Goal: Information Seeking & Learning: Learn about a topic

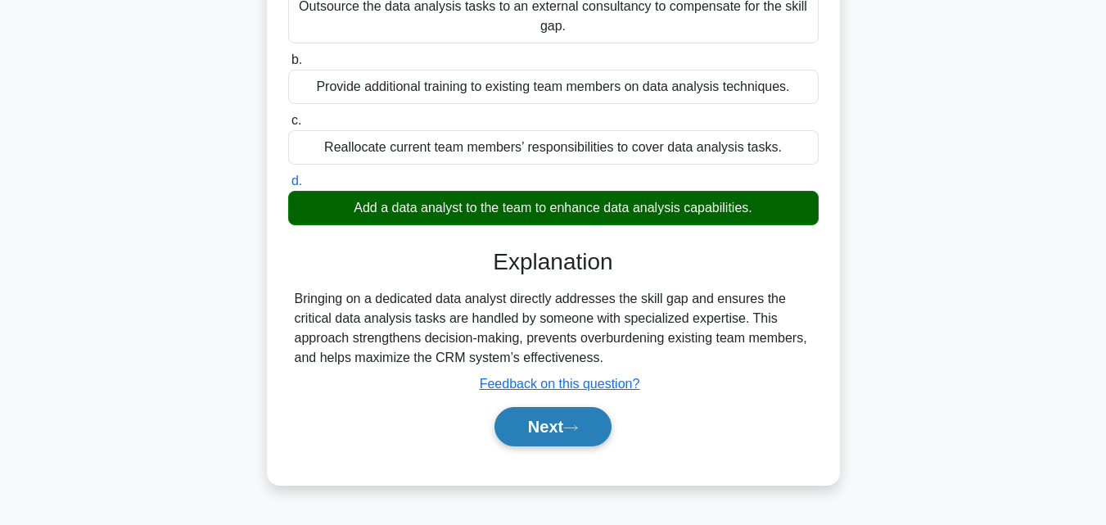
click at [540, 433] on button "Next" at bounding box center [552, 426] width 117 height 39
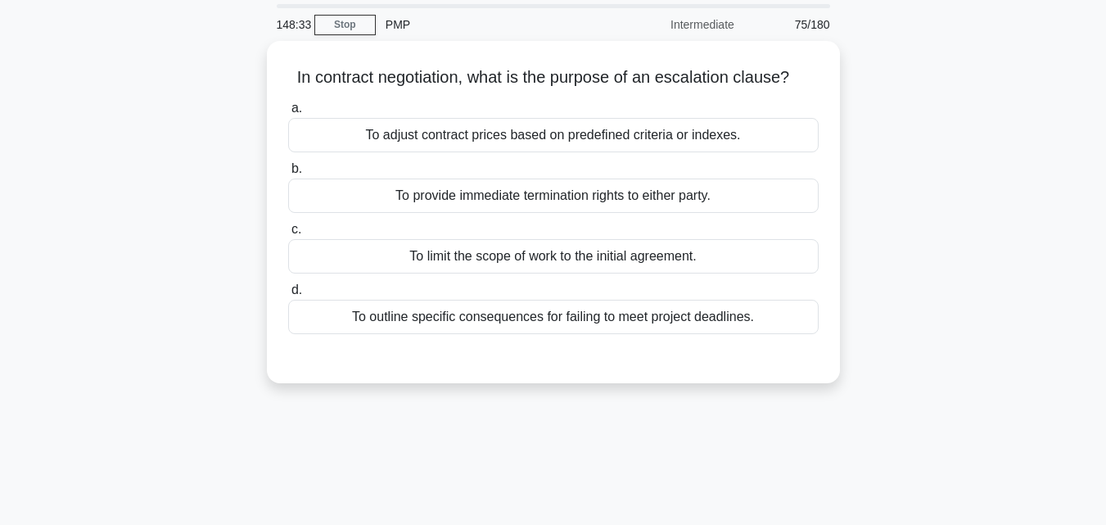
scroll to position [32, 0]
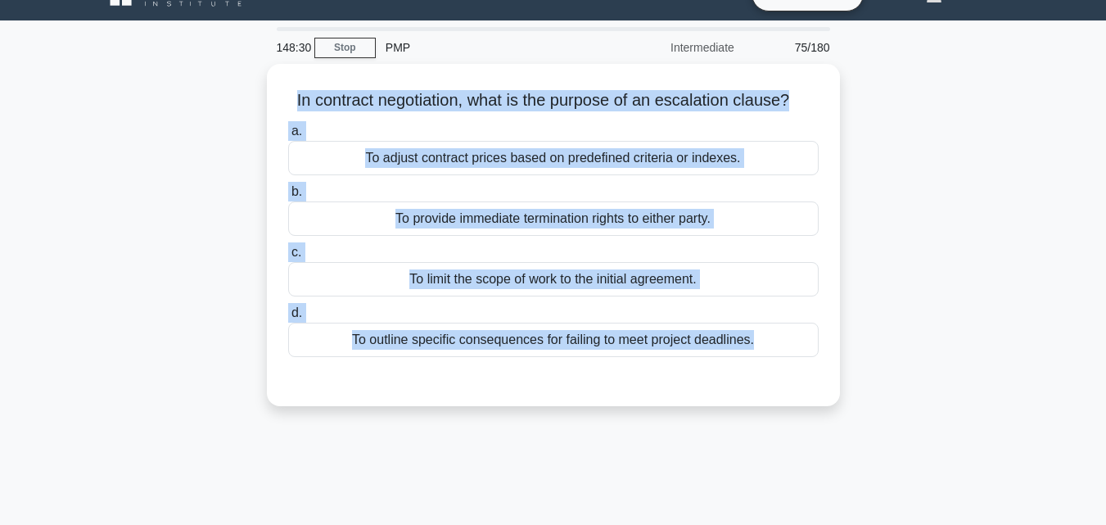
drag, startPoint x: 283, startPoint y: 95, endPoint x: 853, endPoint y: 363, distance: 629.4
click at [853, 363] on div "In contract negotiation, what is the purpose of an escalation clause? .spinner_…" at bounding box center [553, 245] width 933 height 362
copy div "In contract negotiation, what is the purpose of an escalation clause? .spinner_…"
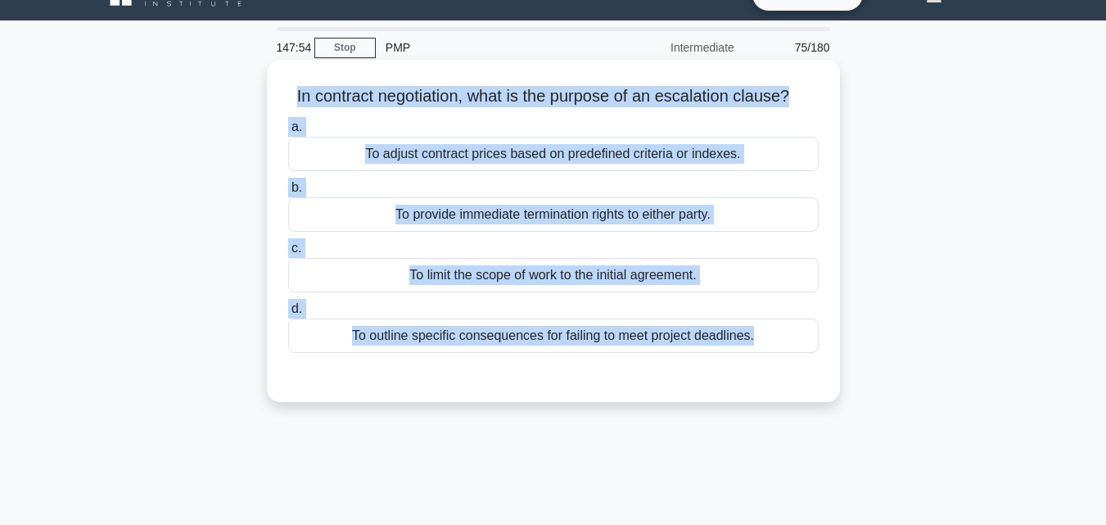
click at [489, 336] on div "To outline specific consequences for failing to meet project deadlines." at bounding box center [553, 335] width 530 height 34
click at [288, 314] on input "d. To outline specific consequences for failing to meet project deadlines." at bounding box center [288, 309] width 0 height 11
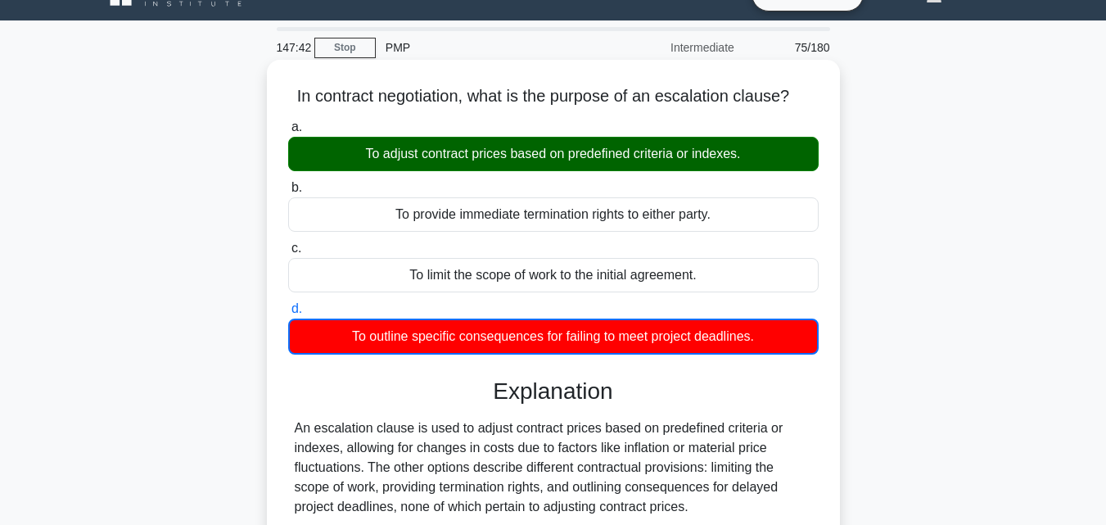
scroll to position [359, 0]
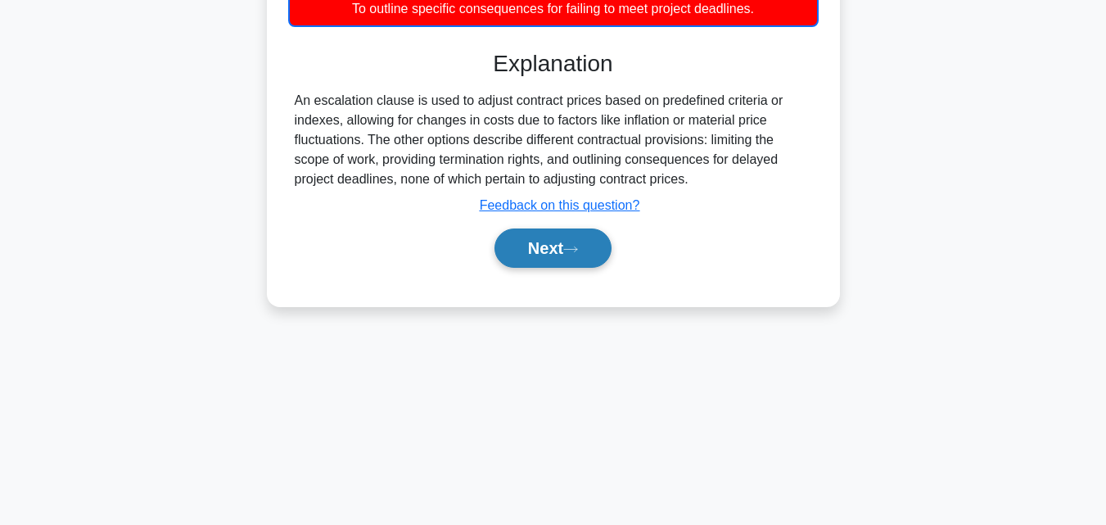
click at [541, 244] on button "Next" at bounding box center [552, 247] width 117 height 39
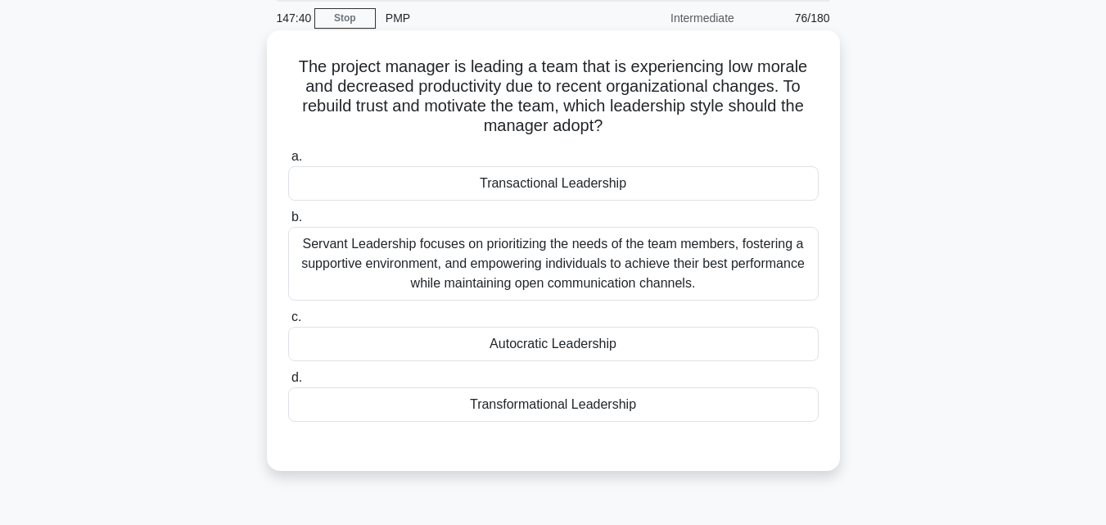
scroll to position [32, 0]
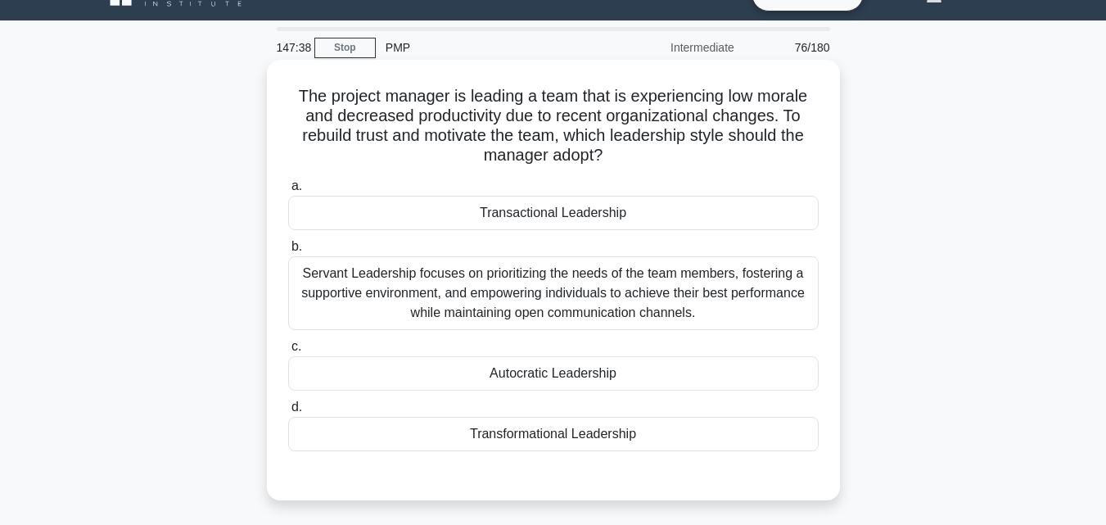
drag, startPoint x: 277, startPoint y: 87, endPoint x: 779, endPoint y: 422, distance: 603.6
click at [779, 422] on div "The project manager is leading a team that is experiencing low morale and decre…" at bounding box center [553, 279] width 560 height 427
copy div "The project manager is leading a team that is experiencing low morale and decre…"
click at [613, 435] on div "Transformational Leadership" at bounding box center [553, 434] width 530 height 34
click at [288, 413] on input "d. Transformational Leadership" at bounding box center [288, 407] width 0 height 11
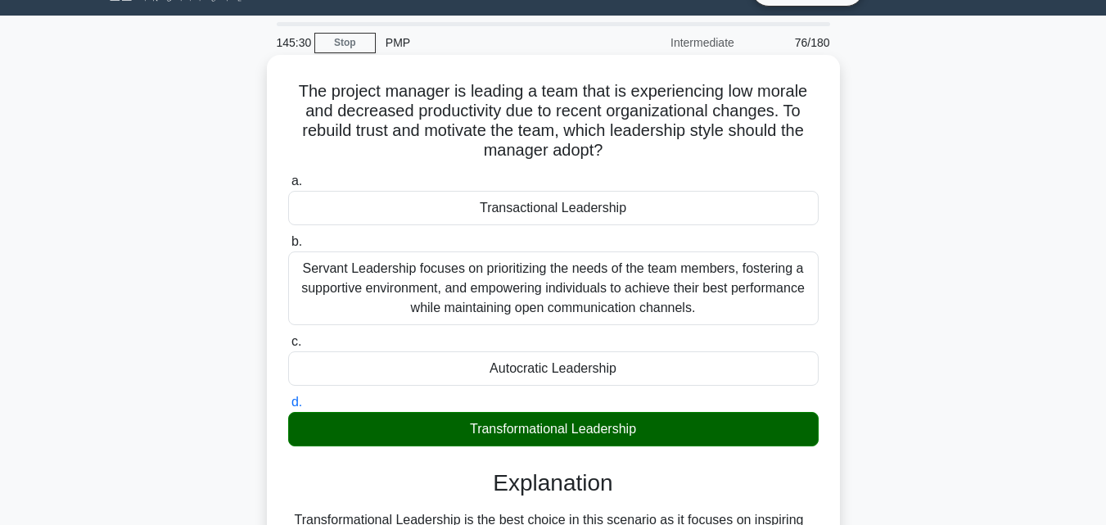
scroll to position [359, 0]
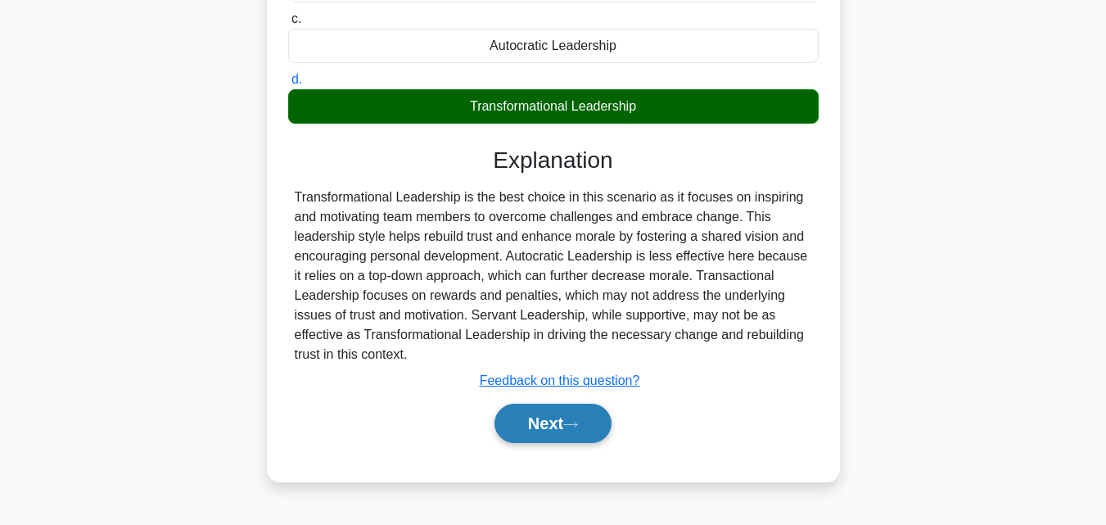
click at [605, 417] on button "Next" at bounding box center [552, 423] width 117 height 39
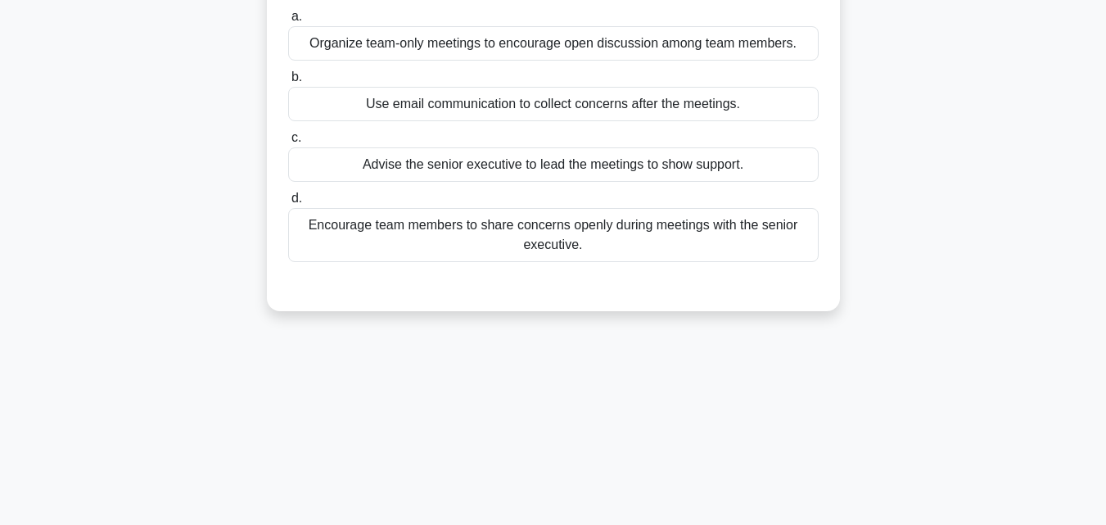
scroll to position [32, 0]
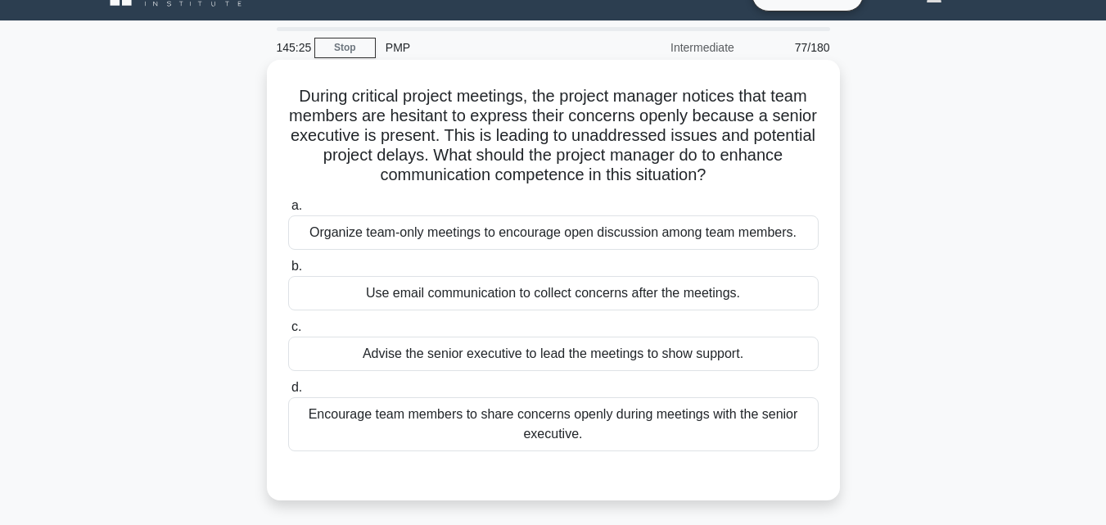
drag, startPoint x: 278, startPoint y: 95, endPoint x: 756, endPoint y: 426, distance: 581.2
click at [756, 426] on div "During critical project meetings, the project manager notices that team members…" at bounding box center [553, 279] width 560 height 427
copy div "During critical project meetings, the project manager notices that team members…"
click at [515, 224] on div "Organize team-only meetings to encourage open discussion among team members." at bounding box center [553, 232] width 530 height 34
click at [288, 211] on input "a. Organize team-only meetings to encourage open discussion among team members." at bounding box center [288, 206] width 0 height 11
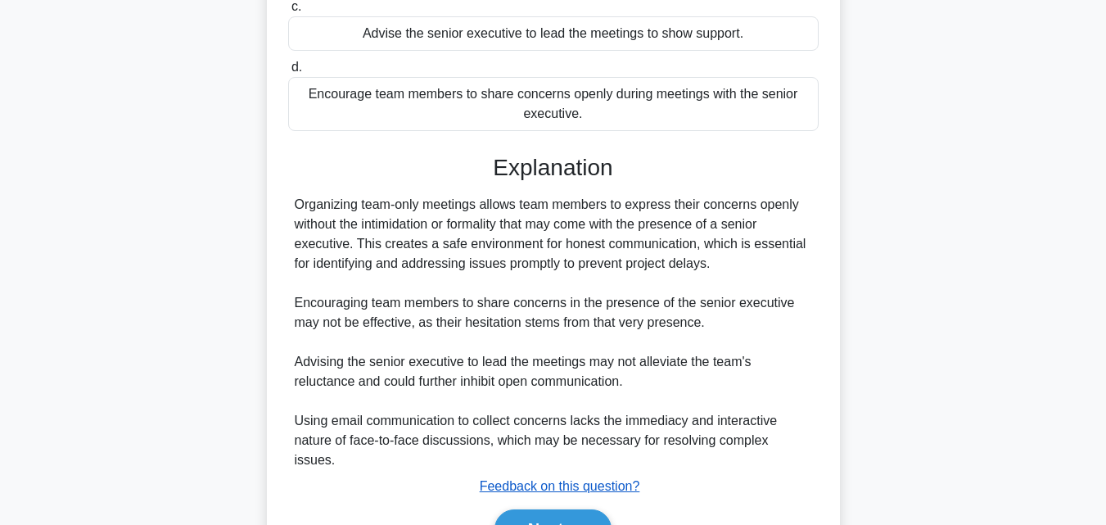
scroll to position [426, 0]
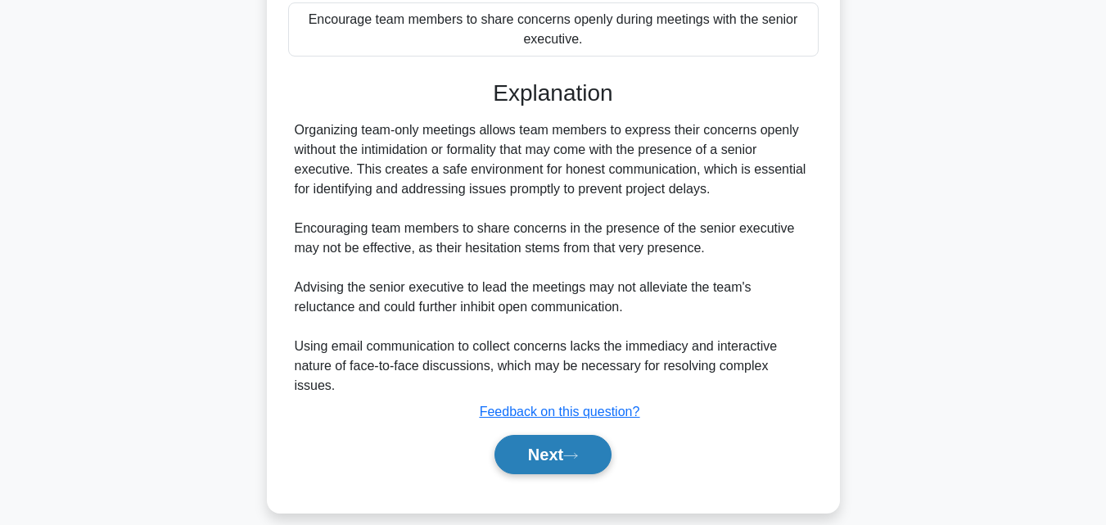
click at [564, 435] on button "Next" at bounding box center [552, 454] width 117 height 39
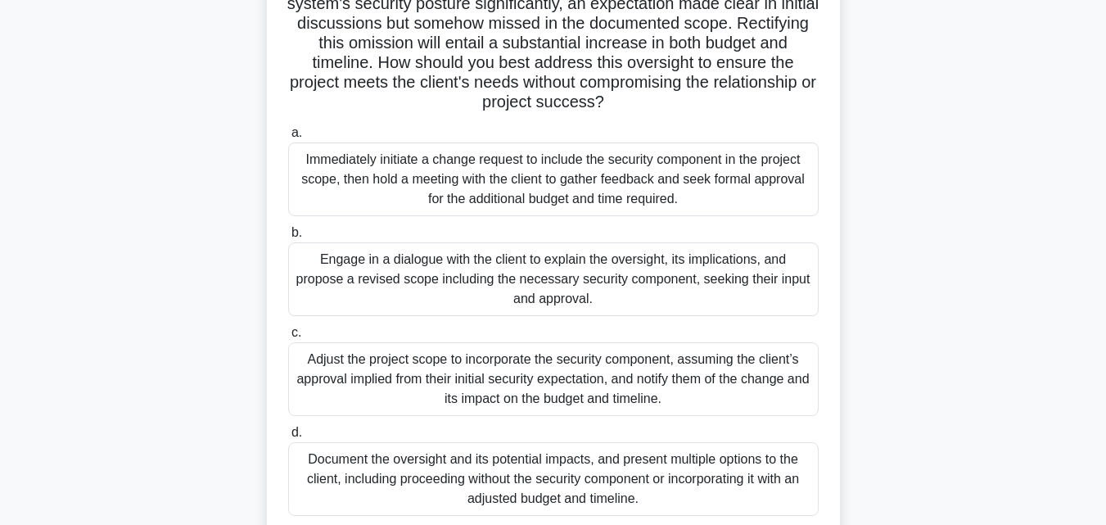
scroll to position [359, 0]
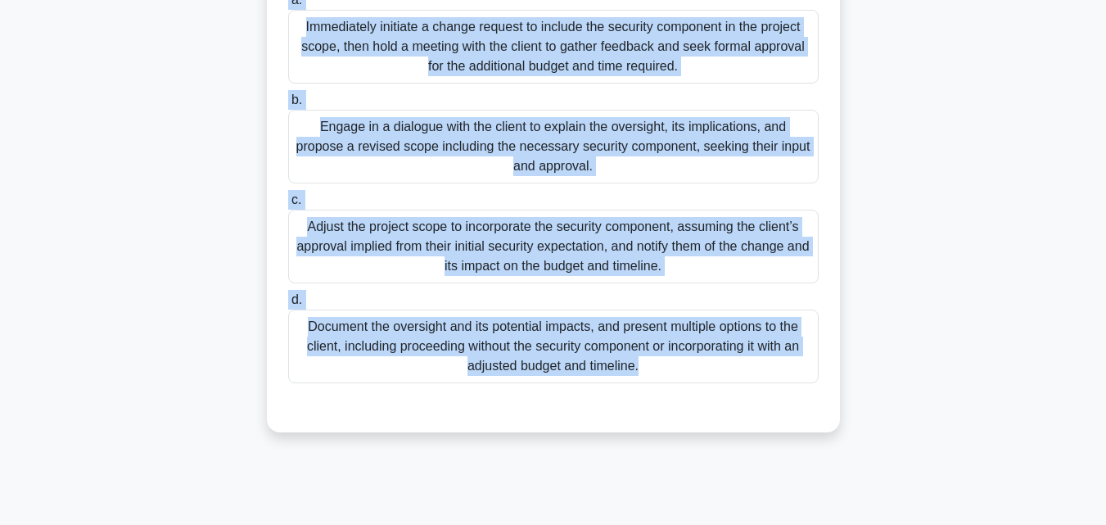
drag, startPoint x: 290, startPoint y: 92, endPoint x: 936, endPoint y: 493, distance: 760.2
click at [936, 493] on div "144:44 Stop PMP Intermediate 78/180 .spinner_0XTQ{transform-origin:center;anima…" at bounding box center [553, 109] width 933 height 819
copy div "Halfway through a high-stakes IT infrastructure overhaul project, you discover …"
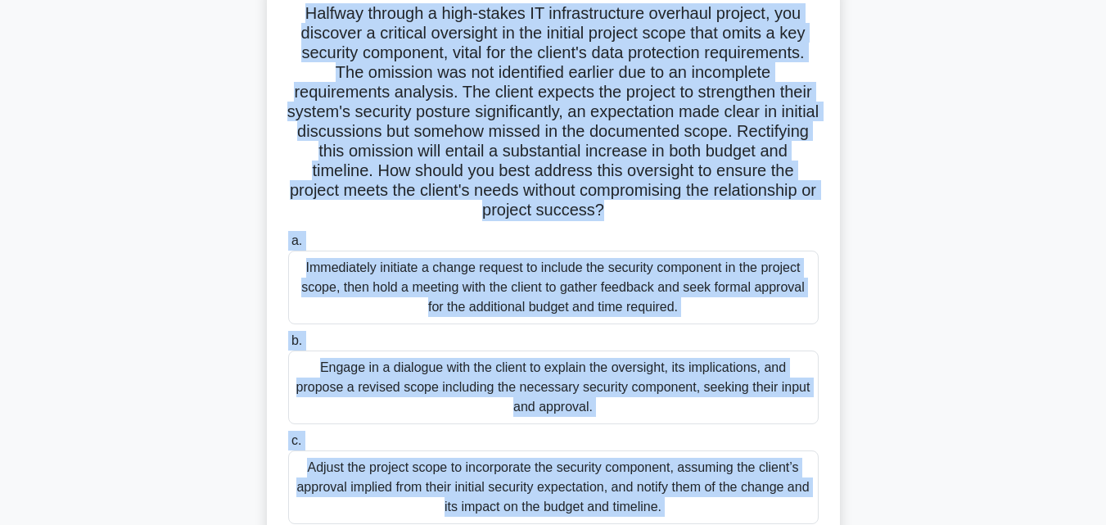
scroll to position [114, 0]
click at [527, 276] on div "Immediately initiate a change request to include the security component in the …" at bounding box center [553, 288] width 530 height 74
click at [288, 247] on input "a. Immediately initiate a change request to include the security component in t…" at bounding box center [288, 242] width 0 height 11
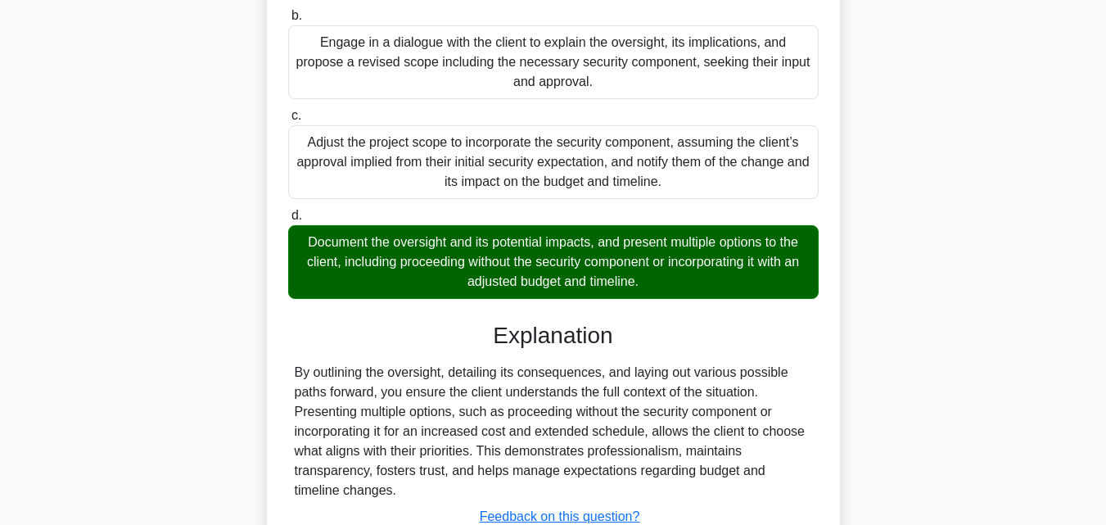
scroll to position [566, 0]
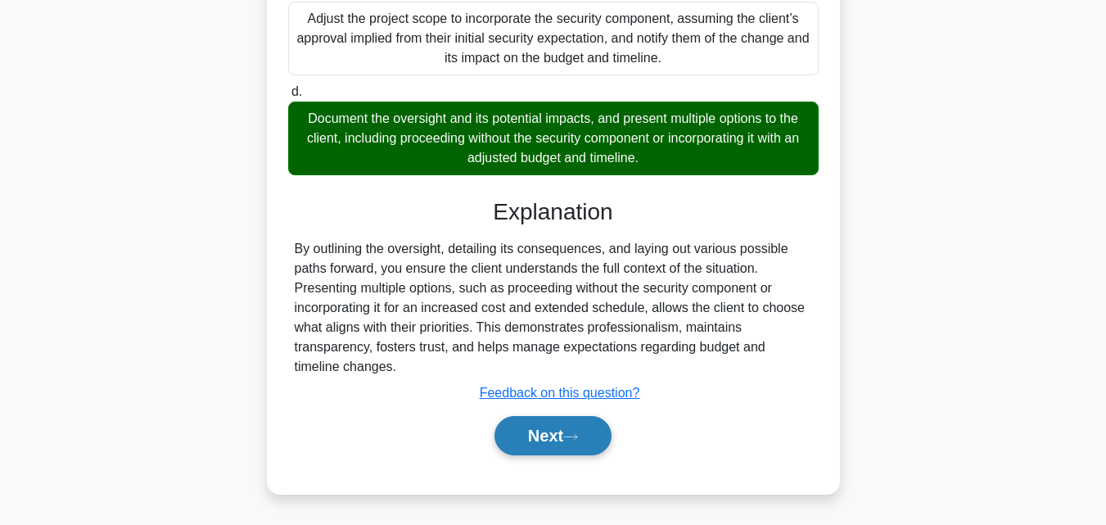
click at [549, 436] on button "Next" at bounding box center [552, 435] width 117 height 39
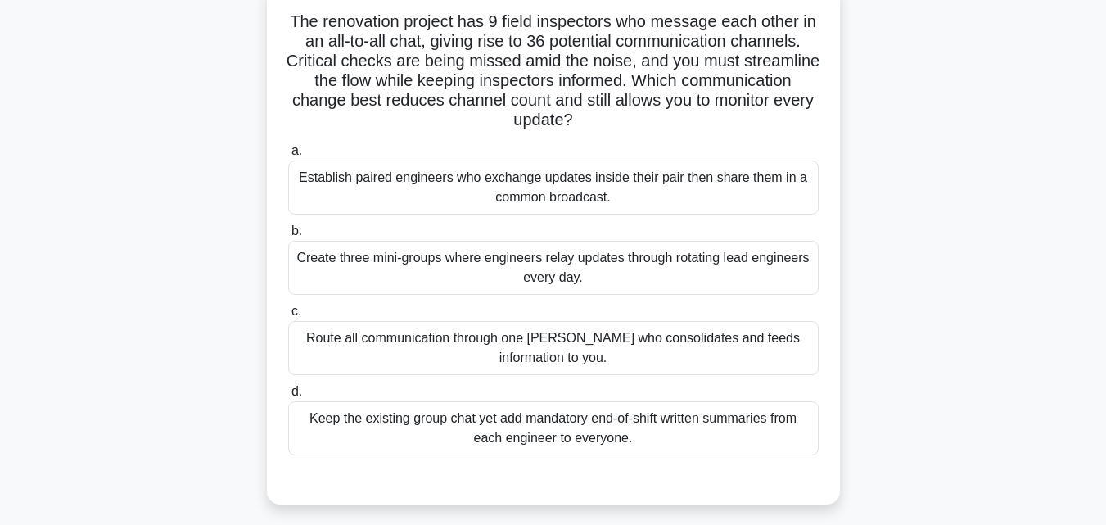
scroll to position [38, 0]
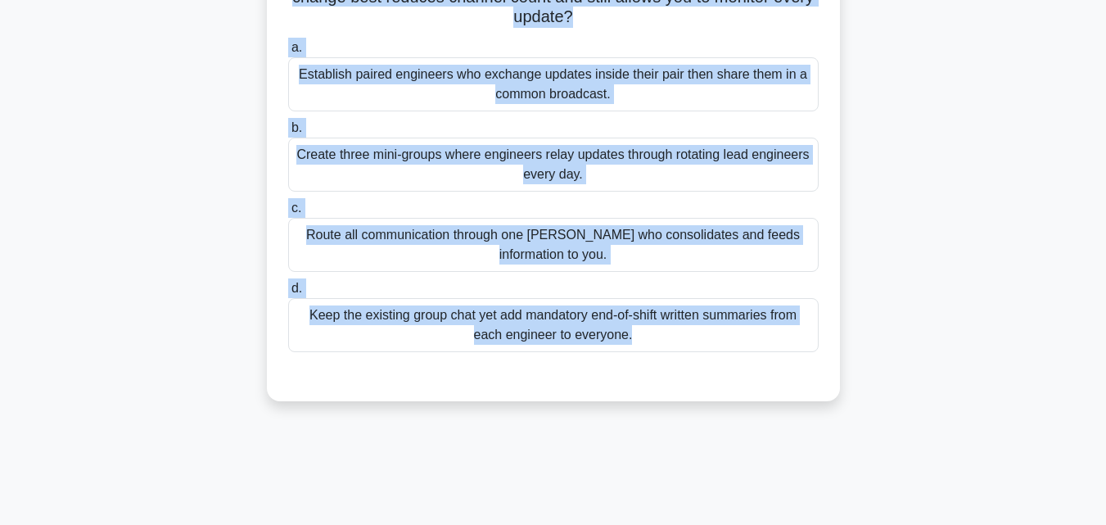
drag, startPoint x: 284, startPoint y: 84, endPoint x: 838, endPoint y: 517, distance: 703.2
click at [838, 517] on div "143:09 Stop PMP Intermediate 79/180 The renovation project has 9 field inspecto…" at bounding box center [553, 254] width 933 height 819
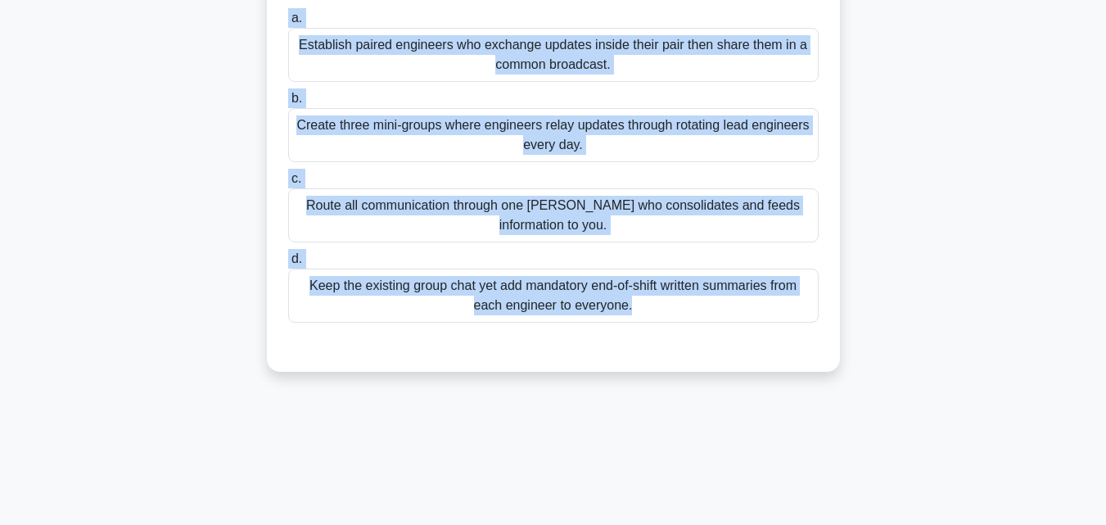
copy div "The renovation project has 9 field inspectors who message each other in an all-…"
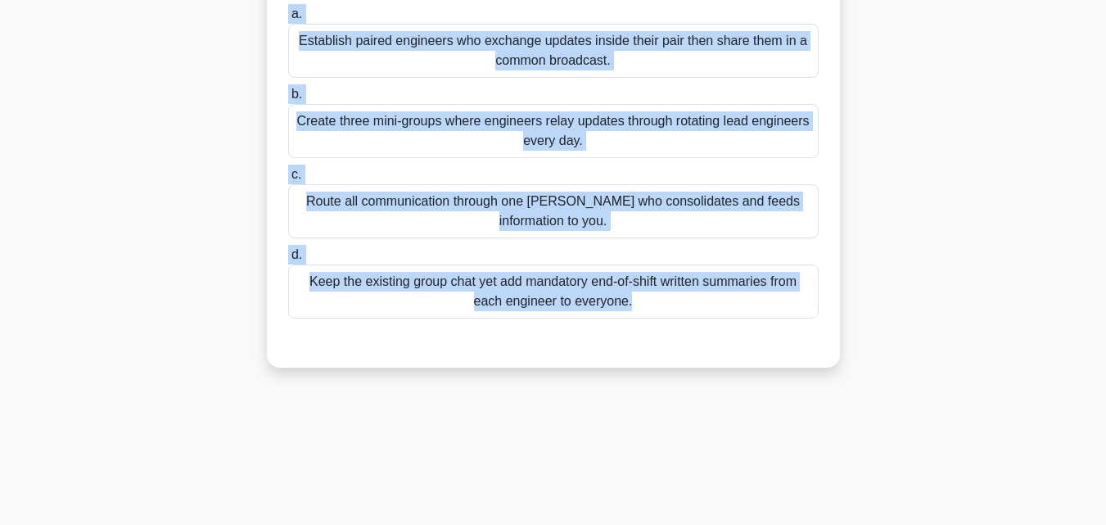
click at [521, 142] on div "Create three mini-groups where engineers relay updates through rotating lead en…" at bounding box center [553, 131] width 530 height 54
click at [288, 100] on input "b. Create three mini-groups where engineers relay updates through rotating lead…" at bounding box center [288, 94] width 0 height 11
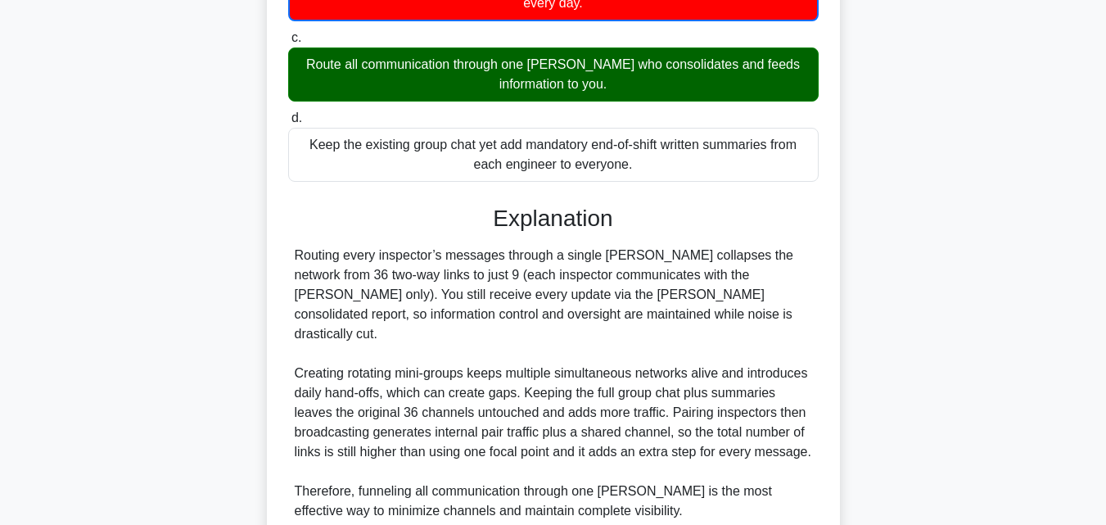
scroll to position [507, 0]
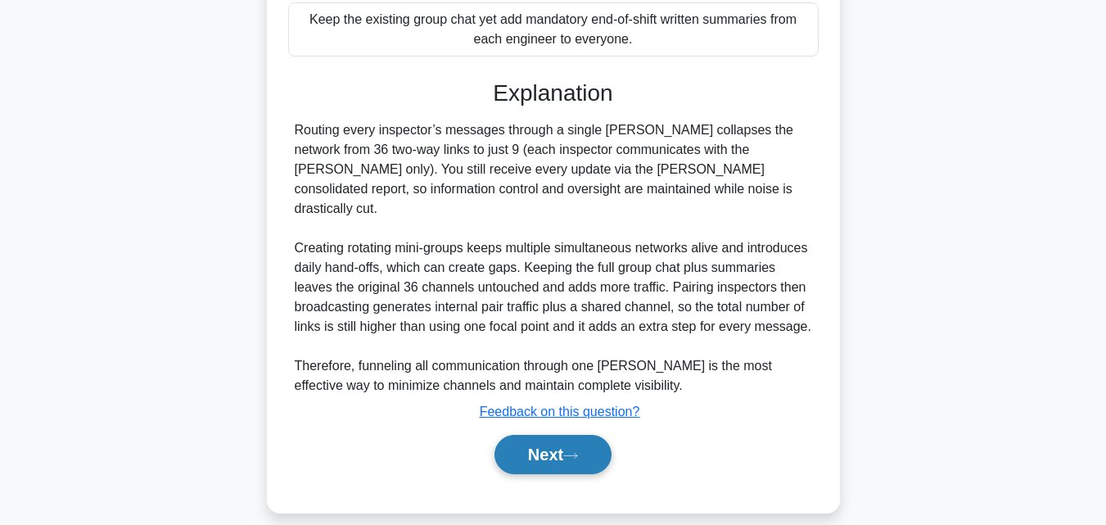
click at [545, 435] on button "Next" at bounding box center [552, 454] width 117 height 39
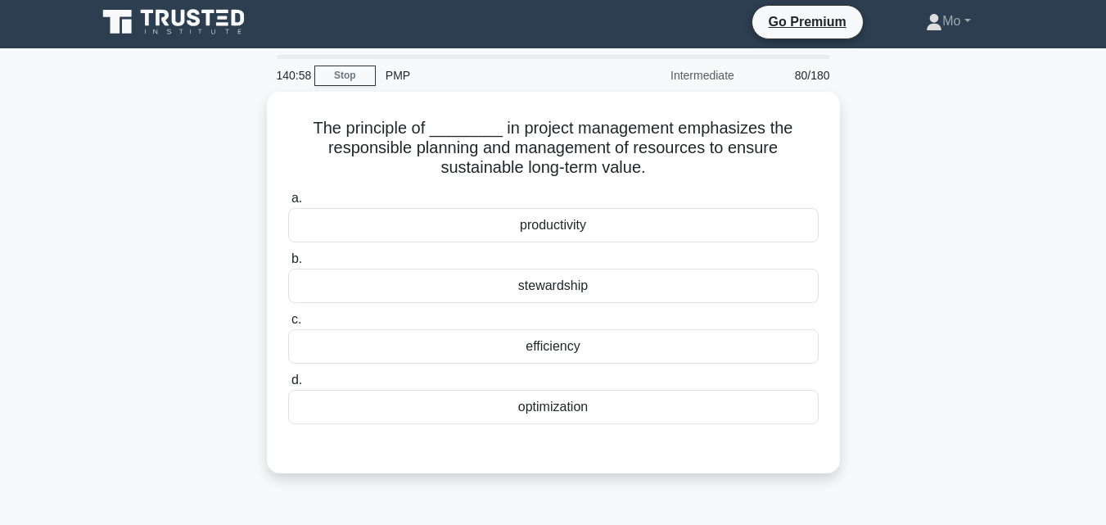
scroll to position [0, 0]
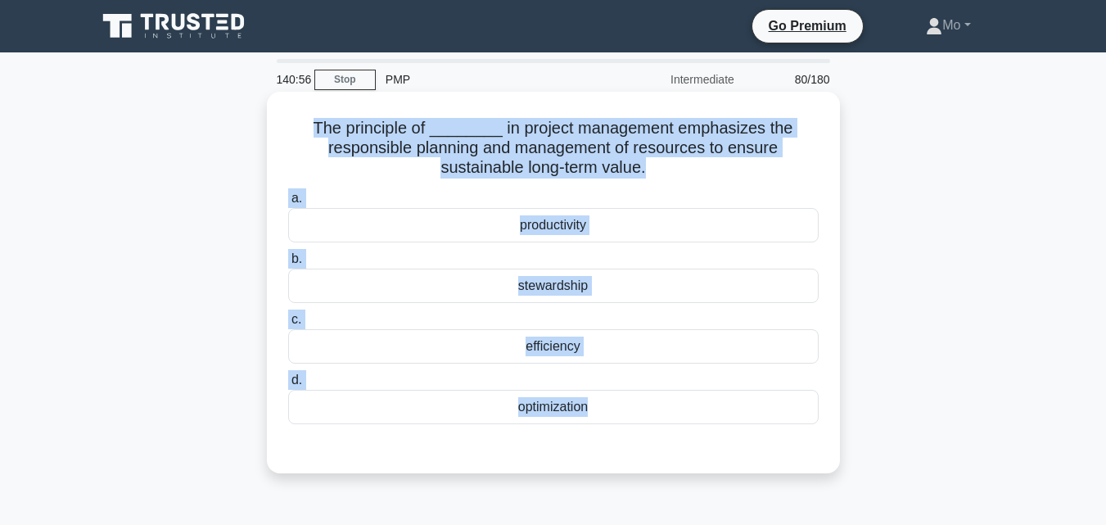
drag, startPoint x: 289, startPoint y: 125, endPoint x: 611, endPoint y: 452, distance: 459.0
click at [611, 452] on div "The principle of ________ in project management emphasizes the responsible plan…" at bounding box center [553, 282] width 560 height 368
copy div "The principle of ________ in project management emphasizes the responsible plan…"
click at [524, 288] on div "stewardship" at bounding box center [553, 285] width 530 height 34
click at [288, 264] on input "b. stewardship" at bounding box center [288, 259] width 0 height 11
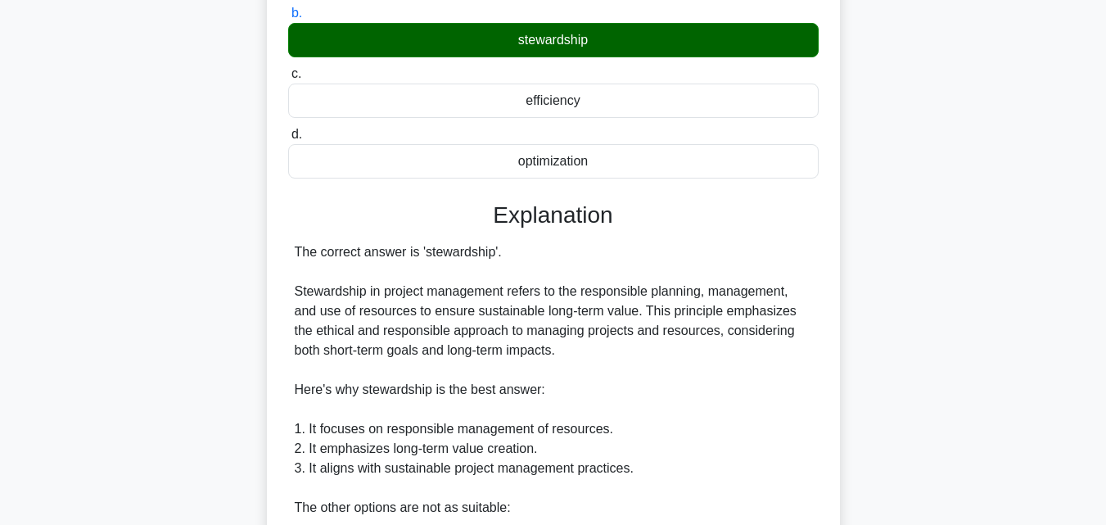
scroll to position [573, 0]
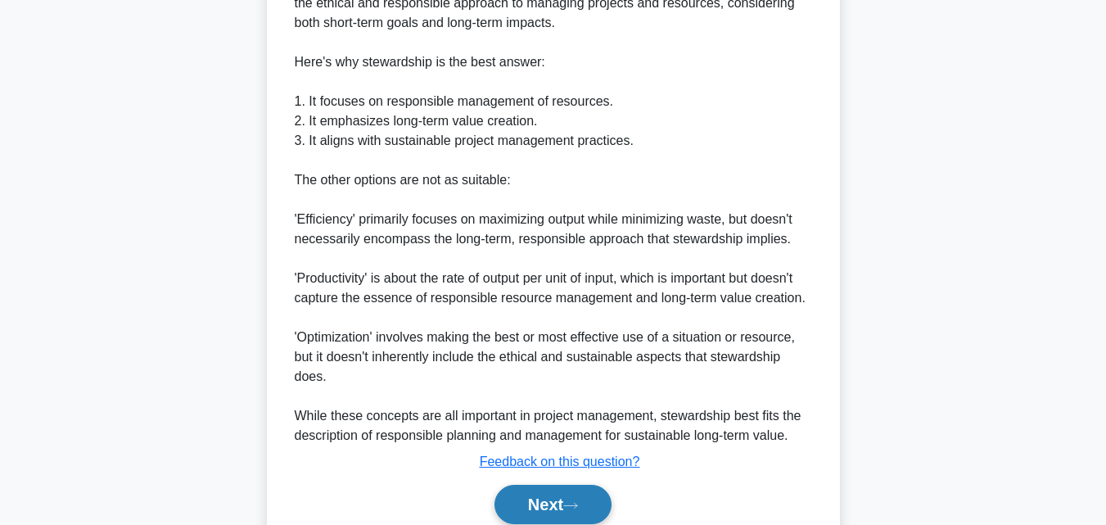
click at [519, 493] on button "Next" at bounding box center [552, 504] width 117 height 39
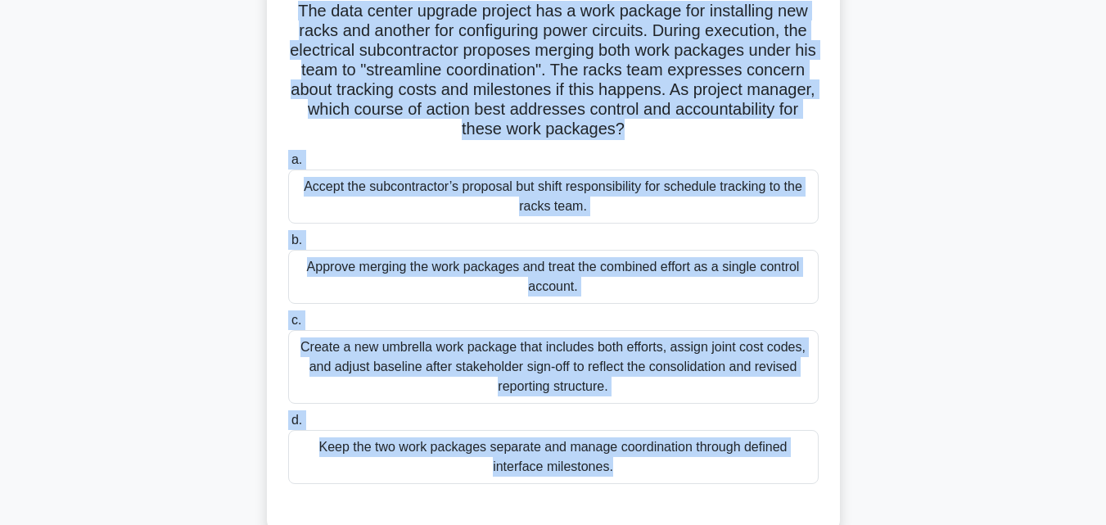
scroll to position [156, 0]
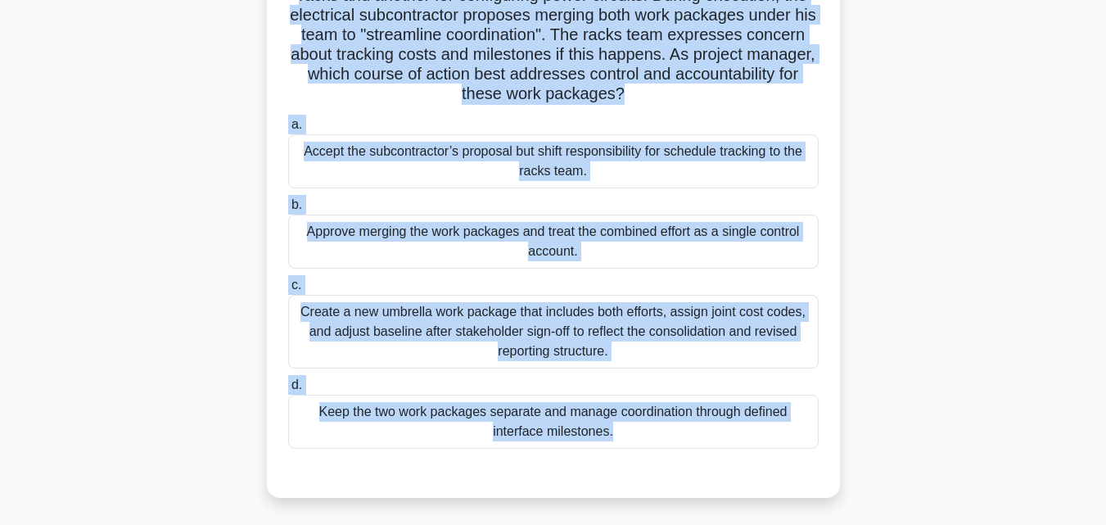
drag, startPoint x: 284, startPoint y: 84, endPoint x: 852, endPoint y: 479, distance: 691.6
click at [852, 479] on div "The data center upgrade project has a work package for installing new racks and…" at bounding box center [553, 228] width 933 height 578
copy div "The data center upgrade project has a work package for installing new racks and…"
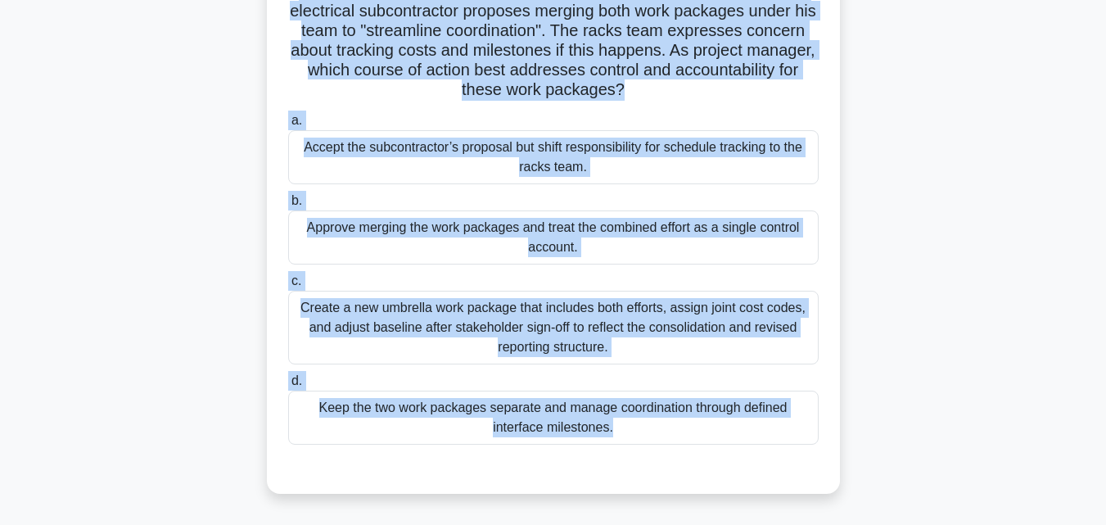
click at [536, 306] on div "Create a new umbrella work package that includes both efforts, assign joint cos…" at bounding box center [553, 328] width 530 height 74
click at [288, 286] on input "c. Create a new umbrella work package that includes both efforts, assign joint …" at bounding box center [288, 281] width 0 height 11
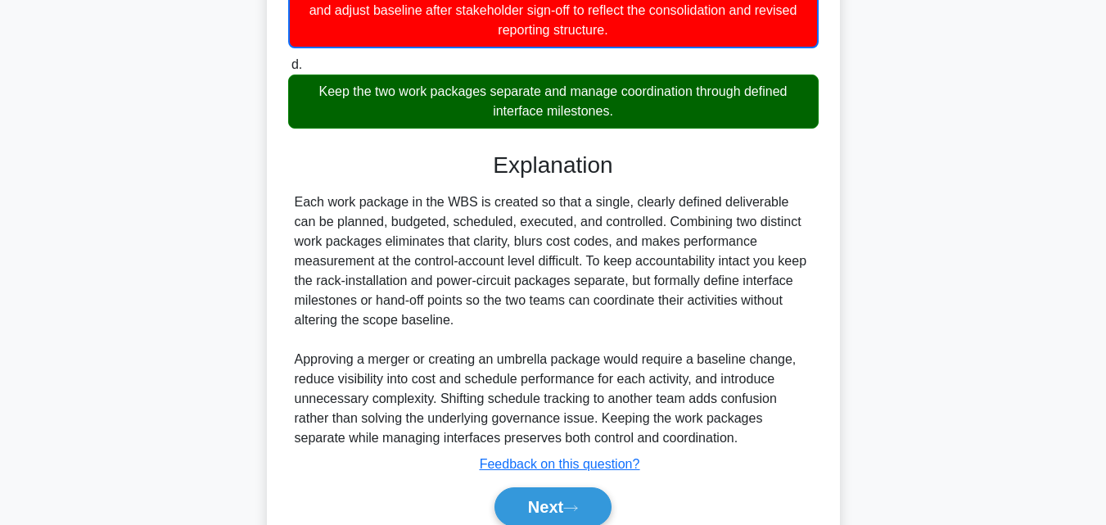
scroll to position [546, 0]
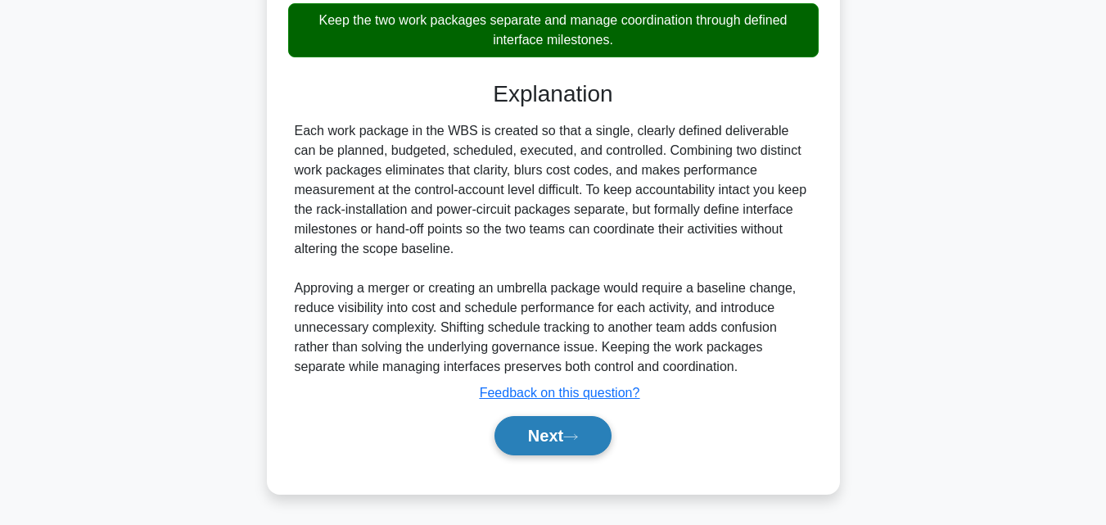
click at [543, 425] on button "Next" at bounding box center [552, 435] width 117 height 39
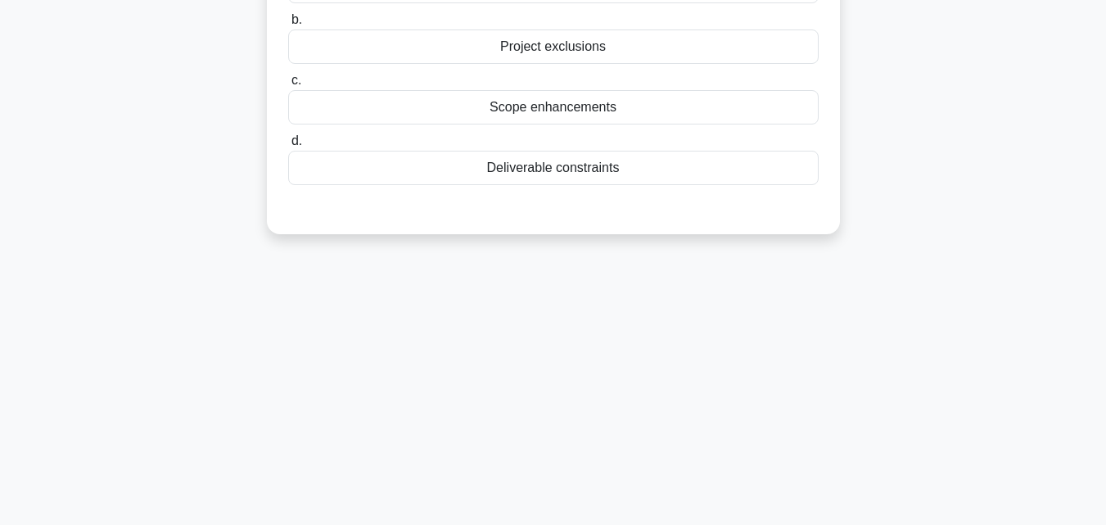
scroll to position [32, 0]
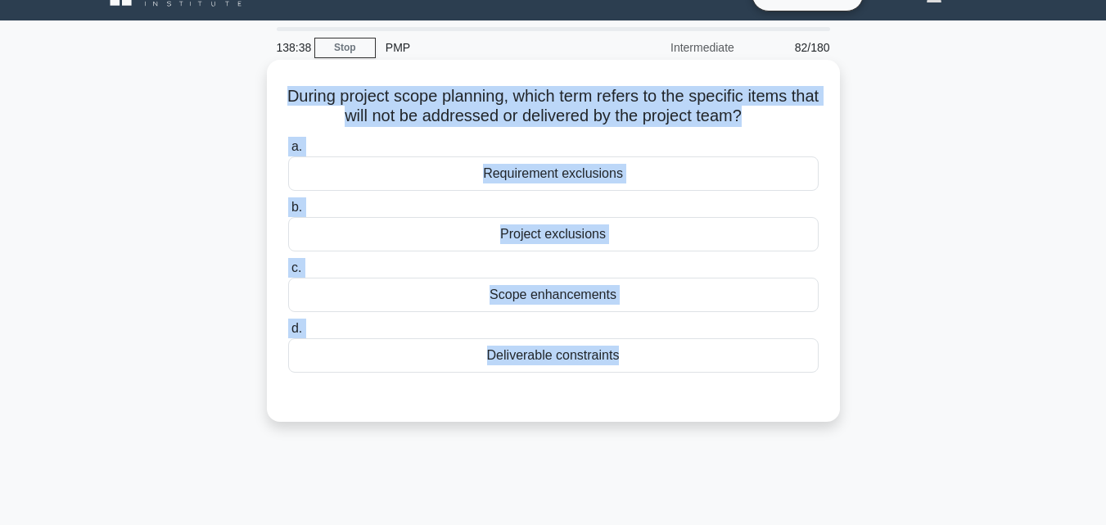
drag, startPoint x: 262, startPoint y: 97, endPoint x: 662, endPoint y: 384, distance: 492.2
click at [662, 384] on div "During project scope planning, which term refers to the specific items that wil…" at bounding box center [553, 254] width 933 height 381
copy div "During project scope planning, which term refers to the specific items that wil…"
click at [489, 224] on div "Project exclusions" at bounding box center [553, 234] width 530 height 34
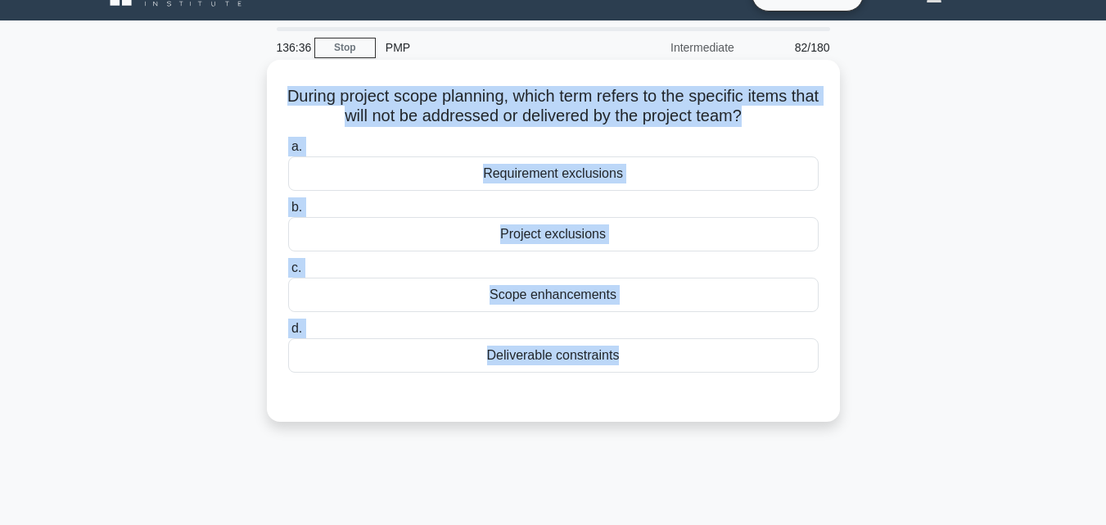
click at [288, 213] on input "b. Project exclusions" at bounding box center [288, 207] width 0 height 11
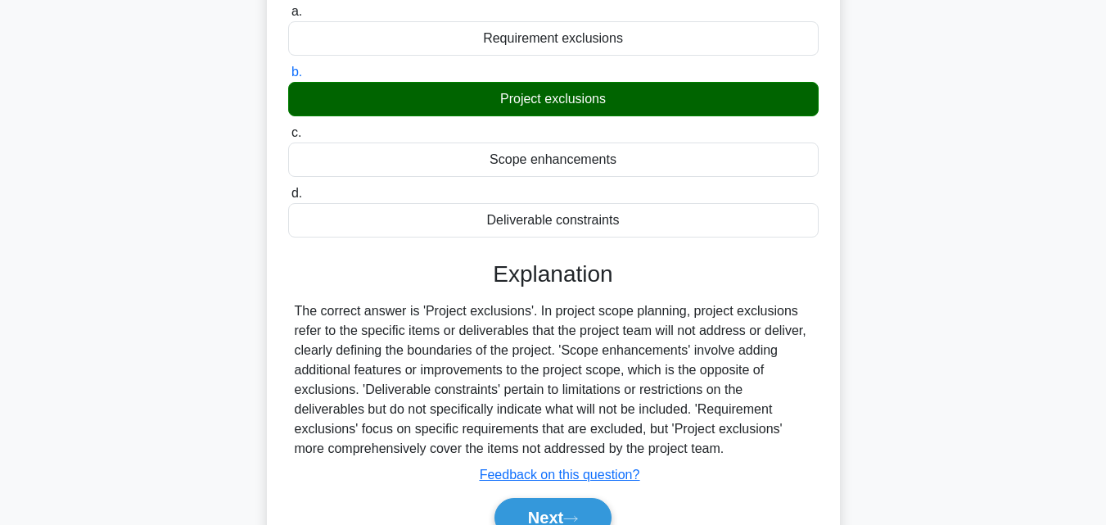
scroll to position [359, 0]
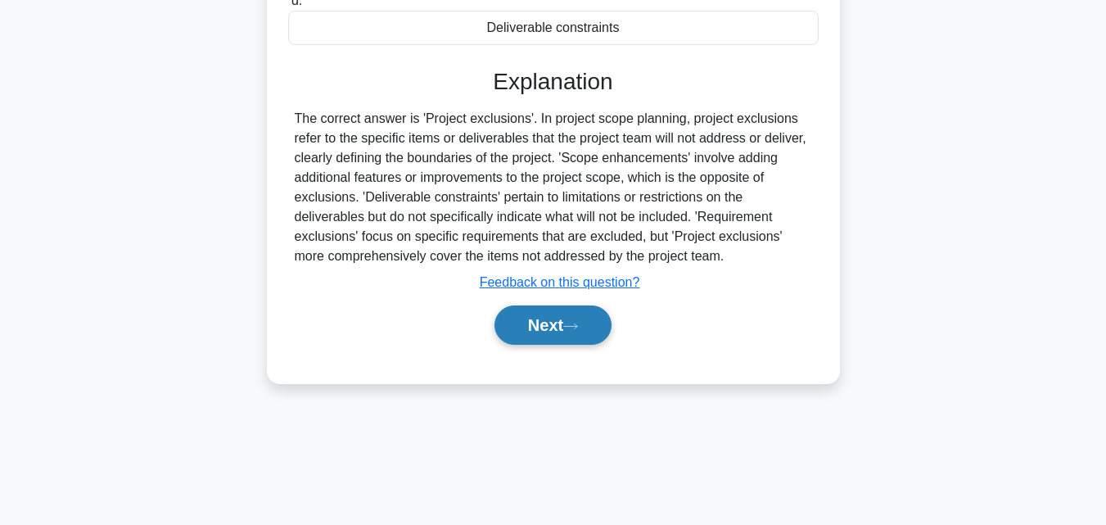
click at [537, 324] on button "Next" at bounding box center [552, 324] width 117 height 39
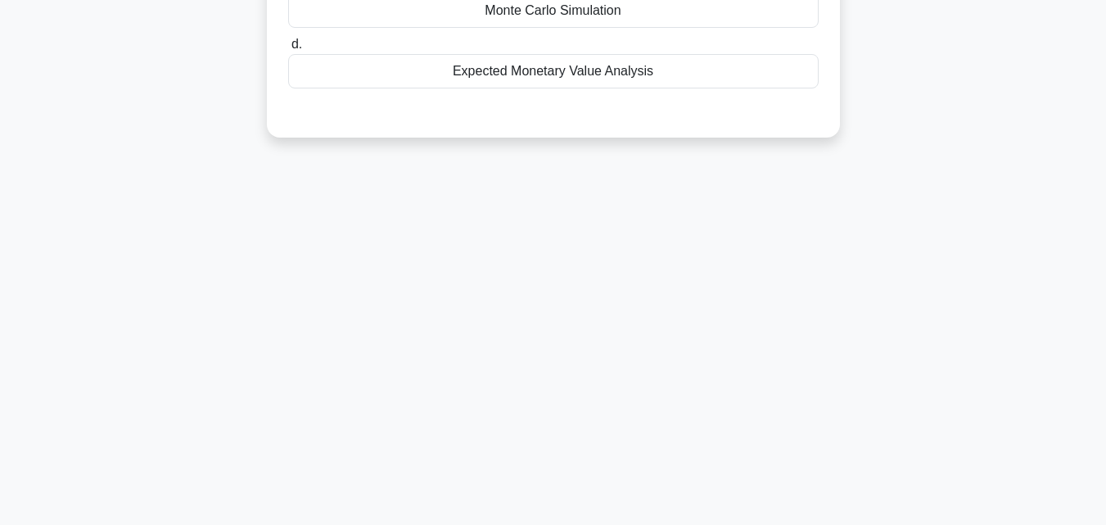
scroll to position [32, 0]
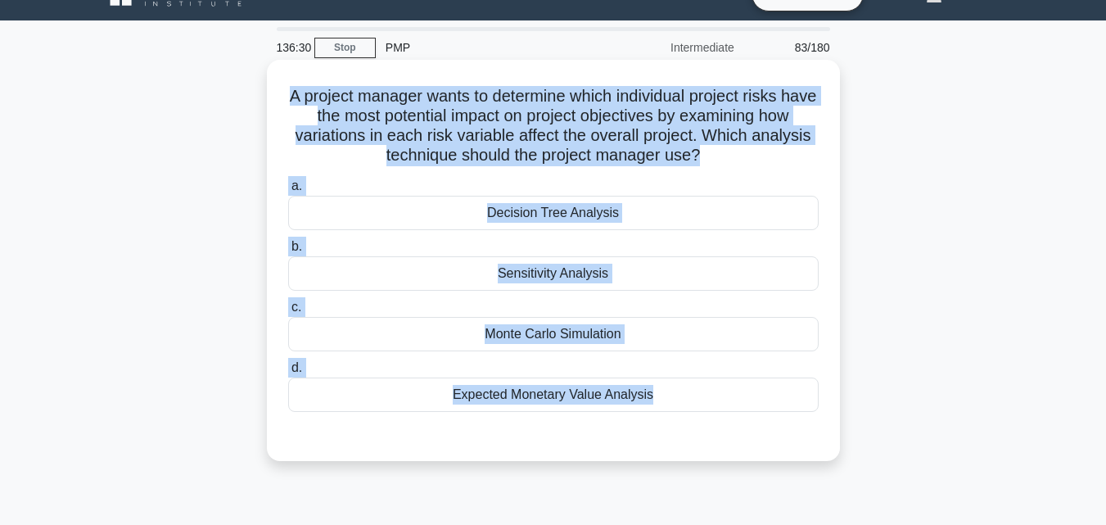
drag, startPoint x: 281, startPoint y: 101, endPoint x: 640, endPoint y: 420, distance: 480.1
click at [640, 420] on div "A project manager wants to determine which individual project risks have the mo…" at bounding box center [553, 260] width 560 height 388
copy div "A project manager wants to determine which individual project risks have the mo…"
click at [554, 277] on div "Sensitivity Analysis" at bounding box center [553, 273] width 530 height 34
click at [288, 252] on input "b. Sensitivity Analysis" at bounding box center [288, 246] width 0 height 11
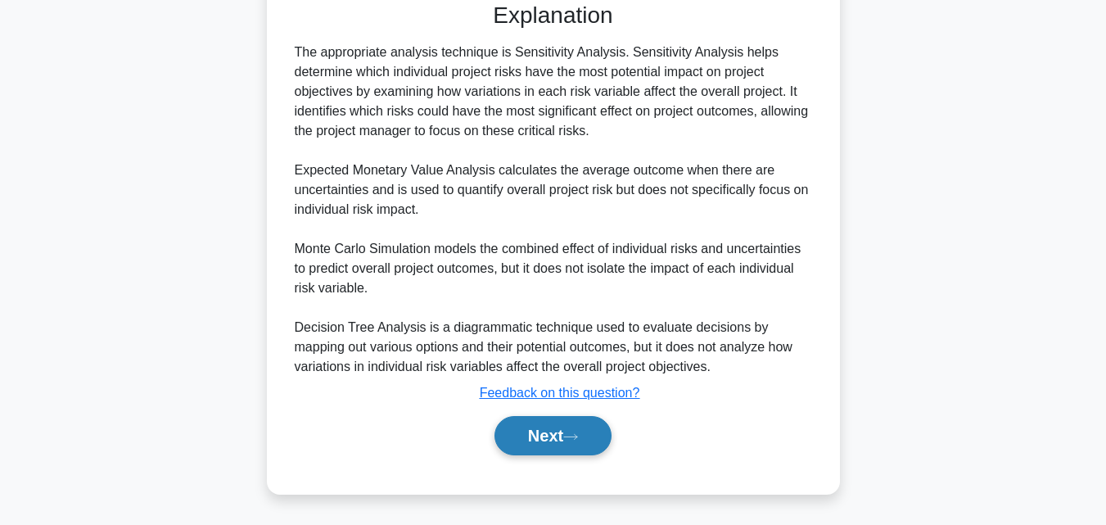
click at [562, 427] on button "Next" at bounding box center [552, 435] width 117 height 39
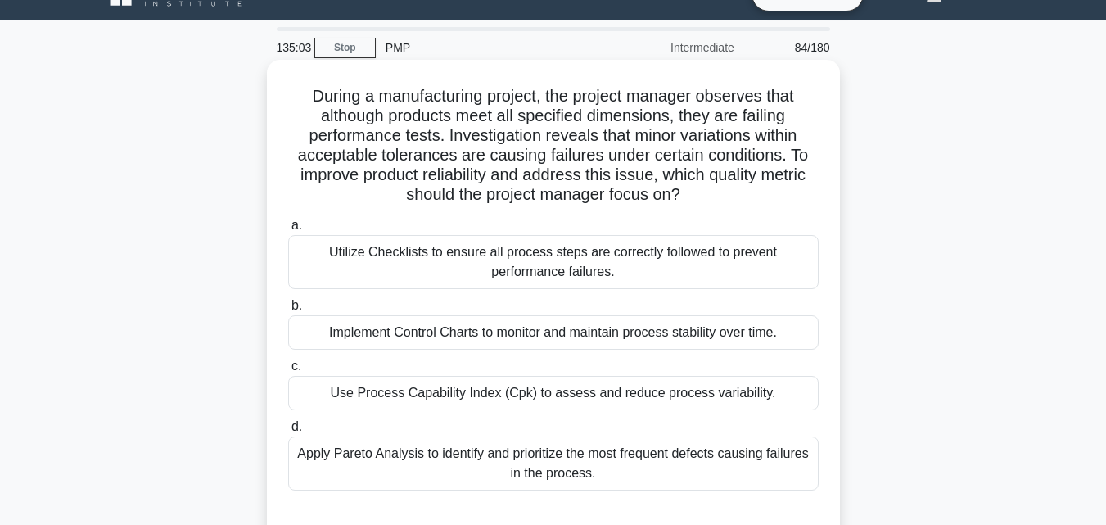
drag, startPoint x: 280, startPoint y: 80, endPoint x: 777, endPoint y: 471, distance: 631.9
click at [777, 471] on div "During a manufacturing project, the project manager observes that although prod…" at bounding box center [553, 299] width 560 height 467
click at [511, 397] on div "Use Process Capability Index (Cpk) to assess and reduce process variability." at bounding box center [553, 393] width 530 height 34
click at [288, 372] on input "c. Use Process Capability Index (Cpk) to assess and reduce process variability." at bounding box center [288, 366] width 0 height 11
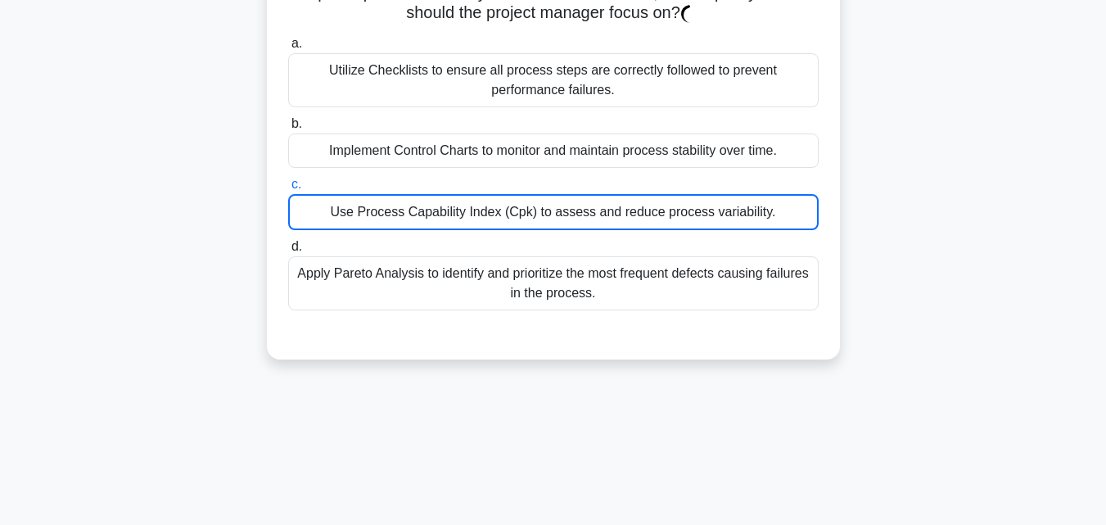
scroll to position [196, 0]
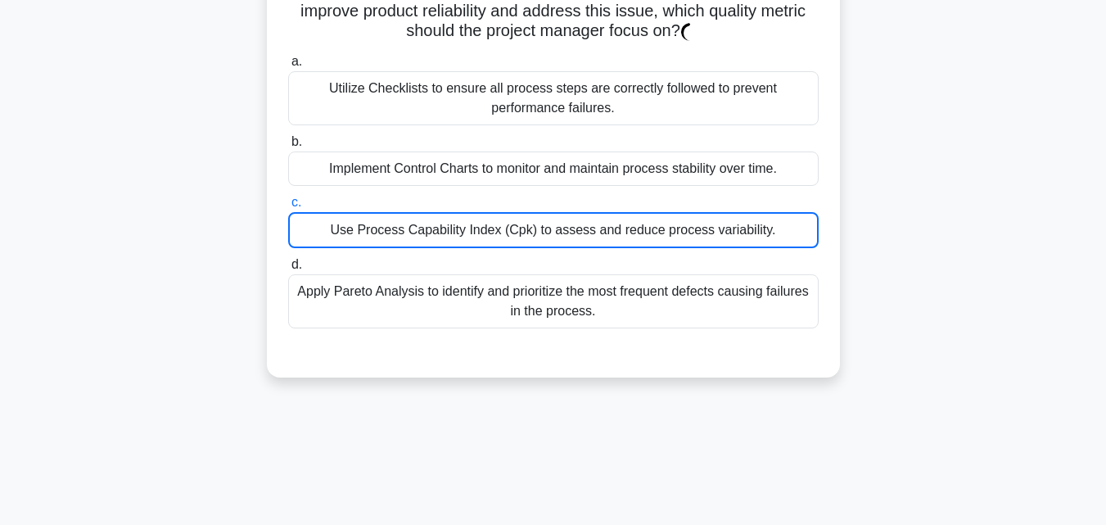
click at [407, 232] on div "Use Process Capability Index (Cpk) to assess and reduce process variability." at bounding box center [553, 230] width 530 height 36
click at [288, 208] on input "c. Use Process Capability Index (Cpk) to assess and reduce process variability." at bounding box center [288, 202] width 0 height 11
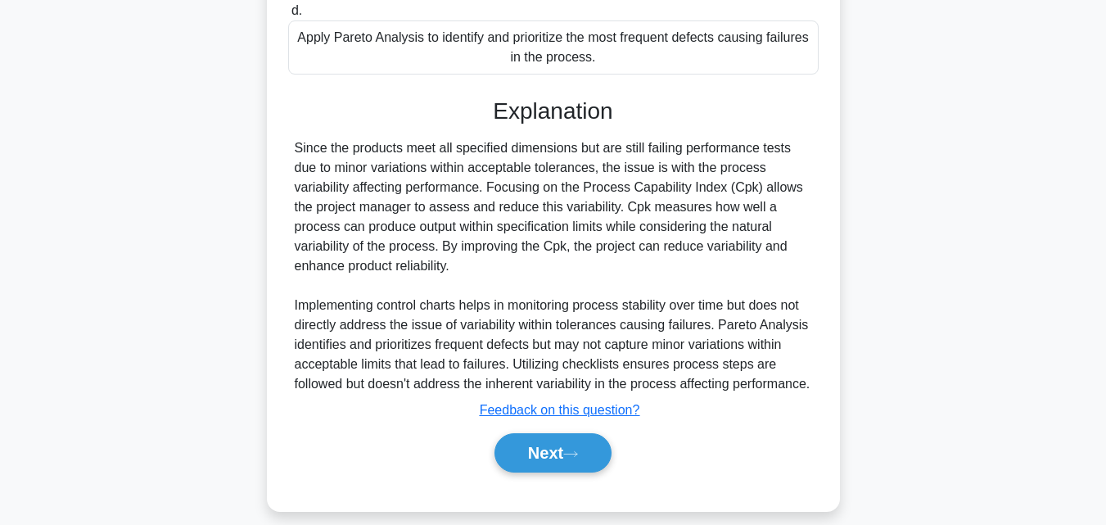
scroll to position [485, 0]
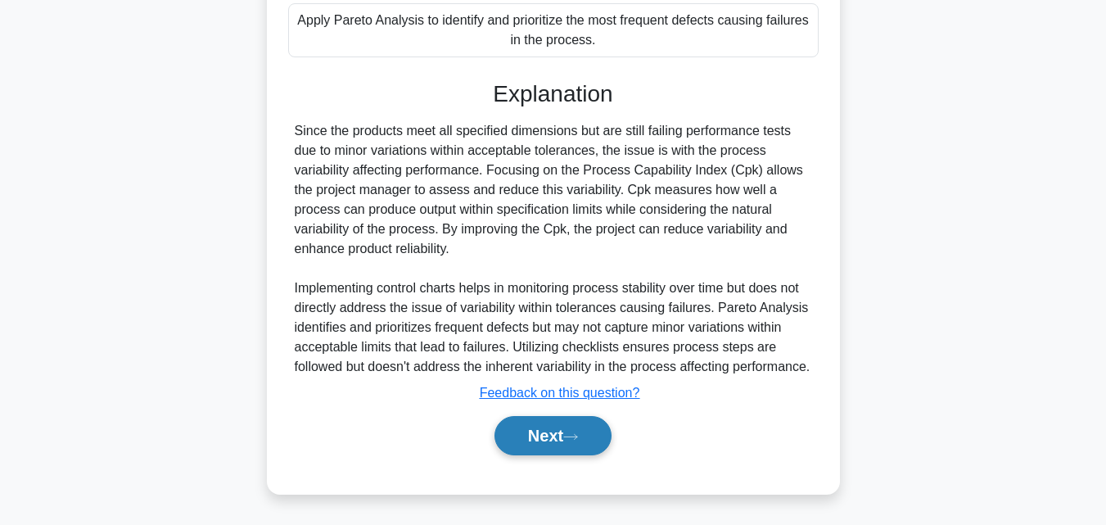
click at [543, 448] on button "Next" at bounding box center [552, 435] width 117 height 39
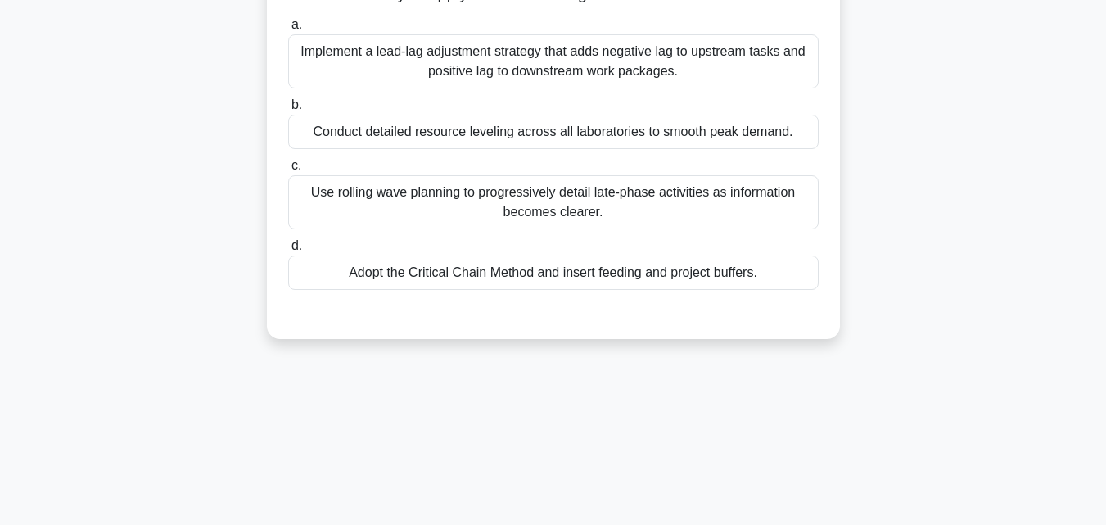
scroll to position [32, 0]
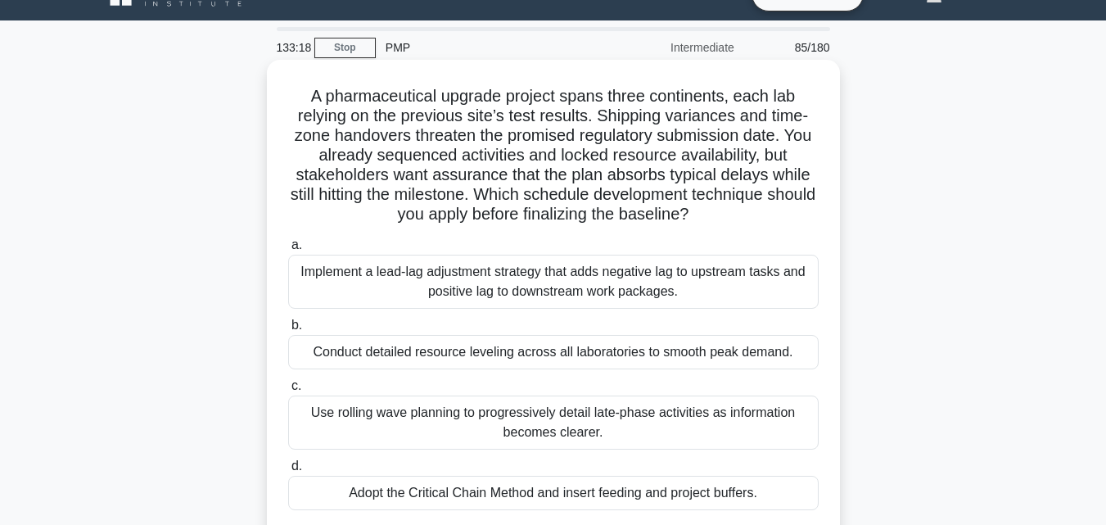
drag, startPoint x: 279, startPoint y: 96, endPoint x: 786, endPoint y: 493, distance: 643.7
click at [786, 493] on div "A pharmaceutical upgrade project spans three continents, each lab relying on th…" at bounding box center [553, 309] width 560 height 486
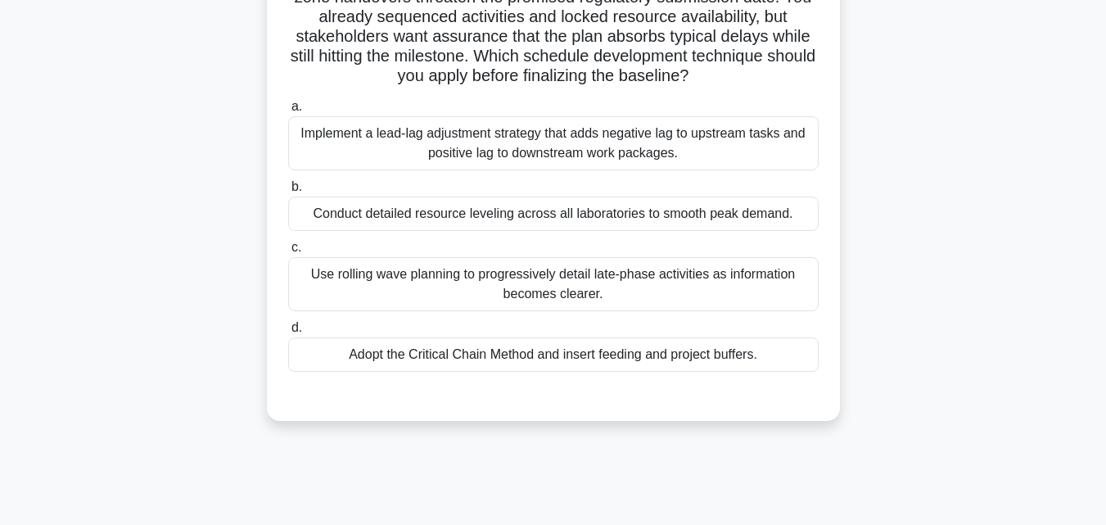
scroll to position [196, 0]
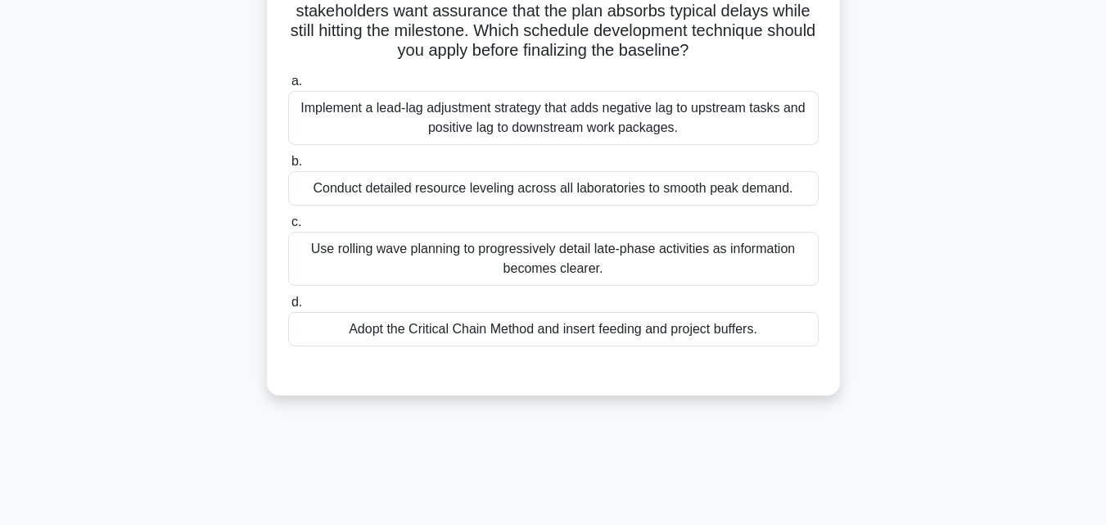
click at [520, 327] on div "Adopt the Critical Chain Method and insert feeding and project buffers." at bounding box center [553, 329] width 530 height 34
click at [288, 308] on input "d. Adopt the Critical Chain Method and insert feeding and project buffers." at bounding box center [288, 302] width 0 height 11
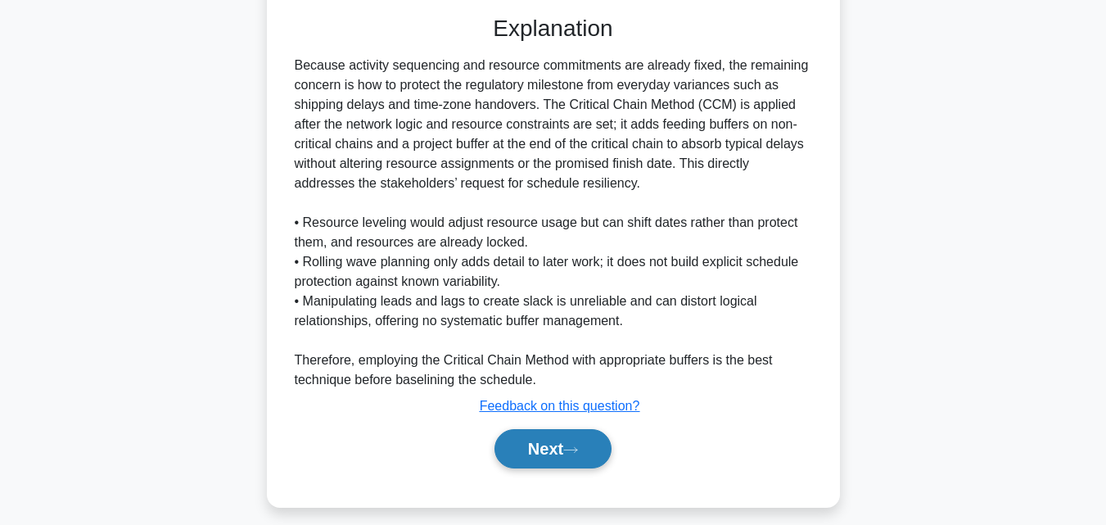
scroll to position [564, 0]
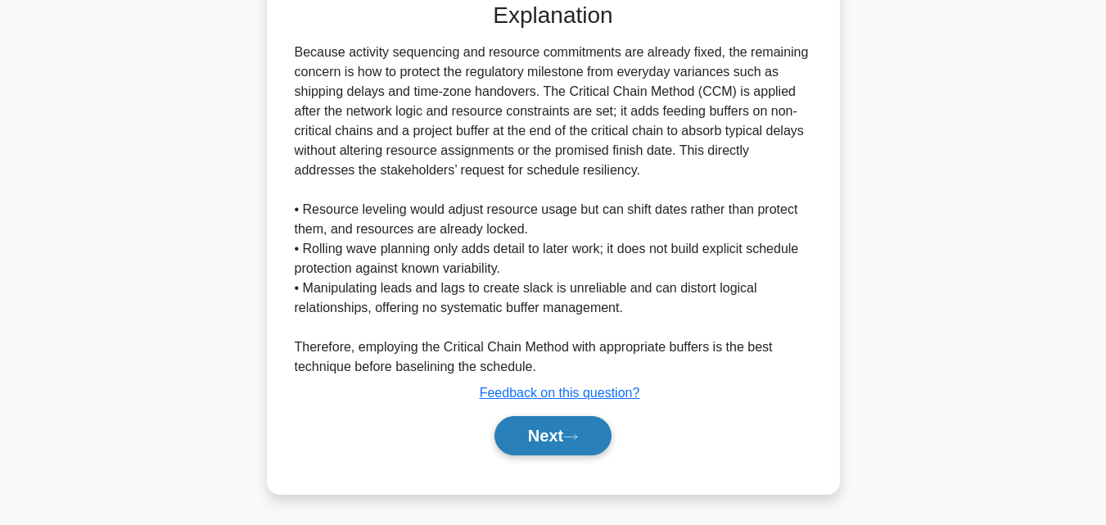
click at [542, 430] on button "Next" at bounding box center [552, 435] width 117 height 39
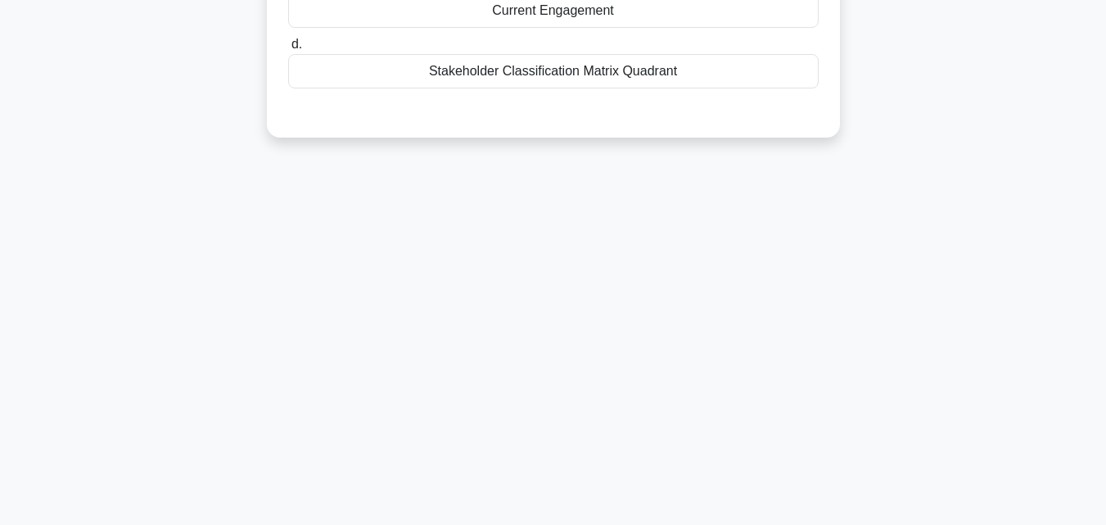
scroll to position [0, 0]
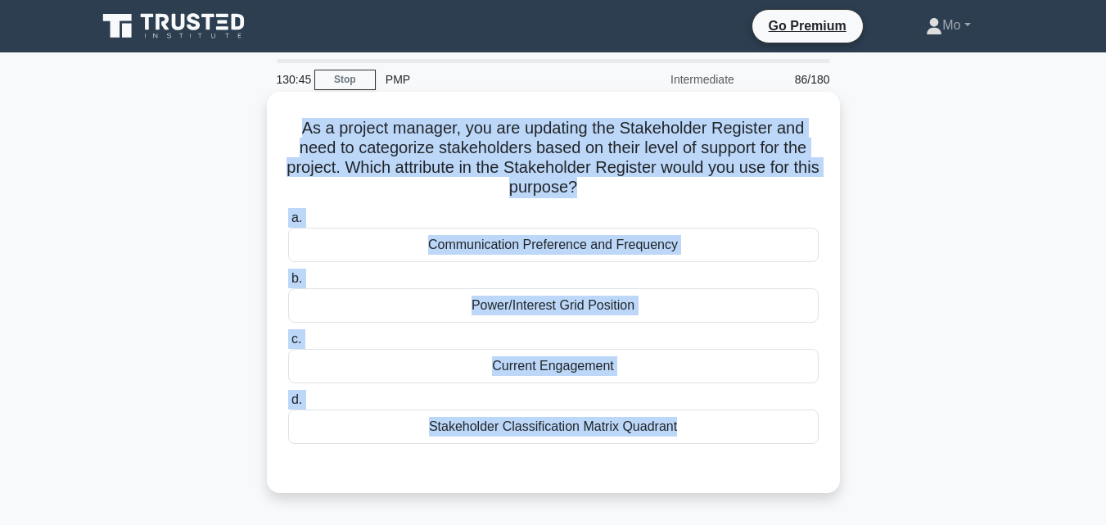
drag, startPoint x: 298, startPoint y: 128, endPoint x: 722, endPoint y: 462, distance: 539.7
click at [722, 462] on div "As a project manager, you are updating the Stakeholder Register and need to cat…" at bounding box center [553, 292] width 560 height 388
click at [516, 355] on div "Current Engagement" at bounding box center [553, 366] width 530 height 34
click at [288, 345] on input "c. Current Engagement" at bounding box center [288, 339] width 0 height 11
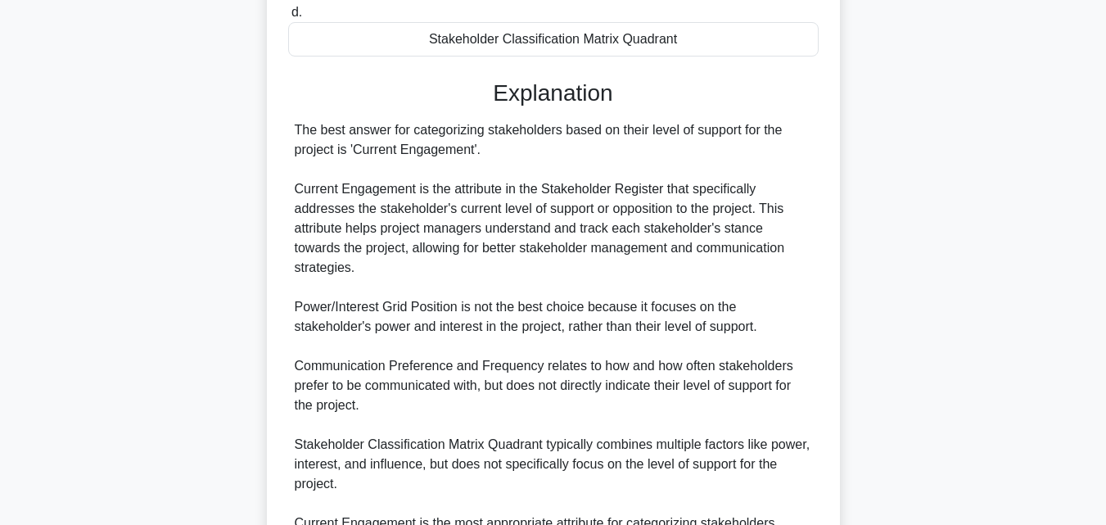
scroll to position [491, 0]
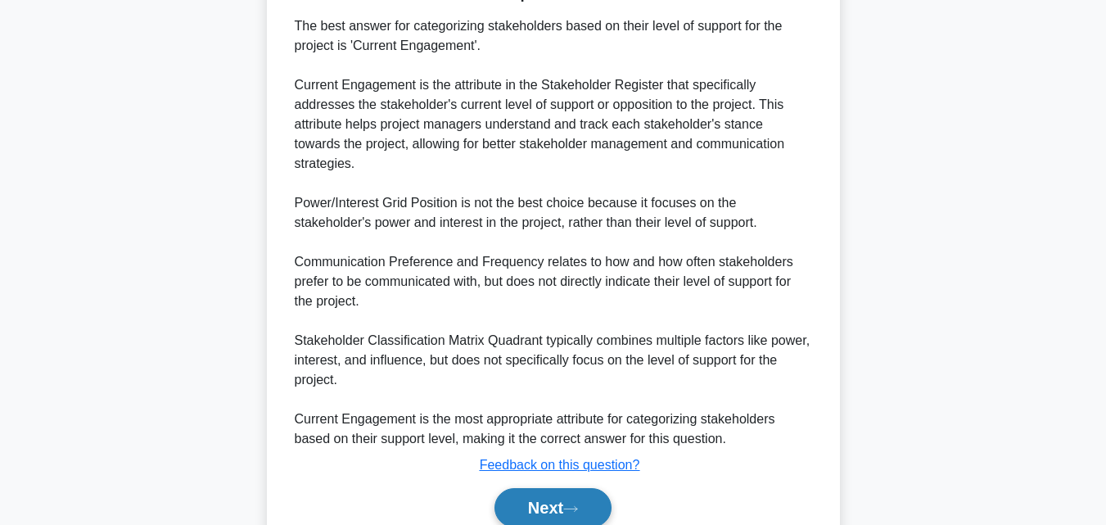
click at [549, 497] on button "Next" at bounding box center [552, 507] width 117 height 39
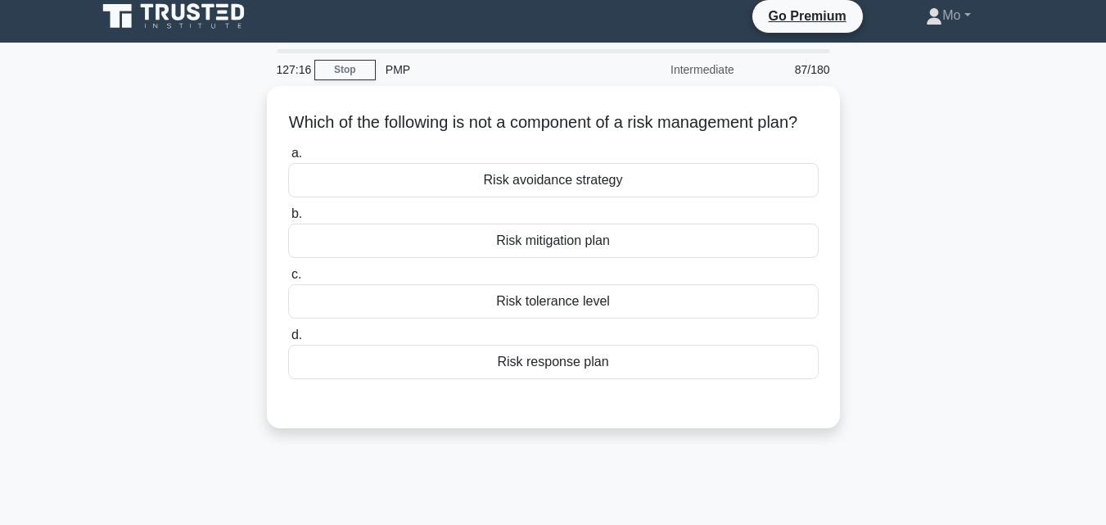
scroll to position [0, 0]
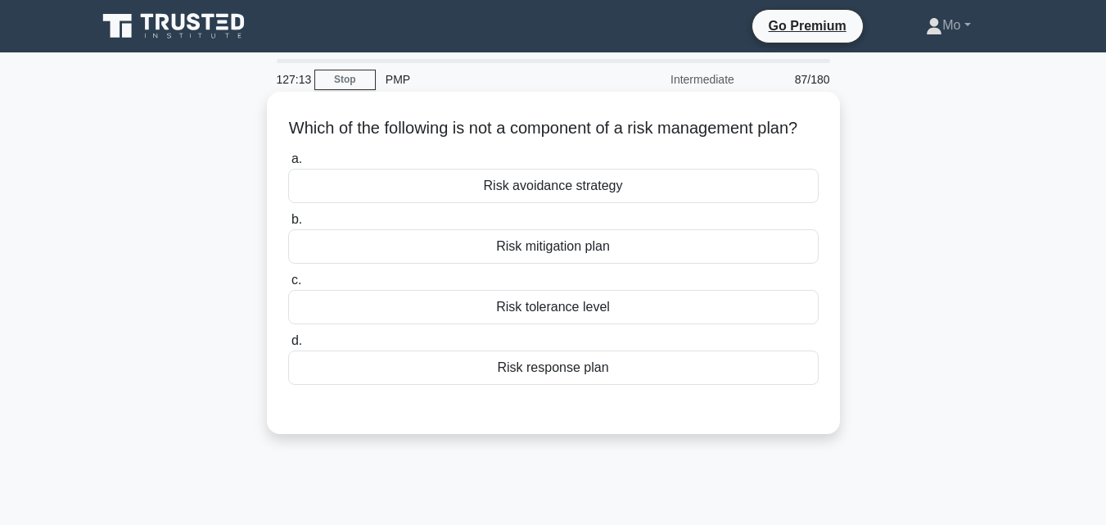
drag, startPoint x: 233, startPoint y: 132, endPoint x: 731, endPoint y: 407, distance: 568.6
click at [731, 407] on div "Which of the following is not a component of a risk management plan? .spinner_0…" at bounding box center [553, 277] width 933 height 362
click at [521, 199] on div "Risk avoidance strategy" at bounding box center [553, 186] width 530 height 34
click at [288, 165] on input "a. Risk avoidance strategy" at bounding box center [288, 159] width 0 height 11
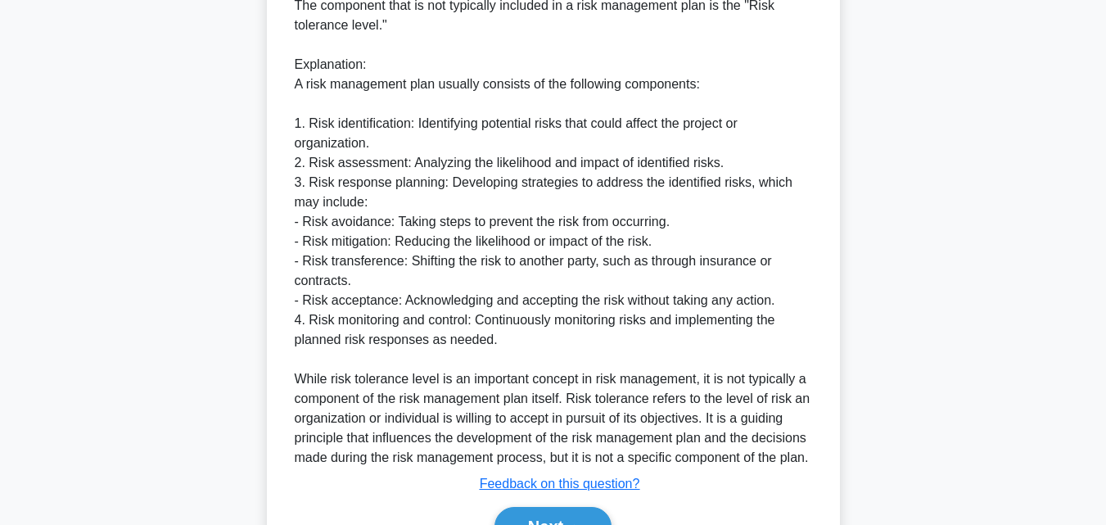
scroll to position [566, 0]
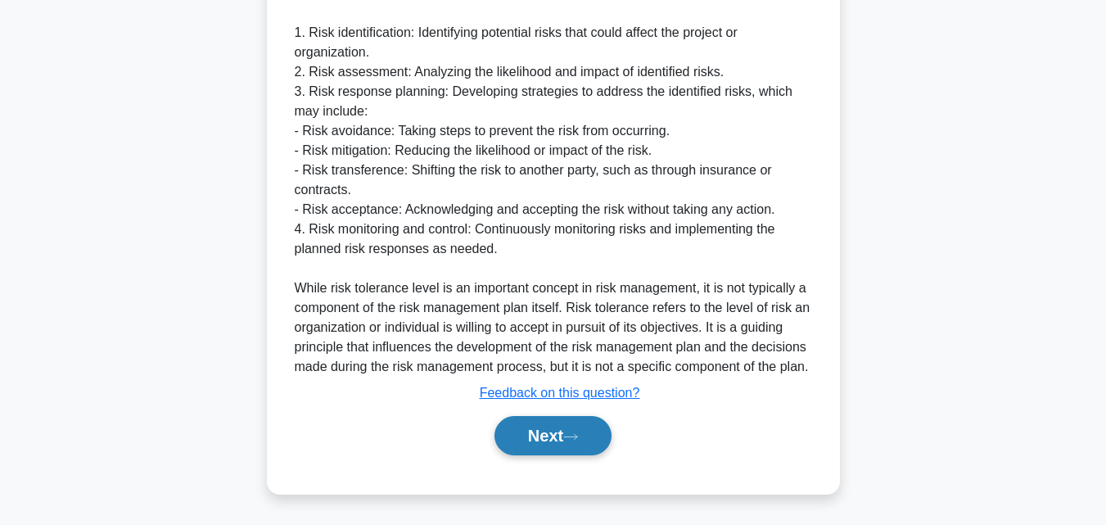
click at [581, 431] on button "Next" at bounding box center [552, 435] width 117 height 39
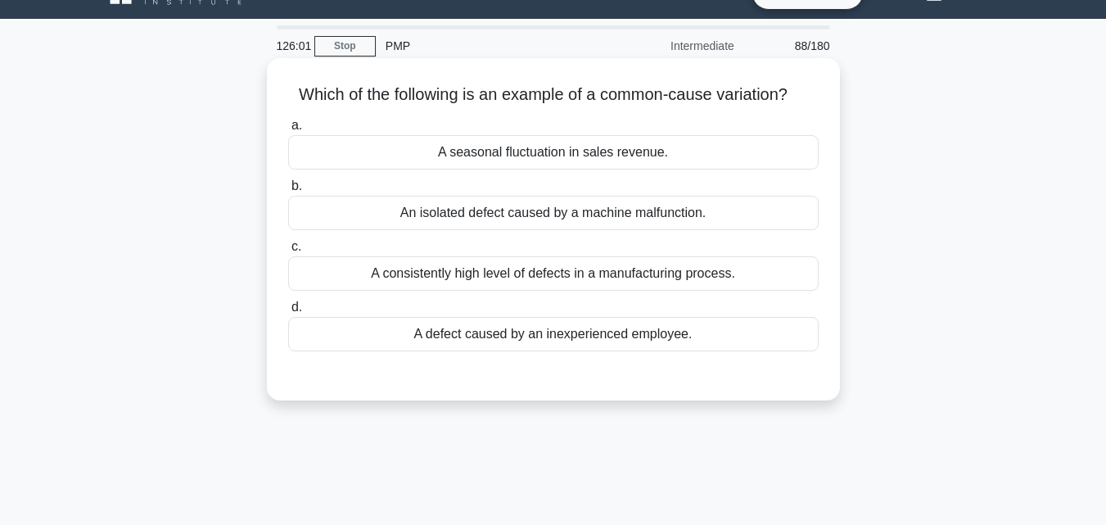
scroll to position [32, 0]
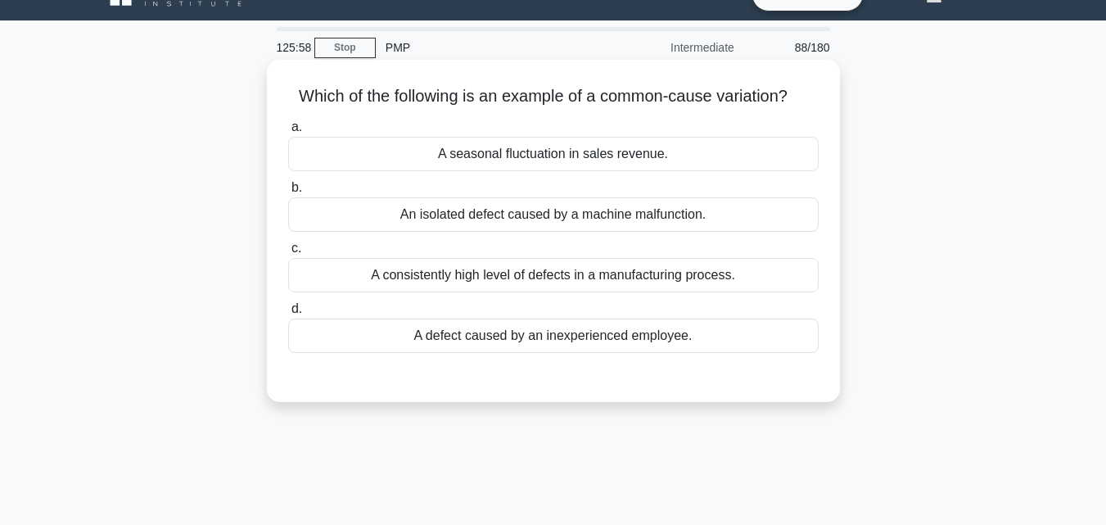
drag, startPoint x: 291, startPoint y: 83, endPoint x: 825, endPoint y: 350, distance: 597.4
click at [825, 350] on div "Which of the following is an example of a common-cause variation? .spinner_0XTQ…" at bounding box center [553, 230] width 560 height 329
click at [518, 275] on div "A consistently high level of defects in a manufacturing process." at bounding box center [553, 275] width 530 height 34
click at [288, 254] on input "c. A consistently high level of defects in a manufacturing process." at bounding box center [288, 248] width 0 height 11
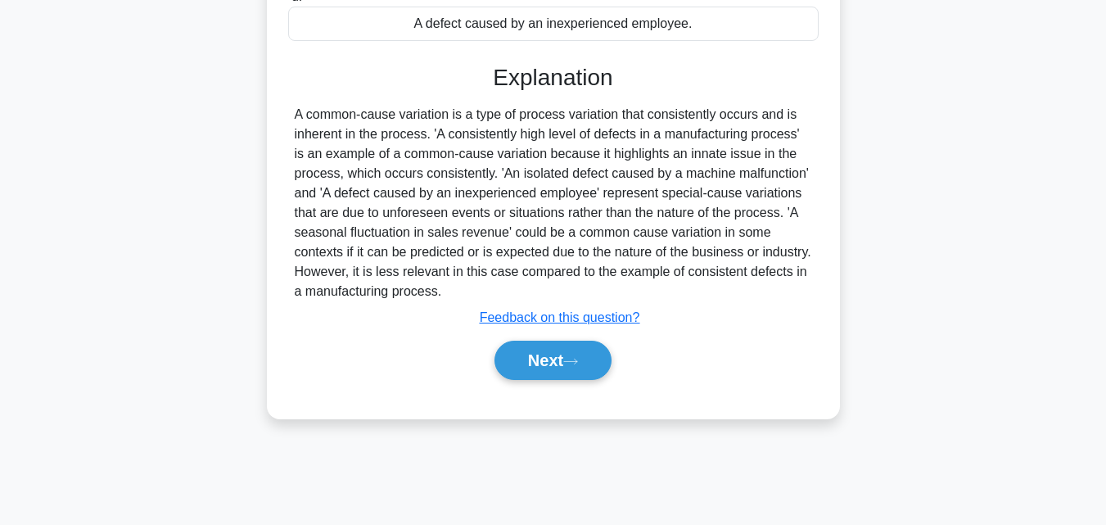
scroll to position [359, 0]
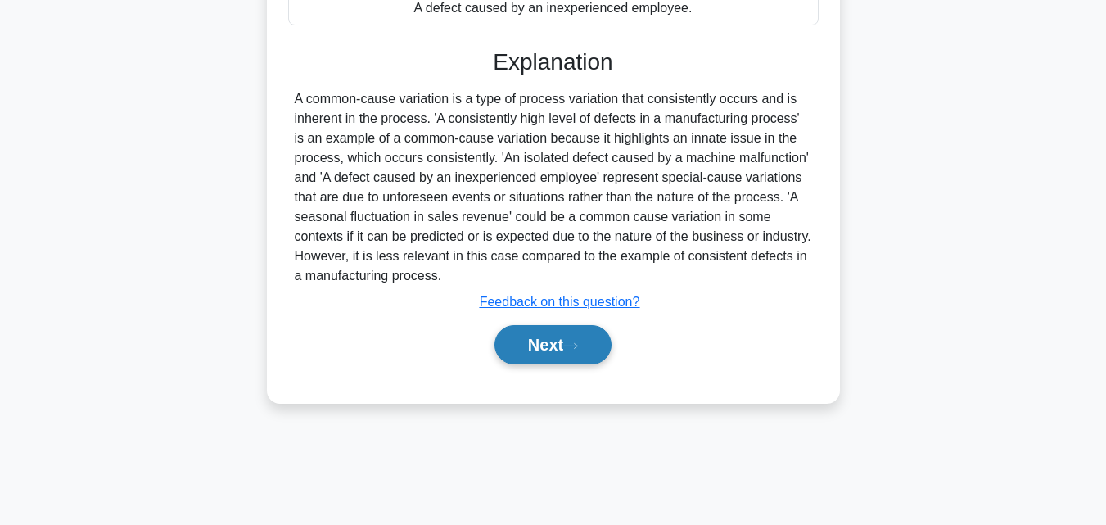
click at [584, 329] on button "Next" at bounding box center [552, 344] width 117 height 39
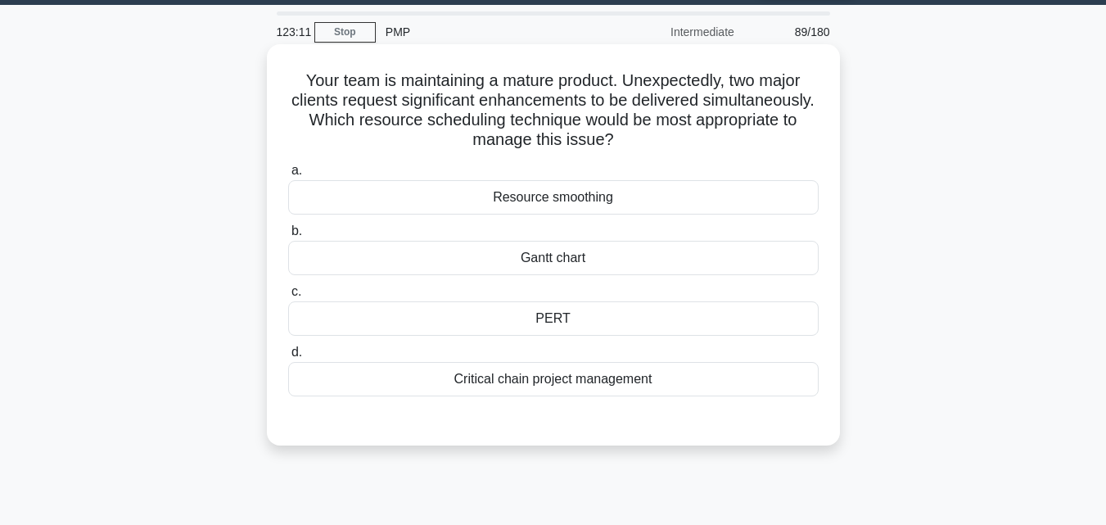
scroll to position [32, 0]
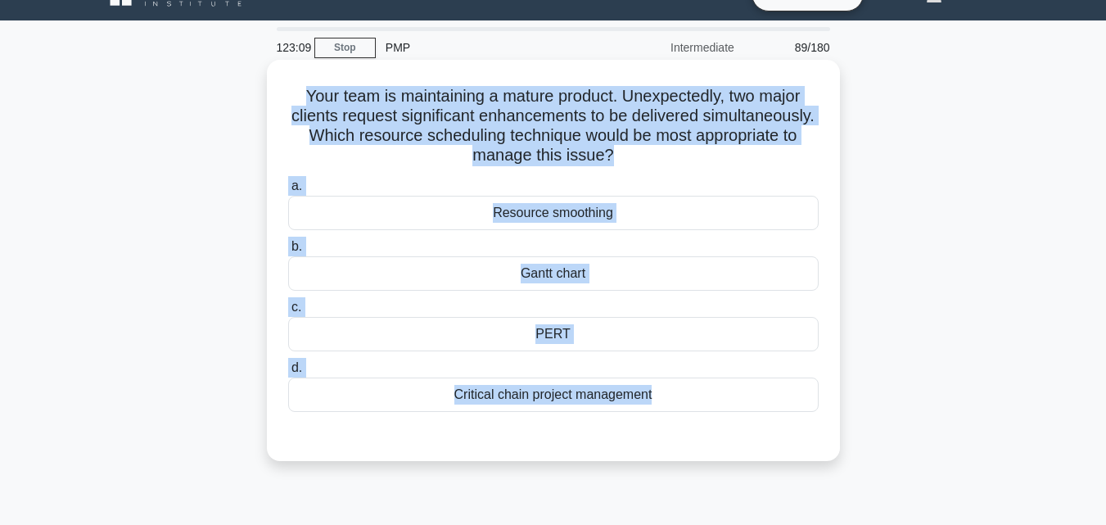
drag, startPoint x: 256, startPoint y: 95, endPoint x: 655, endPoint y: 418, distance: 513.3
click at [655, 418] on div "Your team is maintaining a mature product. Unexpectedly, two major clients requ…" at bounding box center [553, 274] width 933 height 421
click at [498, 391] on div "Critical chain project management" at bounding box center [553, 394] width 530 height 34
click at [288, 373] on input "d. Critical chain project management" at bounding box center [288, 368] width 0 height 11
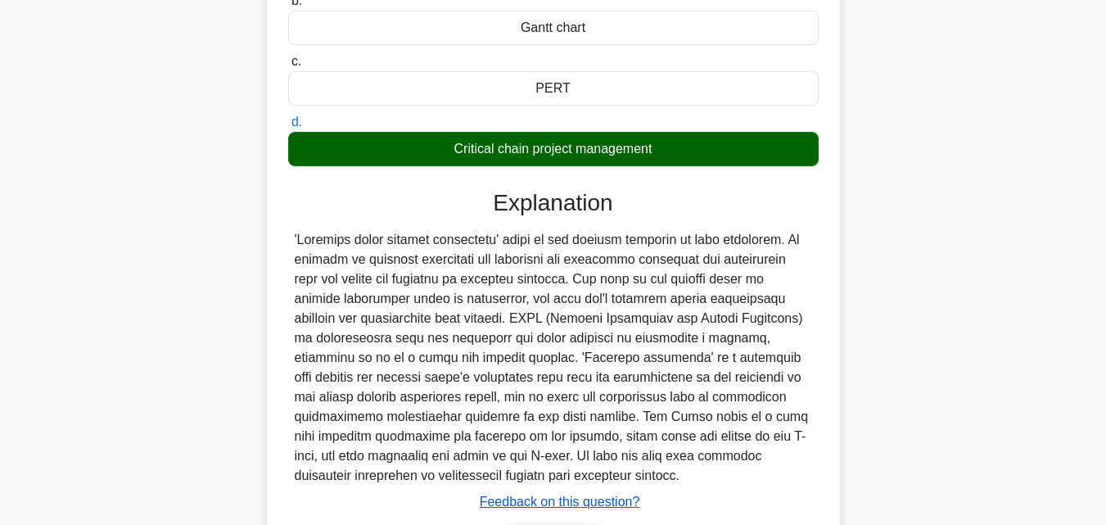
scroll to position [387, 0]
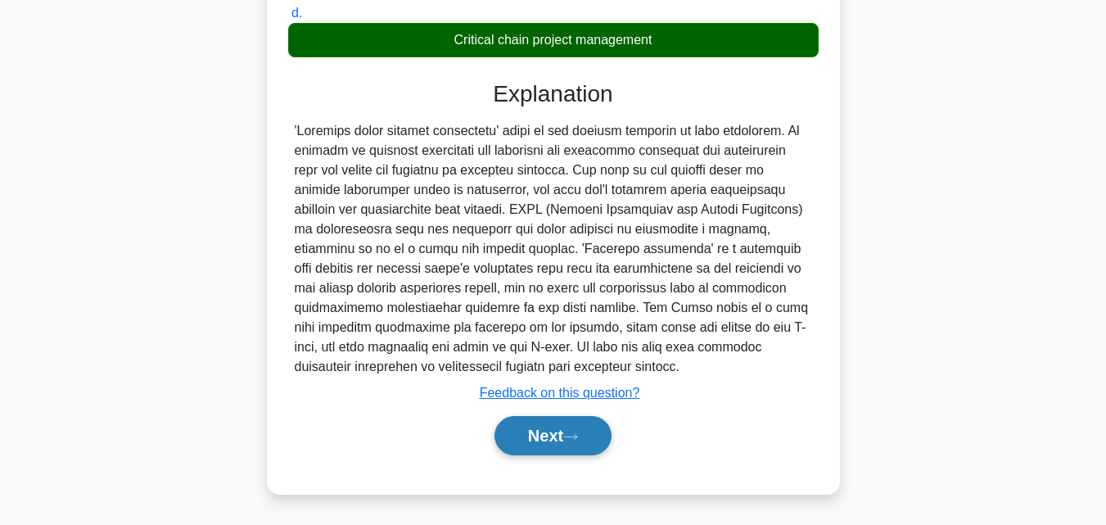
click at [554, 436] on button "Next" at bounding box center [552, 435] width 117 height 39
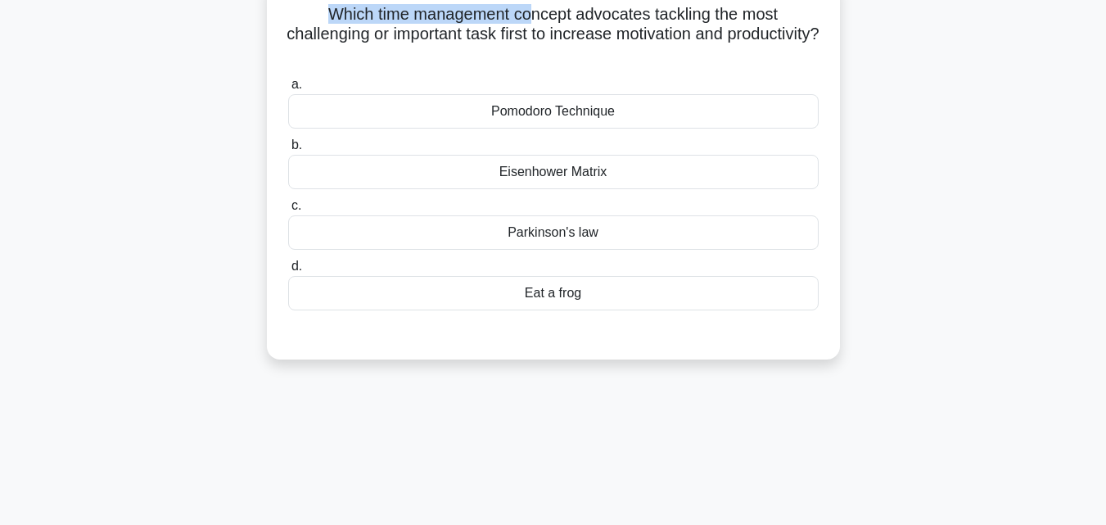
scroll to position [96, 0]
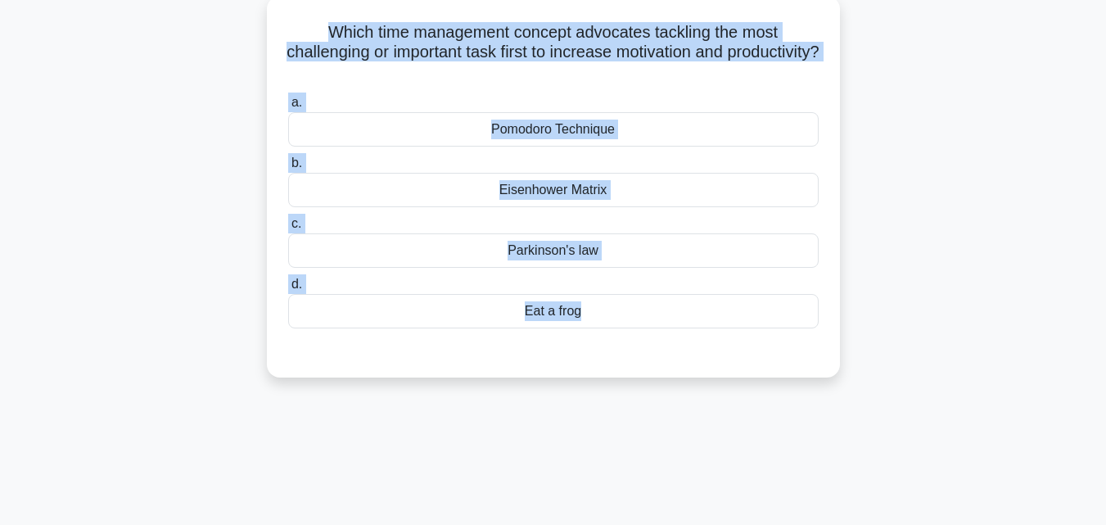
drag, startPoint x: 290, startPoint y: 21, endPoint x: 694, endPoint y: 343, distance: 516.7
click at [694, 343] on div "Which time management concept advocates tackling the most challenging or import…" at bounding box center [553, 186] width 560 height 368
click at [639, 149] on div "a. Pomodoro Technique b. Eisenhower Matrix c. d." at bounding box center [553, 210] width 550 height 242
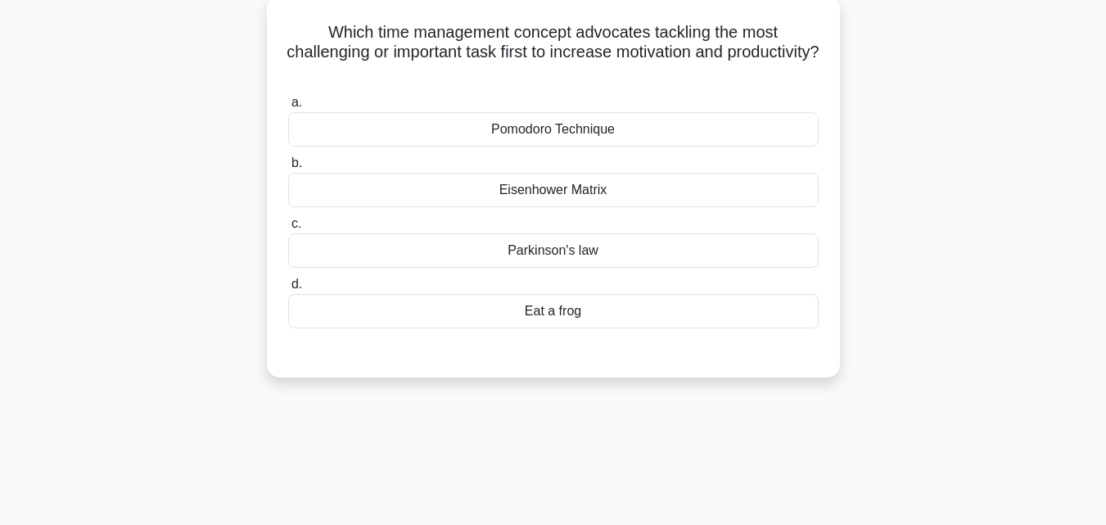
click at [631, 143] on div "Pomodoro Technique" at bounding box center [553, 129] width 530 height 34
click at [288, 108] on input "a. Pomodoro Technique" at bounding box center [288, 102] width 0 height 11
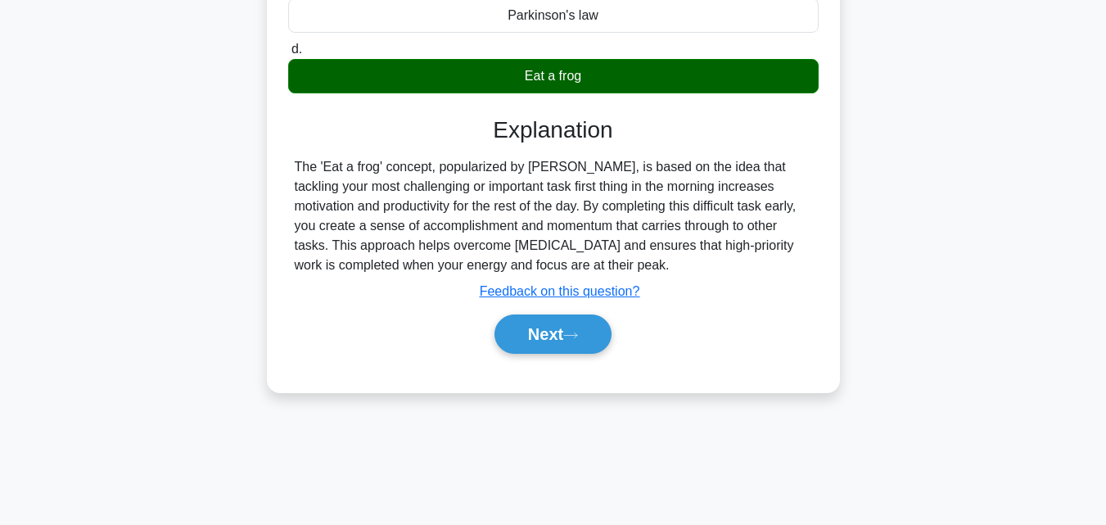
scroll to position [341, 0]
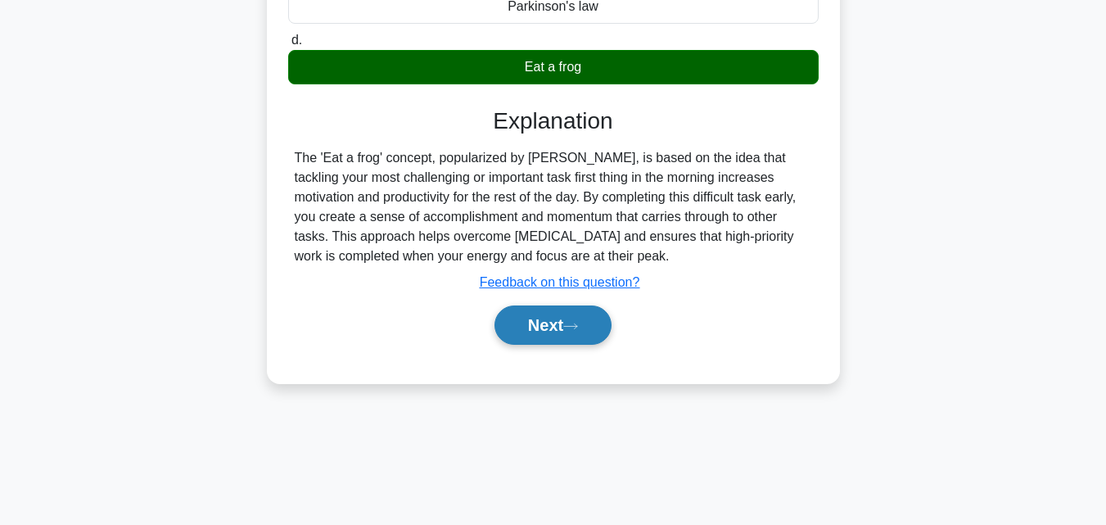
click at [549, 326] on button "Next" at bounding box center [552, 324] width 117 height 39
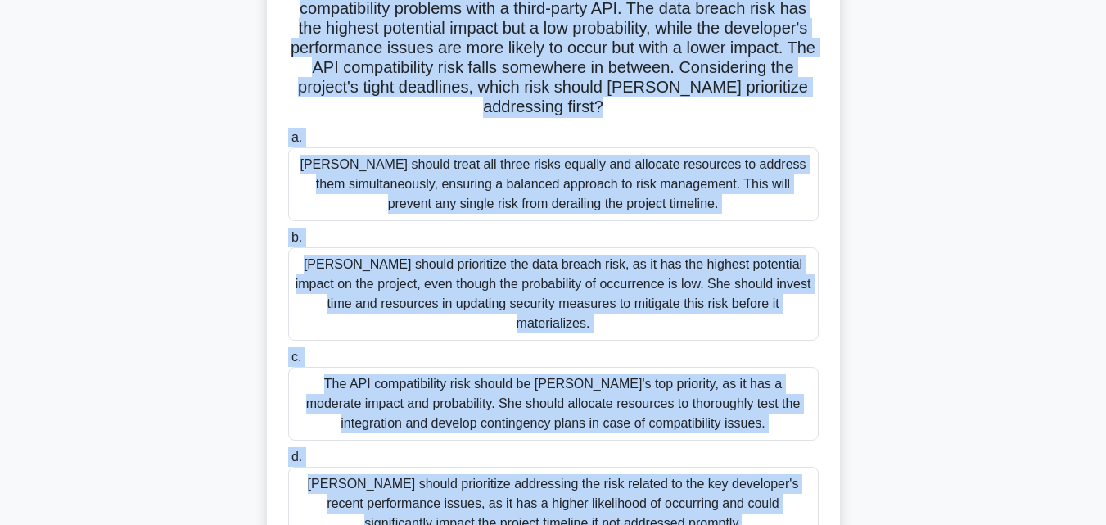
scroll to position [359, 0]
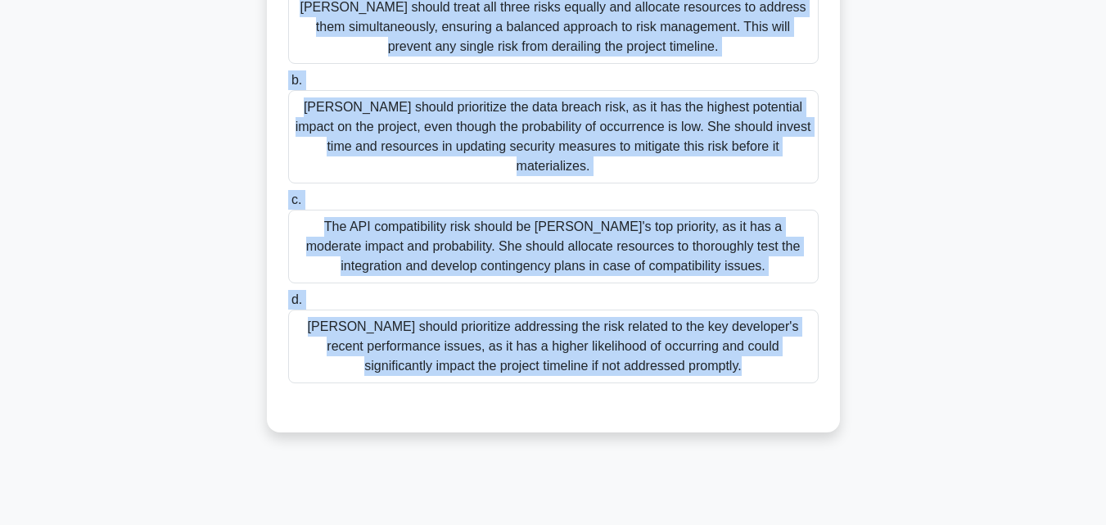
drag, startPoint x: 290, startPoint y: 132, endPoint x: 843, endPoint y: 536, distance: 685.3
click at [843, 524] on html "Go Premium Mo" at bounding box center [553, 83] width 1106 height 884
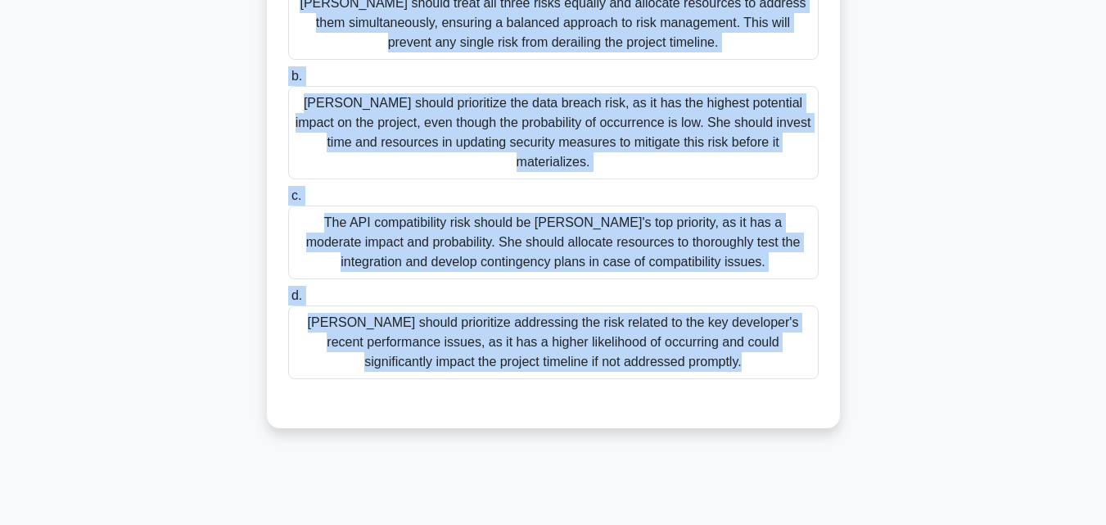
scroll to position [32, 0]
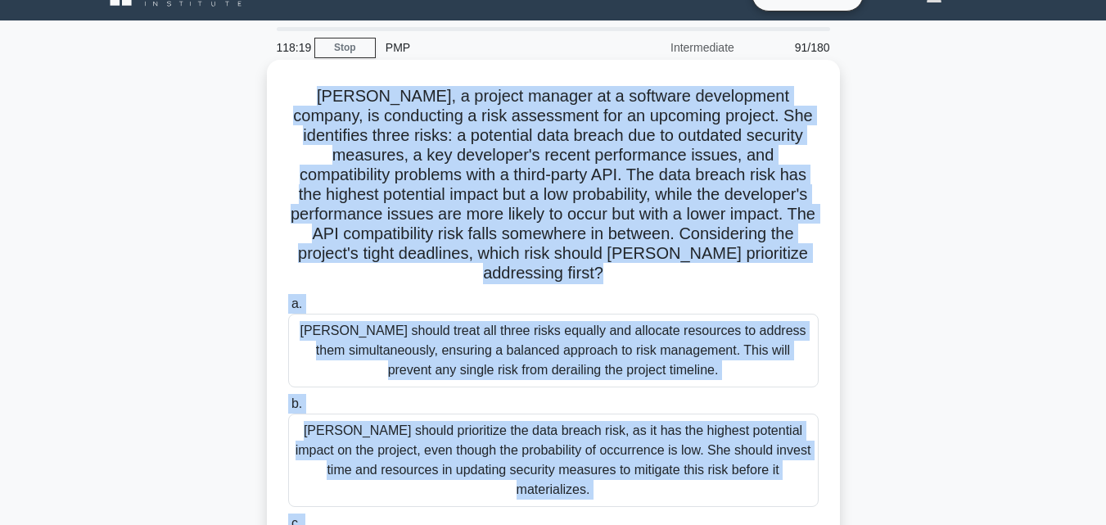
click at [511, 453] on div "Amy should prioritize the data breach risk, as it has the highest potential imp…" at bounding box center [553, 459] width 530 height 93
click at [288, 409] on input "b. Amy should prioritize the data breach risk, as it has the highest potential …" at bounding box center [288, 404] width 0 height 11
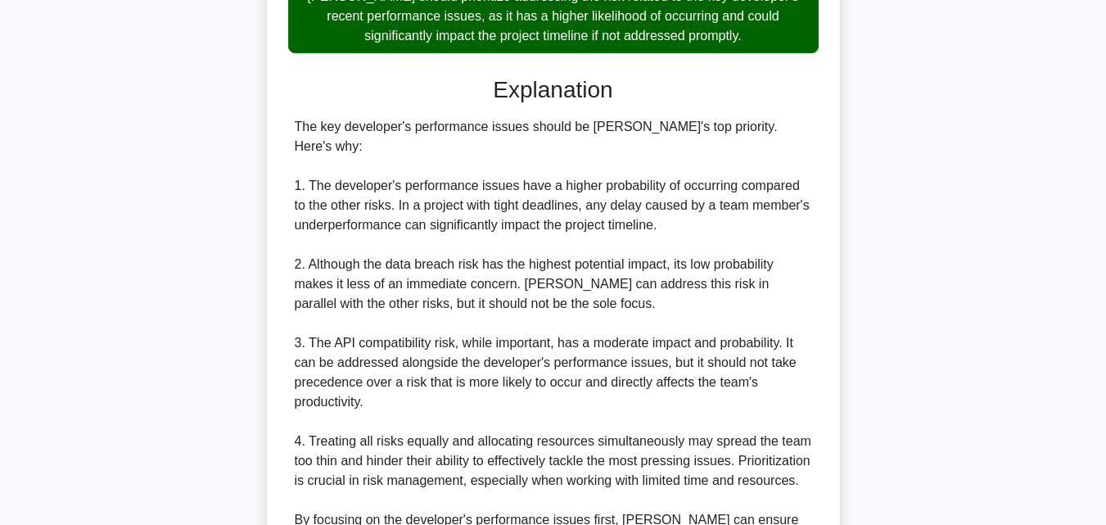
scroll to position [880, 0]
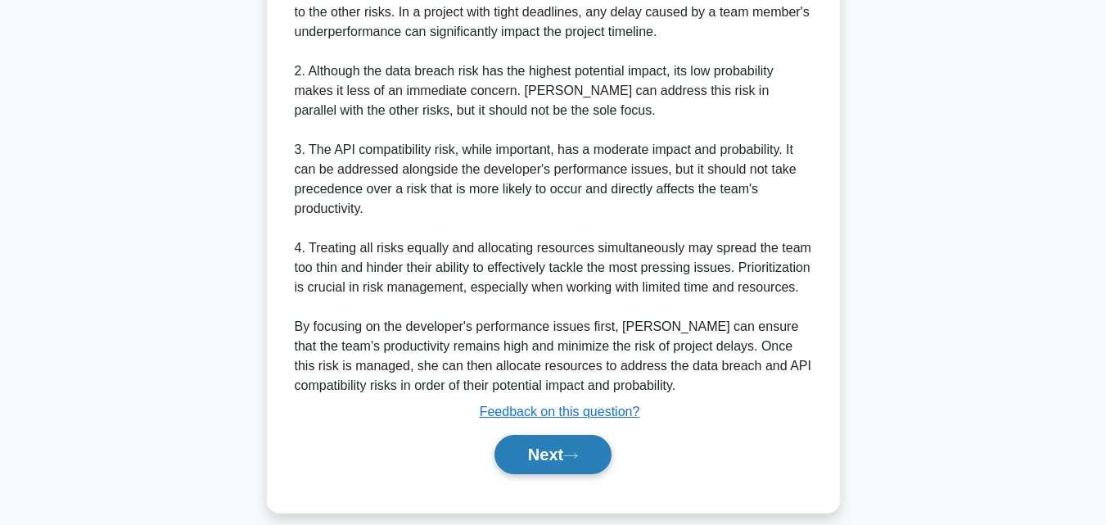
click at [508, 435] on button "Next" at bounding box center [552, 454] width 117 height 39
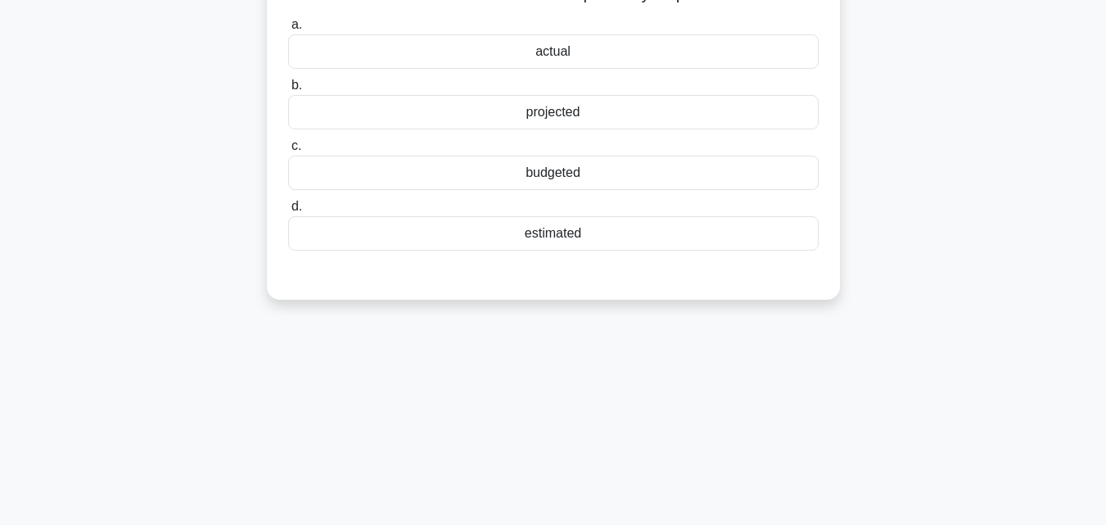
scroll to position [32, 0]
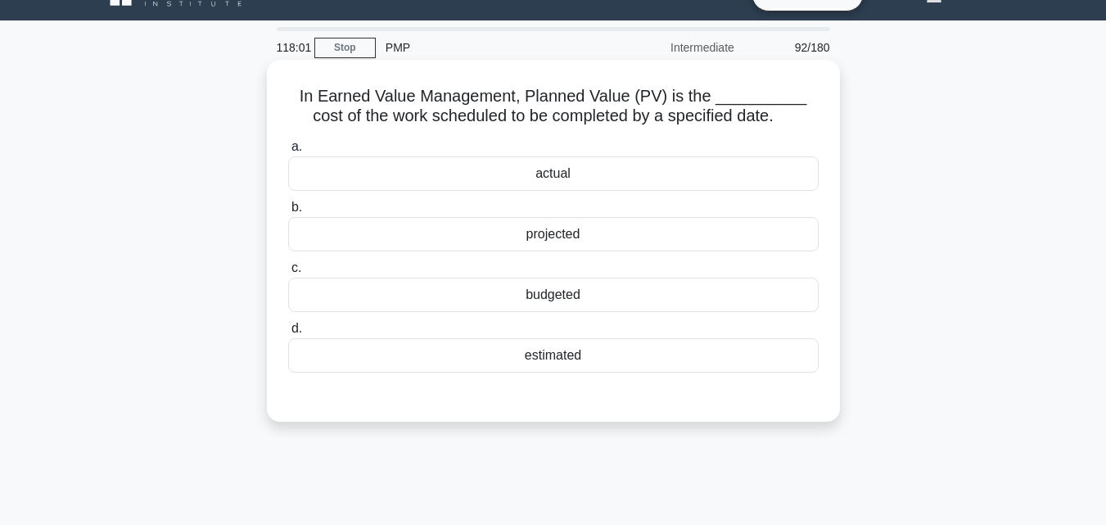
drag, startPoint x: 275, startPoint y: 97, endPoint x: 740, endPoint y: 370, distance: 538.9
click at [740, 370] on div "In Earned Value Management, Planned Value (PV) is the __________ cost of the wo…" at bounding box center [553, 240] width 560 height 349
click at [539, 342] on div "estimated" at bounding box center [553, 355] width 530 height 34
click at [288, 334] on input "d. estimated" at bounding box center [288, 328] width 0 height 11
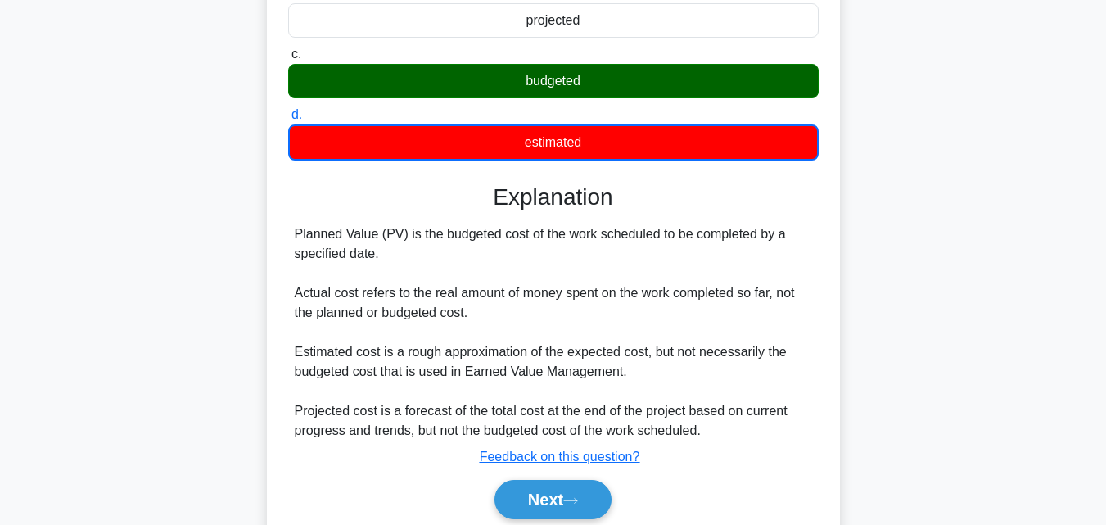
scroll to position [359, 0]
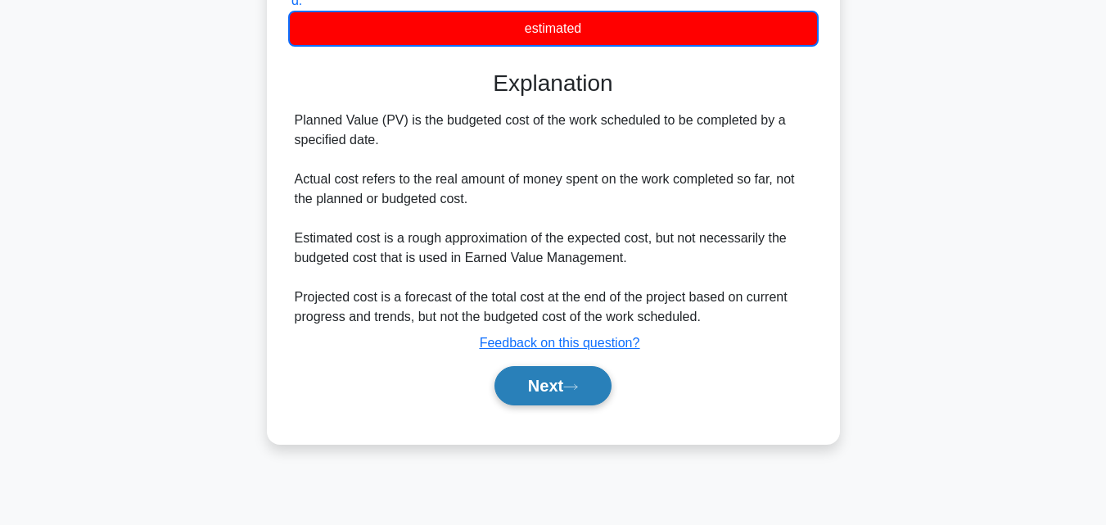
click at [542, 390] on button "Next" at bounding box center [552, 385] width 117 height 39
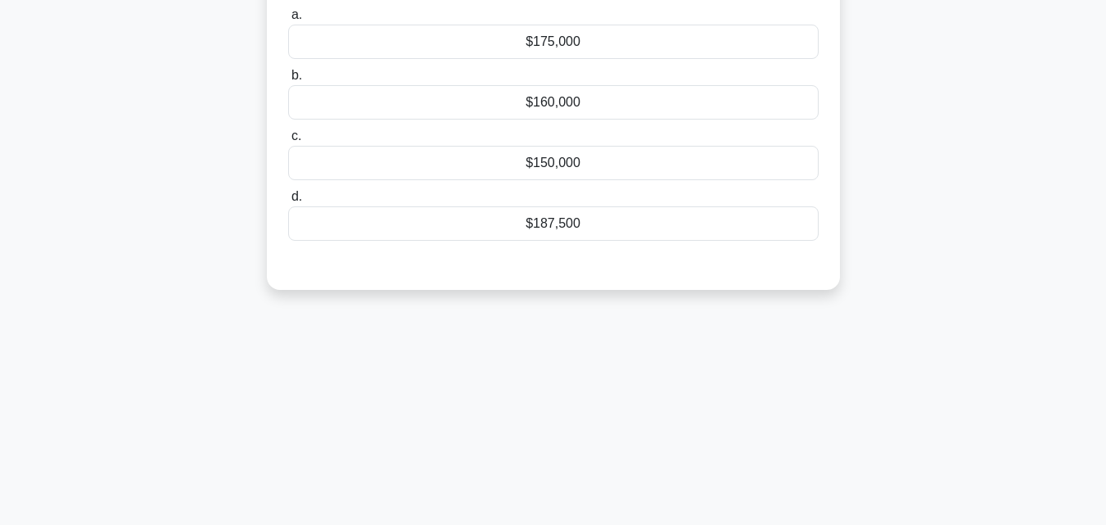
scroll to position [32, 0]
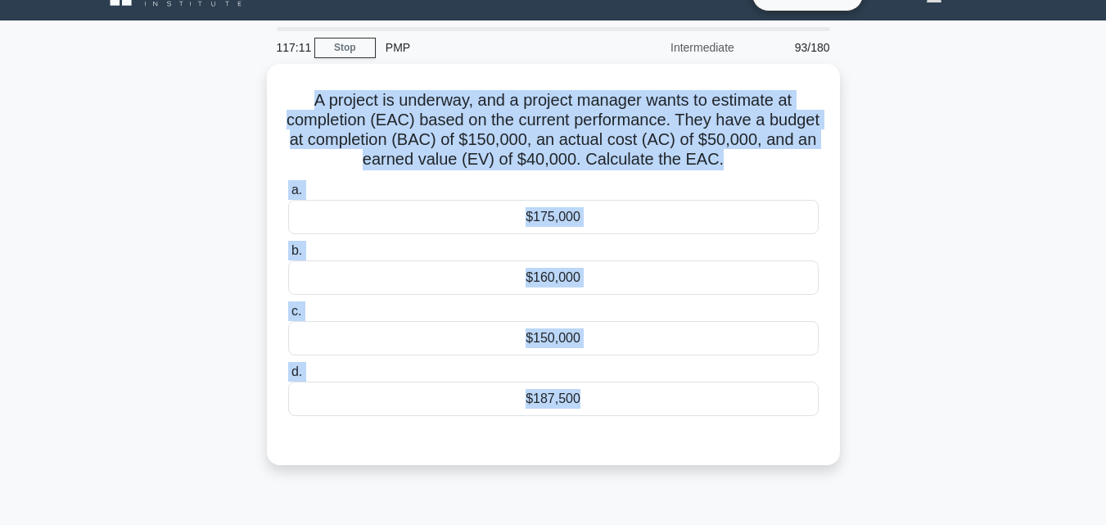
drag, startPoint x: 276, startPoint y: 83, endPoint x: 798, endPoint y: 467, distance: 648.1
click at [798, 467] on div "A project is underway, and a project manager wants to estimate at completion (E…" at bounding box center [553, 274] width 933 height 421
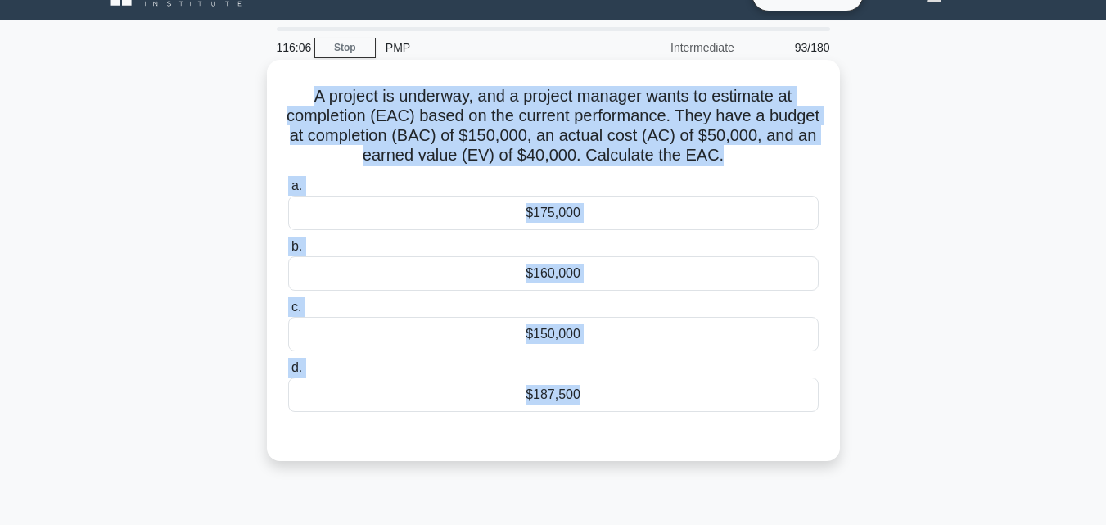
click at [538, 400] on div "$187,500" at bounding box center [553, 394] width 530 height 34
click at [288, 373] on input "d. $187,500" at bounding box center [288, 368] width 0 height 11
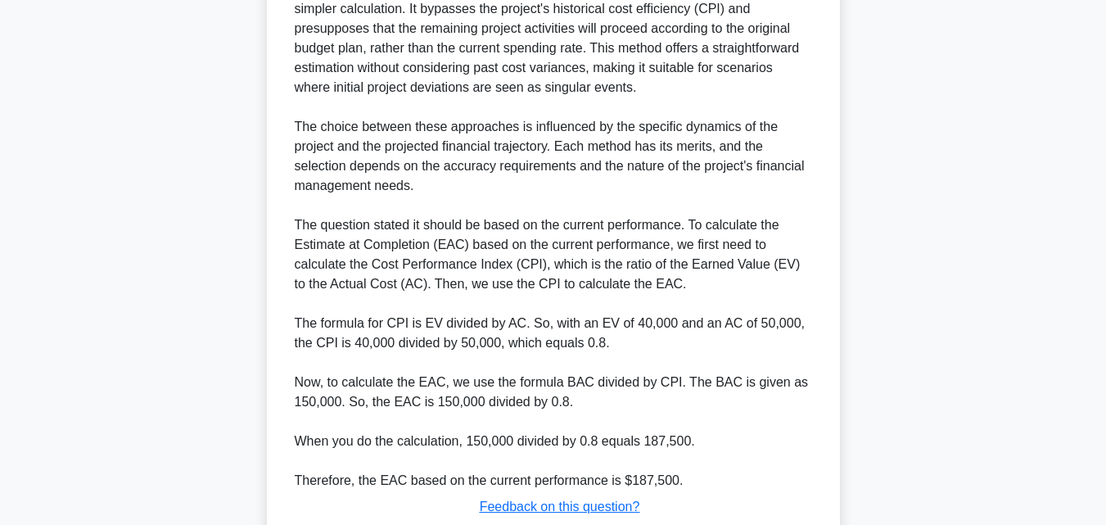
scroll to position [780, 0]
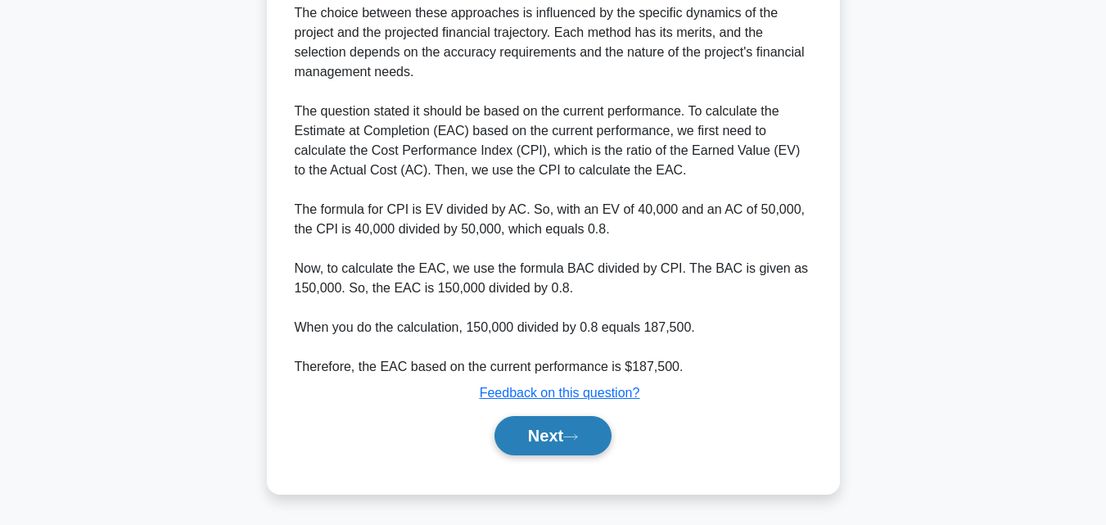
click at [578, 432] on icon at bounding box center [570, 436] width 15 height 9
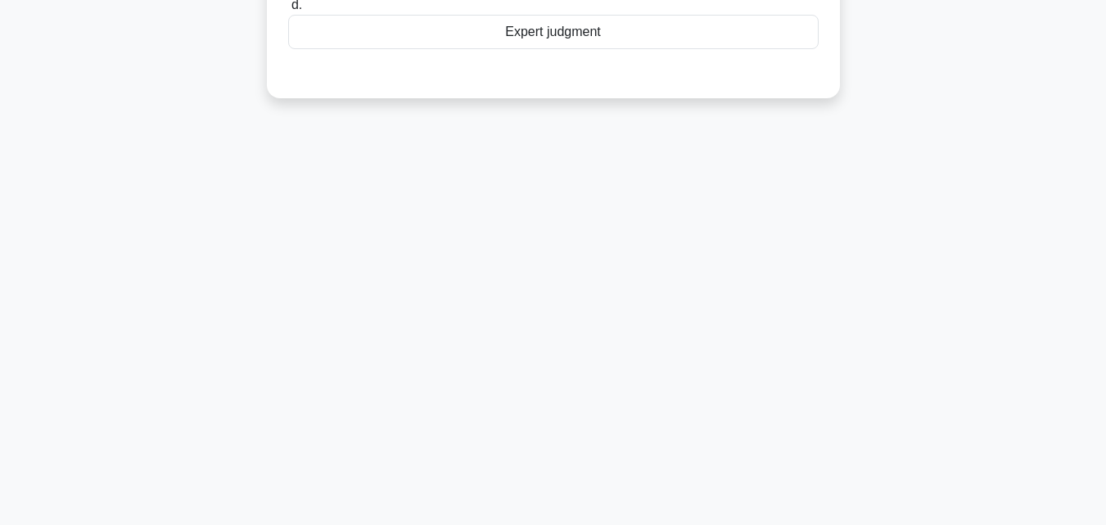
scroll to position [32, 0]
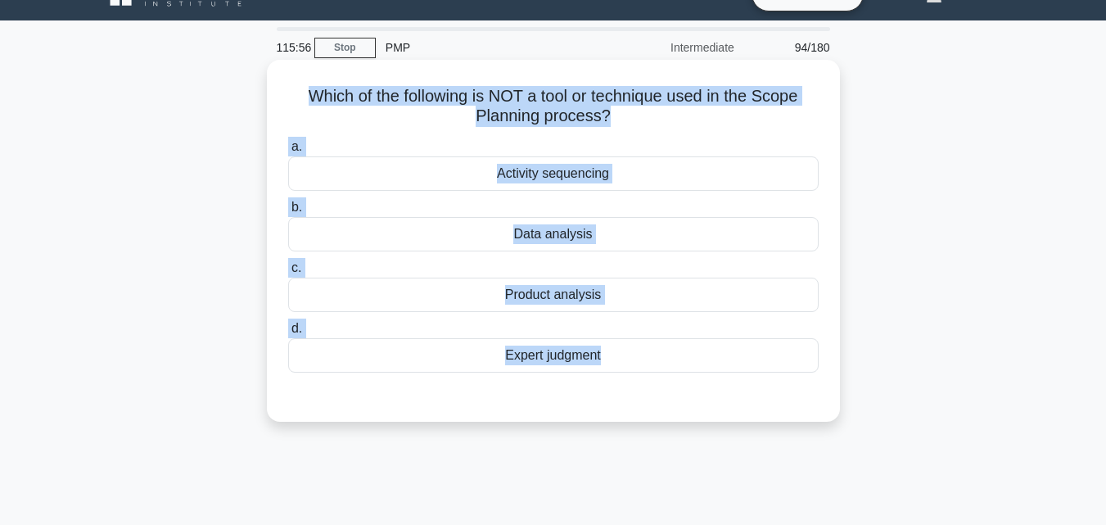
drag, startPoint x: 534, startPoint y: 435, endPoint x: 275, endPoint y: 94, distance: 427.6
click at [275, 94] on div "Which of the following is NOT a tool or technique used in the Scope Planning pr…" at bounding box center [553, 254] width 933 height 381
click at [544, 183] on div "Activity sequencing" at bounding box center [553, 173] width 530 height 34
click at [288, 152] on input "a. Activity sequencing" at bounding box center [288, 147] width 0 height 11
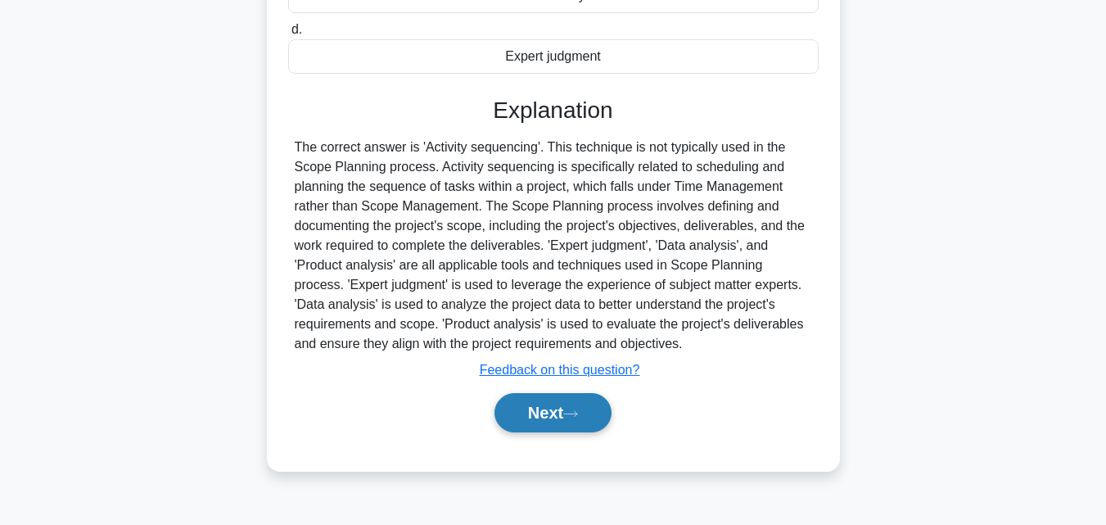
scroll to position [359, 0]
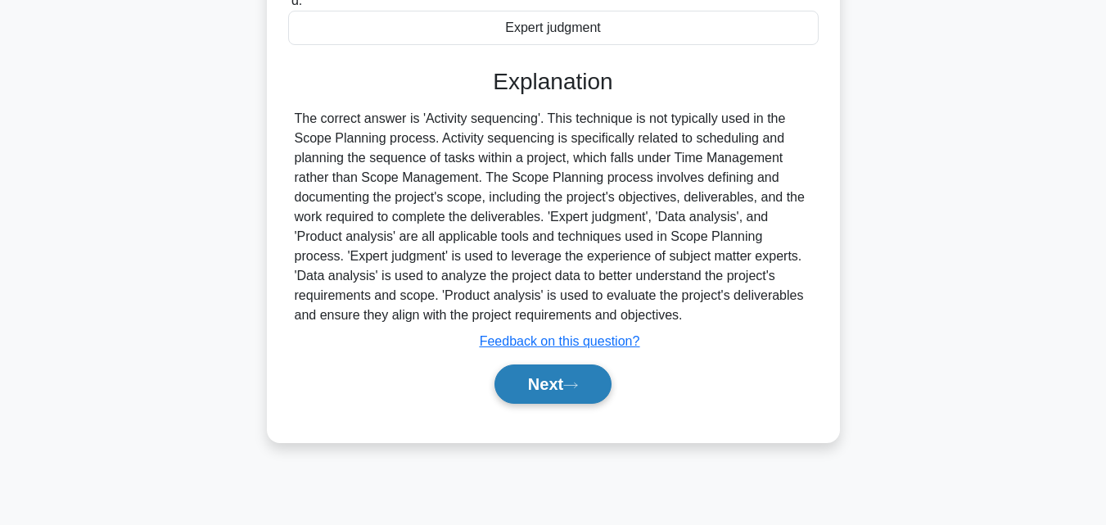
click at [574, 390] on icon at bounding box center [570, 385] width 15 height 9
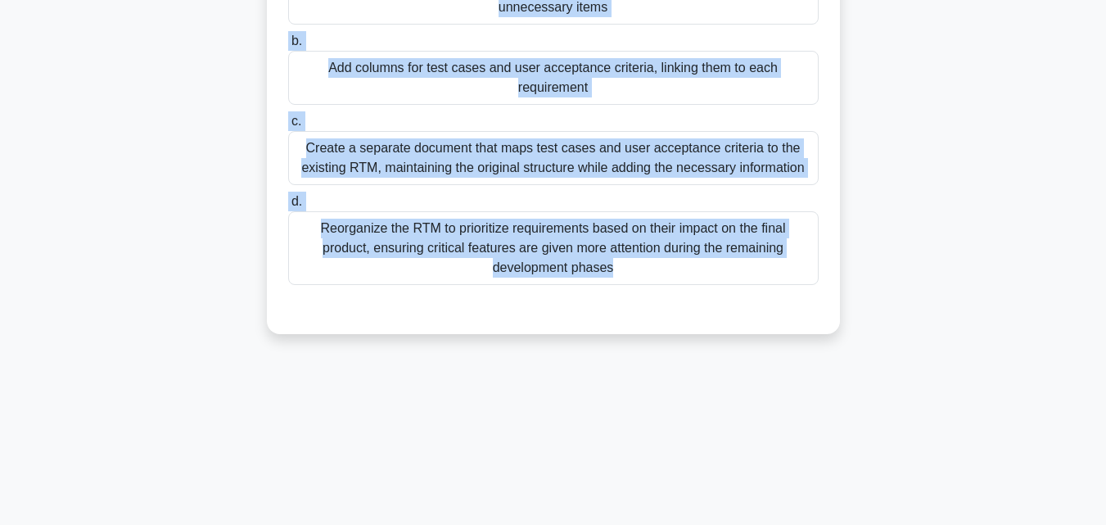
drag, startPoint x: 326, startPoint y: 124, endPoint x: 846, endPoint y: 505, distance: 645.4
click at [846, 505] on div "115:02 Stop PMP Intermediate 95/180 .spinner_0XTQ{transform-origin:center;anima…" at bounding box center [553, 109] width 933 height 819
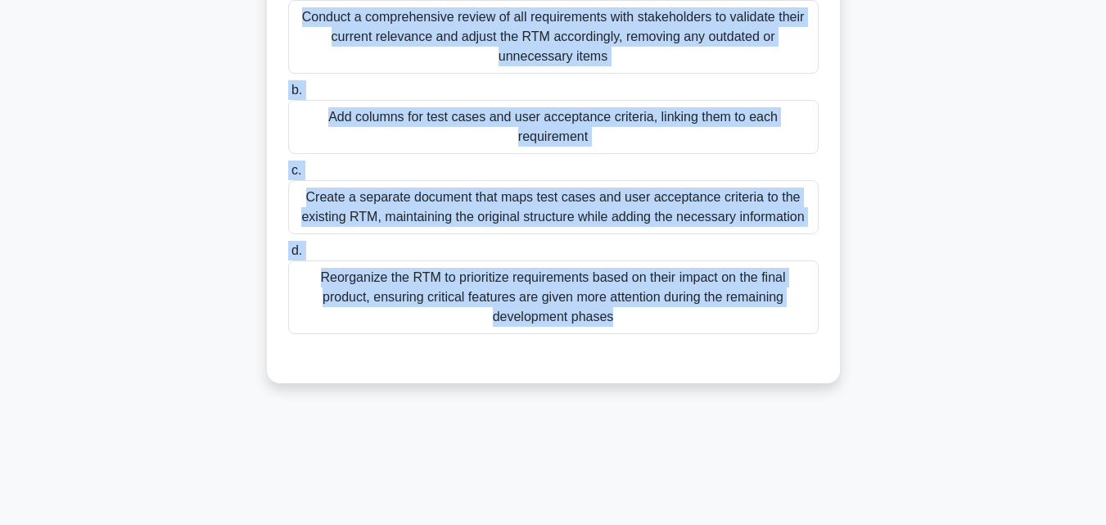
scroll to position [277, 0]
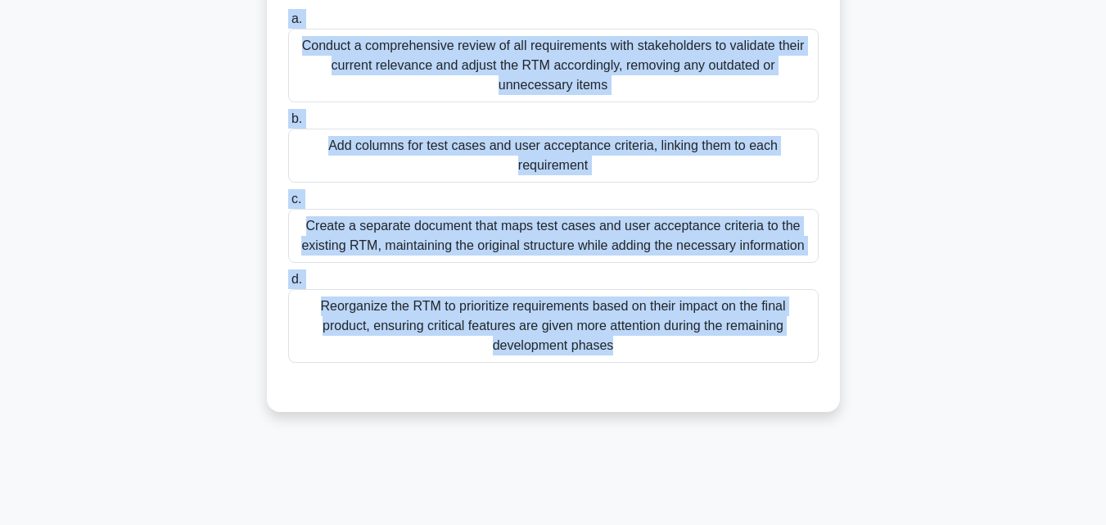
click at [485, 158] on div "Add columns for test cases and user acceptance criteria, linking them to each r…" at bounding box center [553, 156] width 530 height 54
click at [288, 124] on input "b. Add columns for test cases and user acceptance criteria, linking them to eac…" at bounding box center [288, 119] width 0 height 11
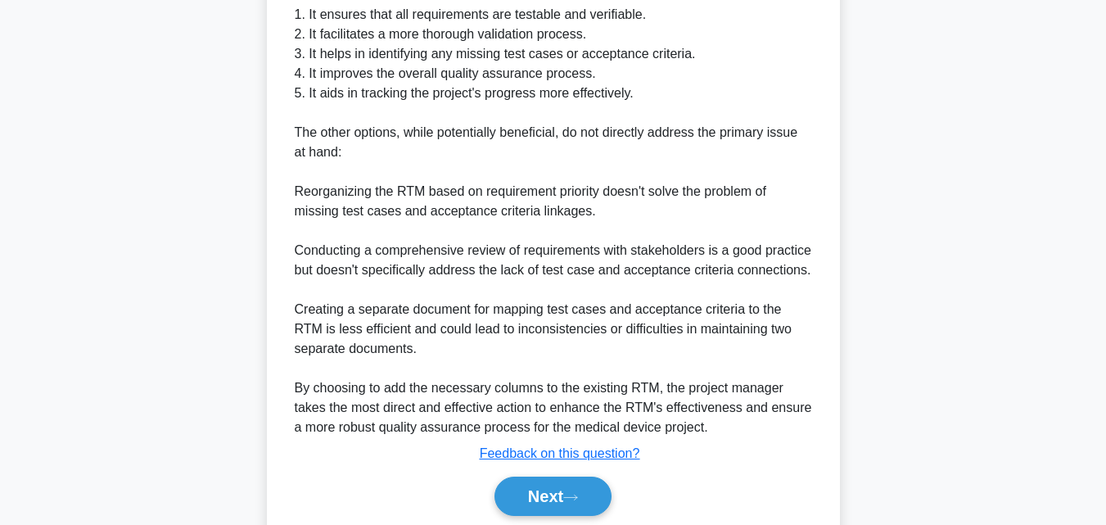
scroll to position [937, 0]
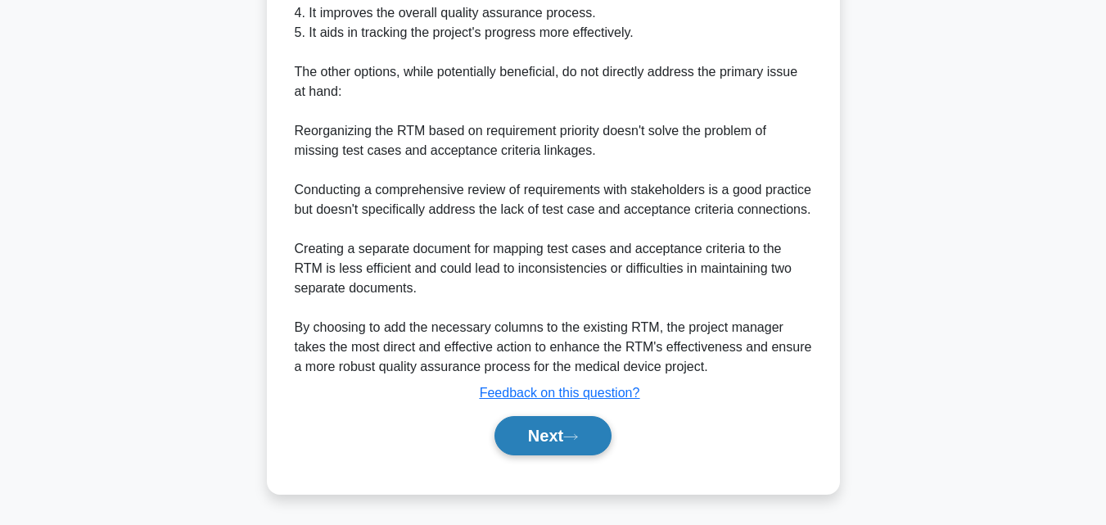
click at [566, 423] on button "Next" at bounding box center [552, 435] width 117 height 39
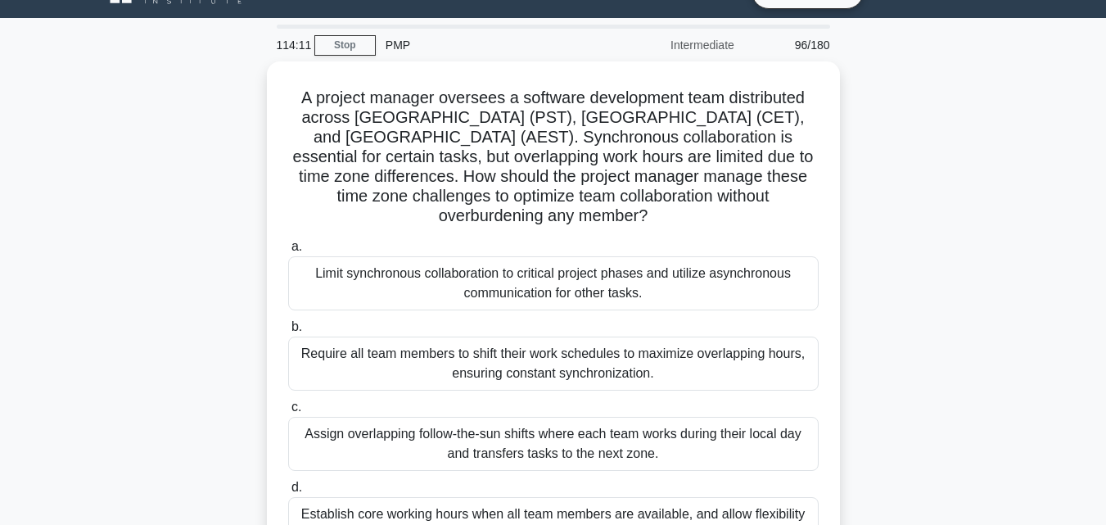
scroll to position [359, 0]
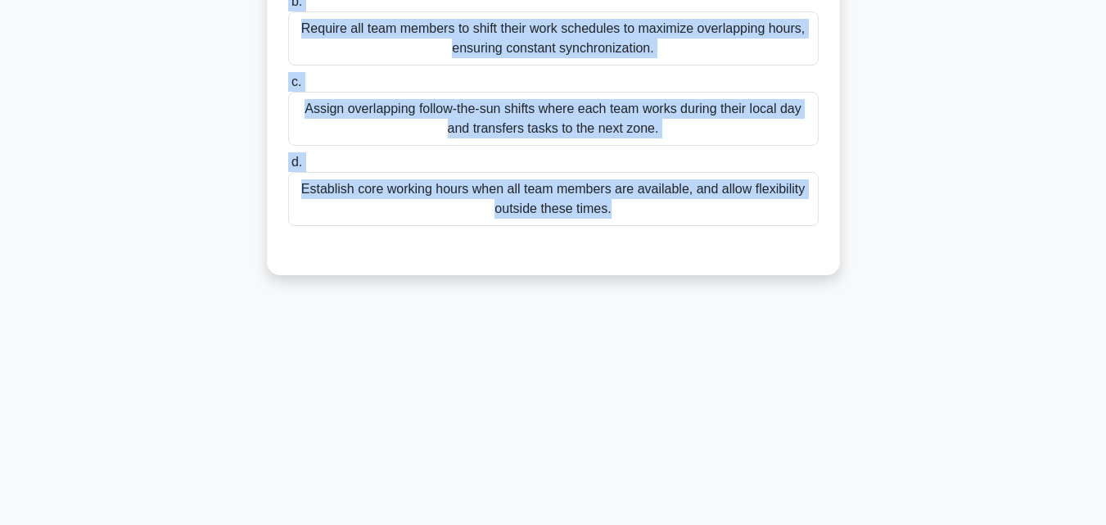
drag, startPoint x: 269, startPoint y: 106, endPoint x: 831, endPoint y: 428, distance: 647.5
click at [772, 495] on div "114:11 Stop PMP Intermediate 96/180 .spinner_0XTQ{transform-origin:center;anima…" at bounding box center [553, 109] width 933 height 819
click at [832, 422] on div "114:11 Stop PMP Intermediate 96/180 .spinner_0XTQ{transform-origin:center;anima…" at bounding box center [553, 109] width 933 height 819
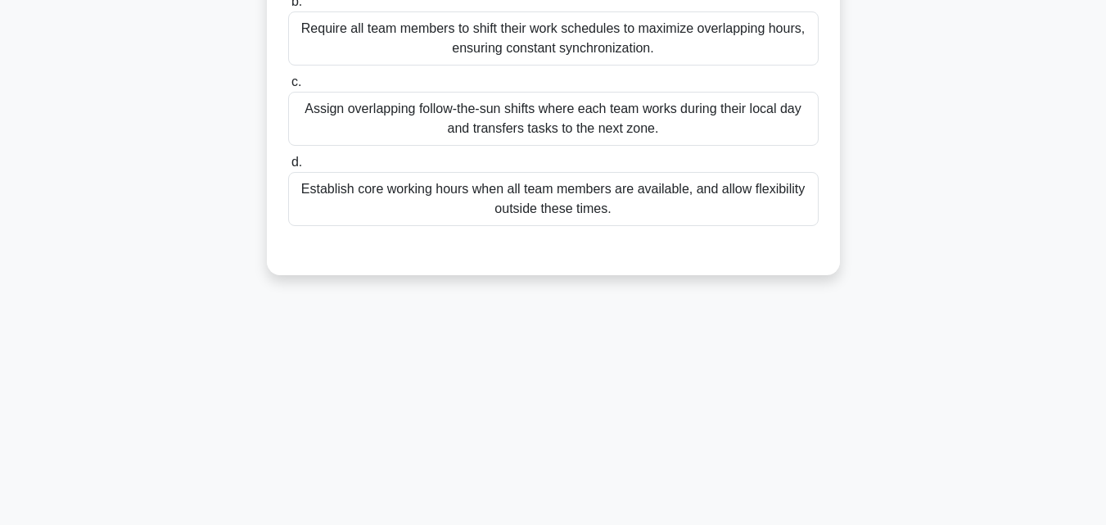
click at [578, 363] on div "114:10 Stop PMP Intermediate 96/180 .spinner_0XTQ{transform-origin:center;anima…" at bounding box center [553, 109] width 933 height 819
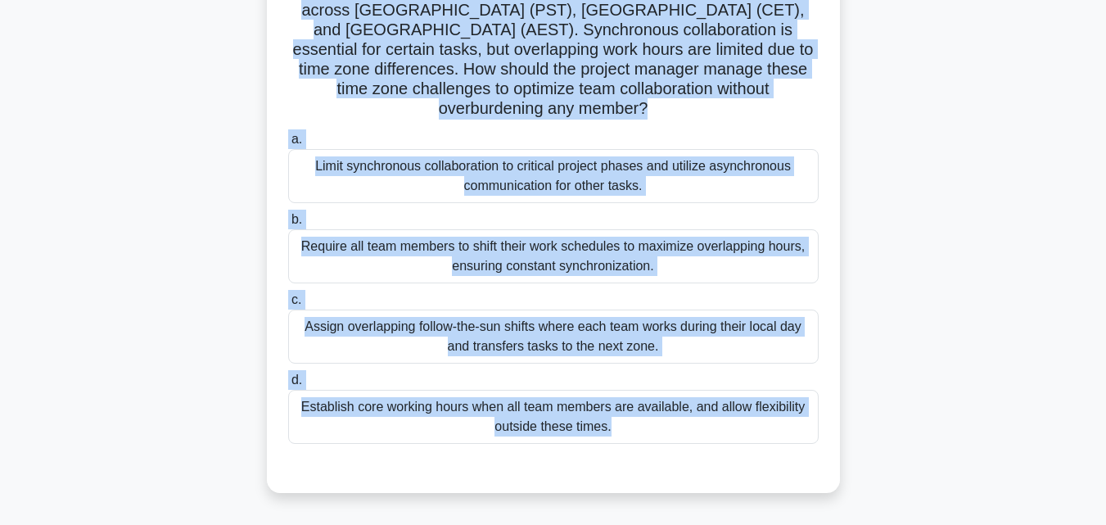
scroll to position [0, 0]
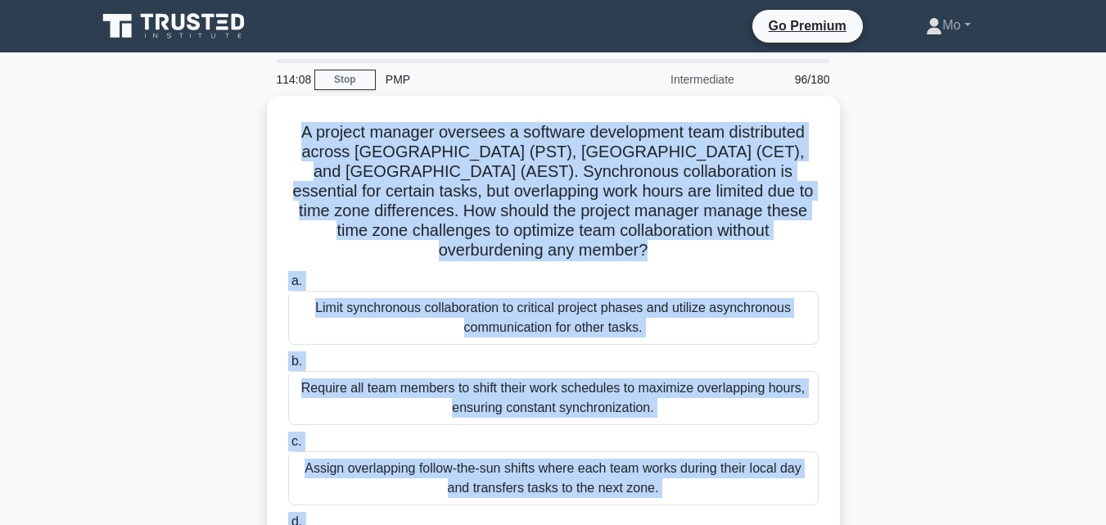
drag, startPoint x: 578, startPoint y: 363, endPoint x: 250, endPoint y: 160, distance: 386.4
click at [250, 160] on div "114:08 Stop PMP Intermediate 96/180 .spinner_0XTQ{transform-origin:center;anima…" at bounding box center [553, 468] width 933 height 819
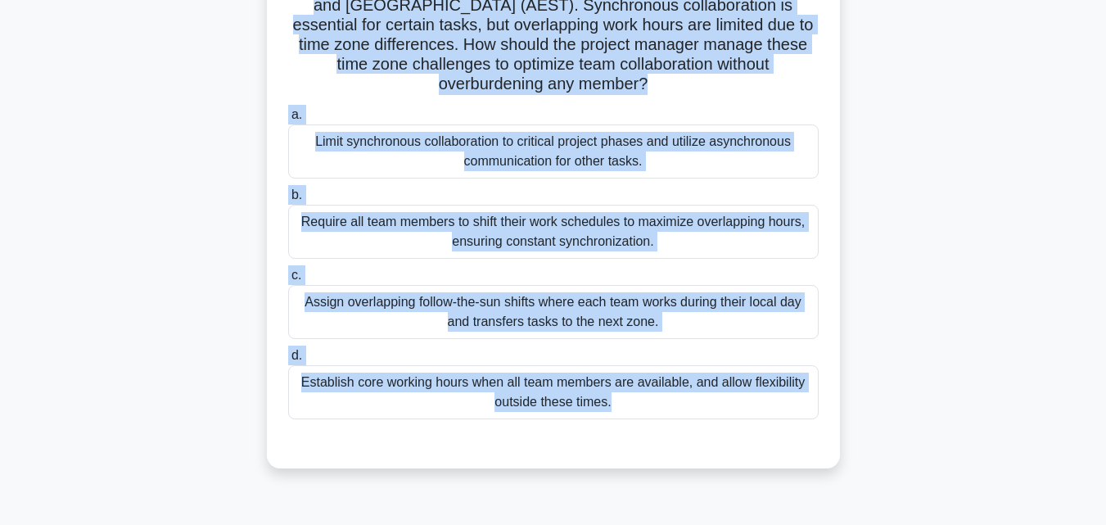
scroll to position [359, 0]
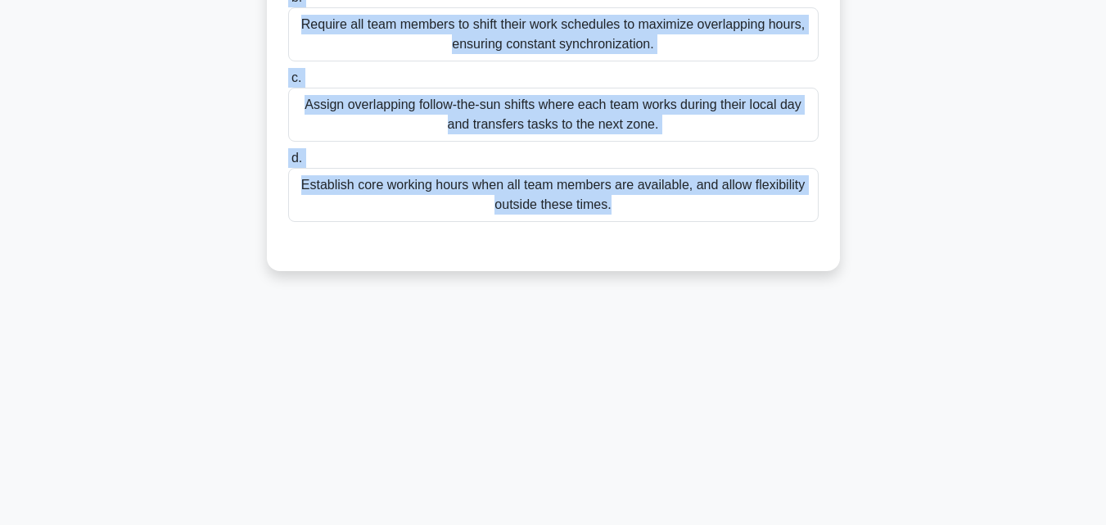
click at [512, 172] on div "Establish core working hours when all team members are available, and allow fle…" at bounding box center [553, 195] width 530 height 54
click at [288, 164] on input "d. Establish core working hours when all team members are available, and allow …" at bounding box center [288, 158] width 0 height 11
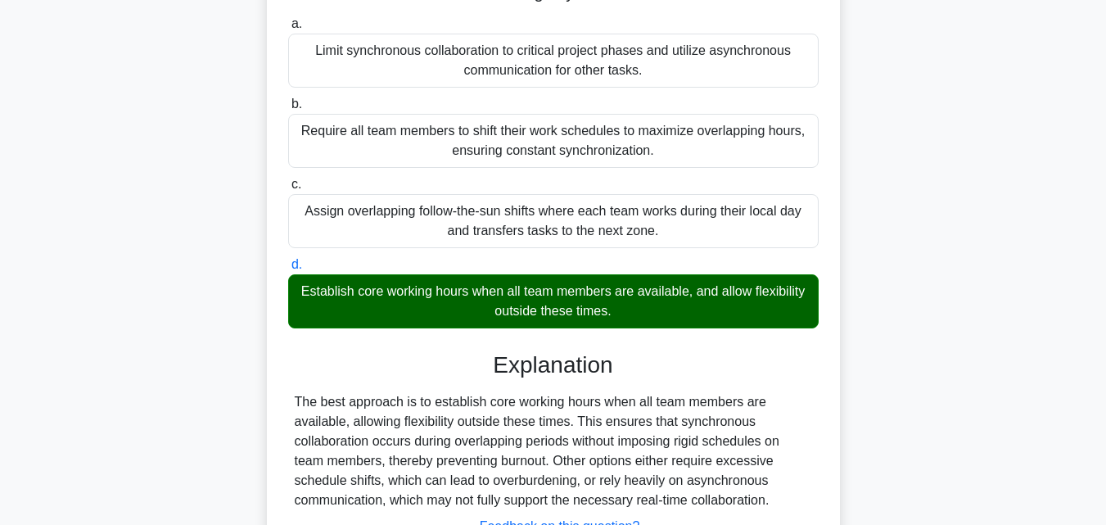
scroll to position [368, 0]
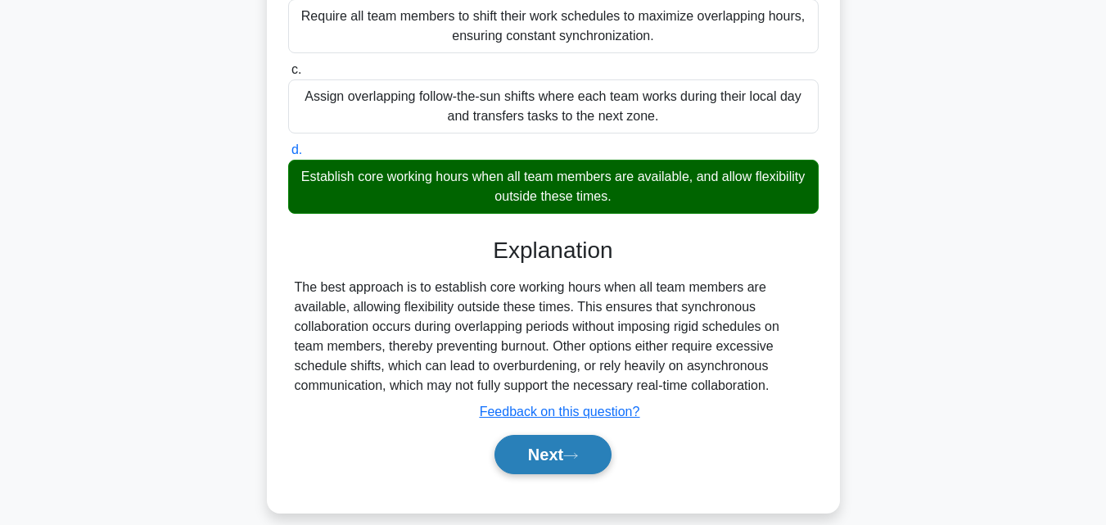
click at [559, 435] on button "Next" at bounding box center [552, 454] width 117 height 39
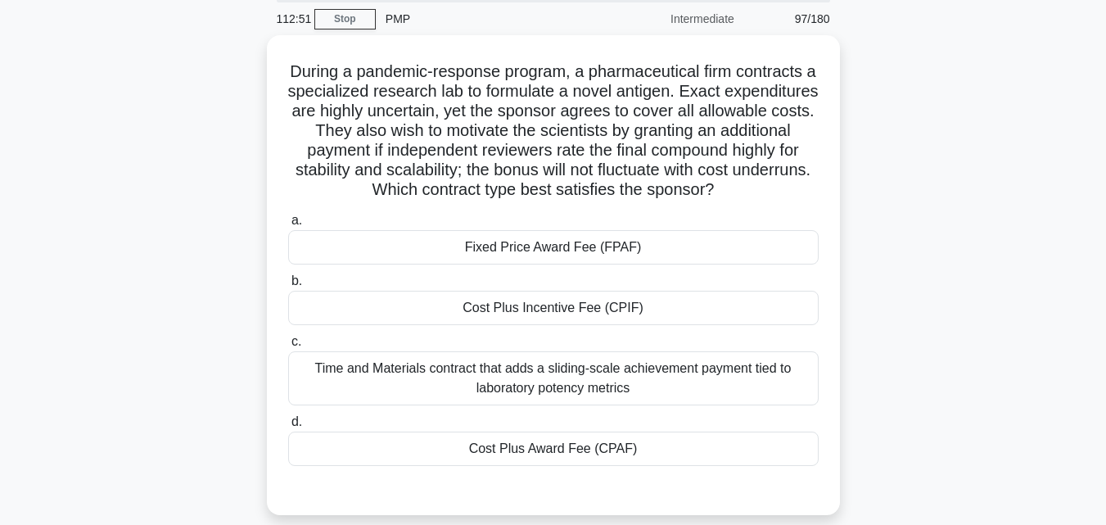
scroll to position [32, 0]
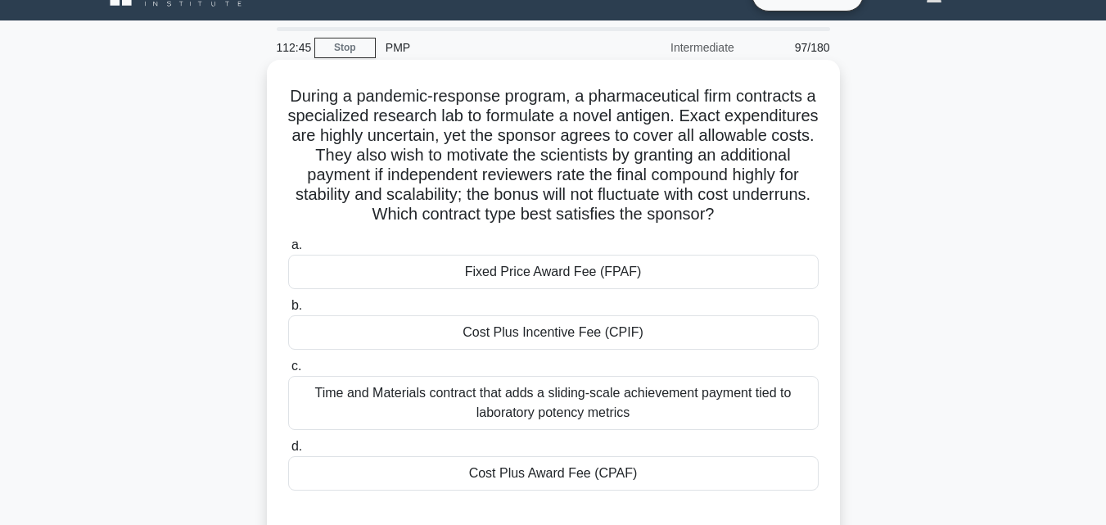
drag, startPoint x: 267, startPoint y: 83, endPoint x: 734, endPoint y: 466, distance: 604.3
click at [734, 466] on div "During a pandemic-response program, a pharmaceutical firm contracts a specializ…" at bounding box center [553, 300] width 573 height 480
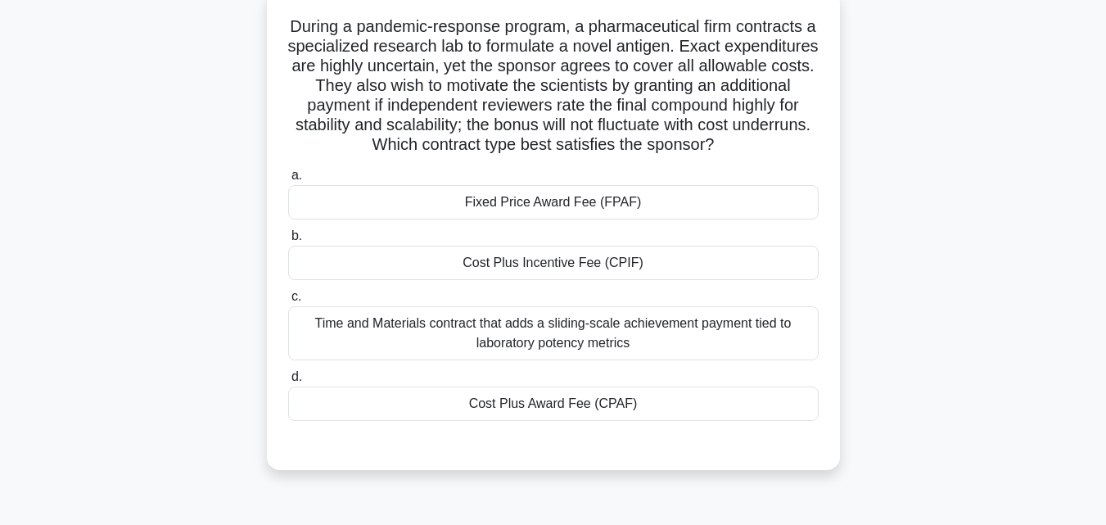
scroll to position [277, 0]
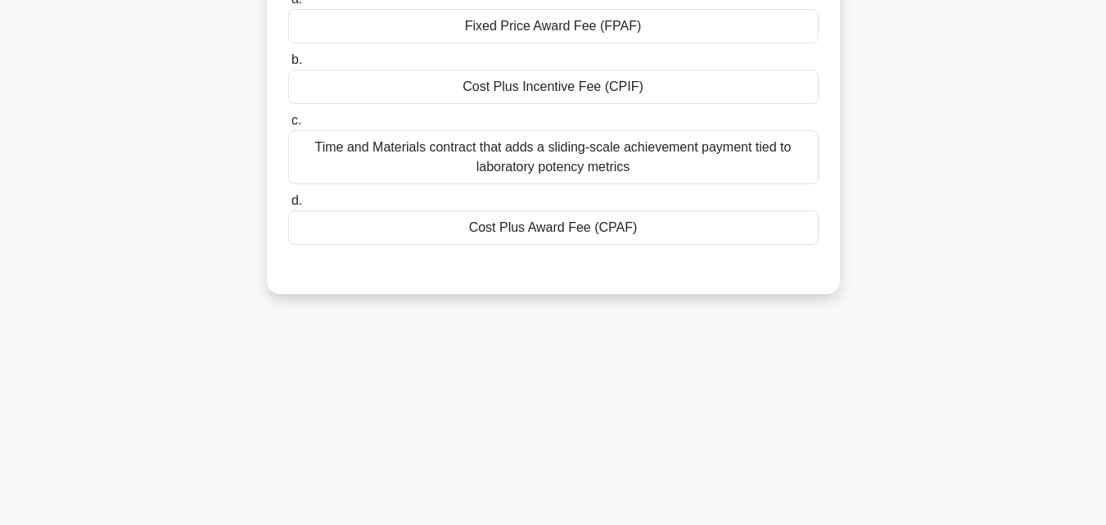
click at [599, 234] on div "Cost Plus Award Fee (CPAF)" at bounding box center [553, 227] width 530 height 34
click at [288, 206] on input "d. Cost Plus Award Fee (CPAF)" at bounding box center [288, 201] width 0 height 11
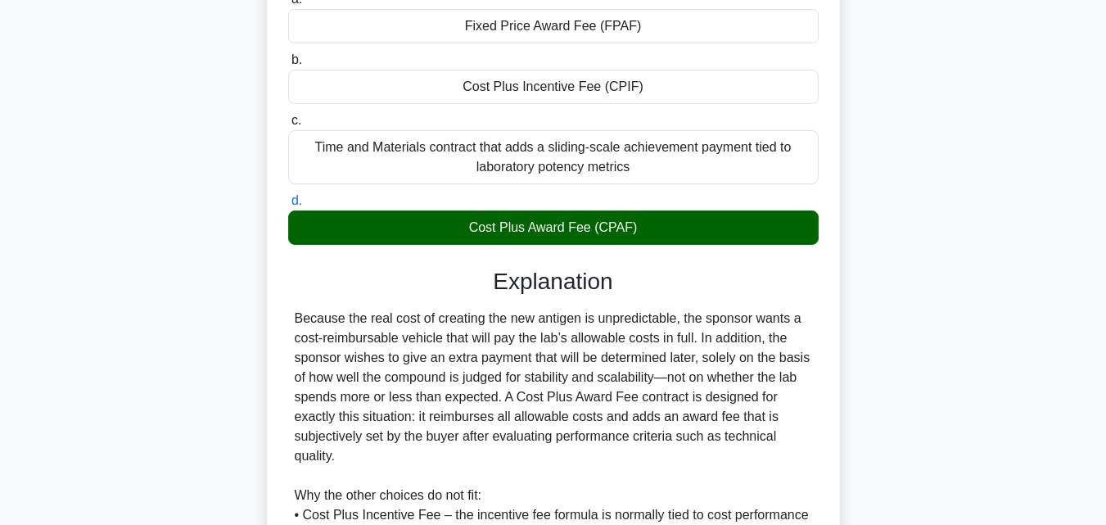
scroll to position [564, 0]
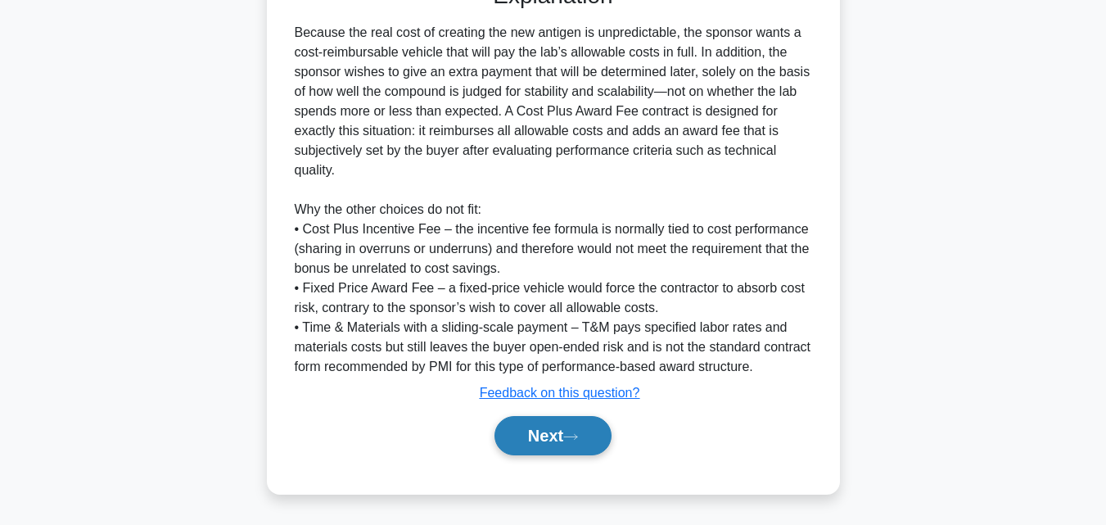
click at [547, 430] on button "Next" at bounding box center [552, 435] width 117 height 39
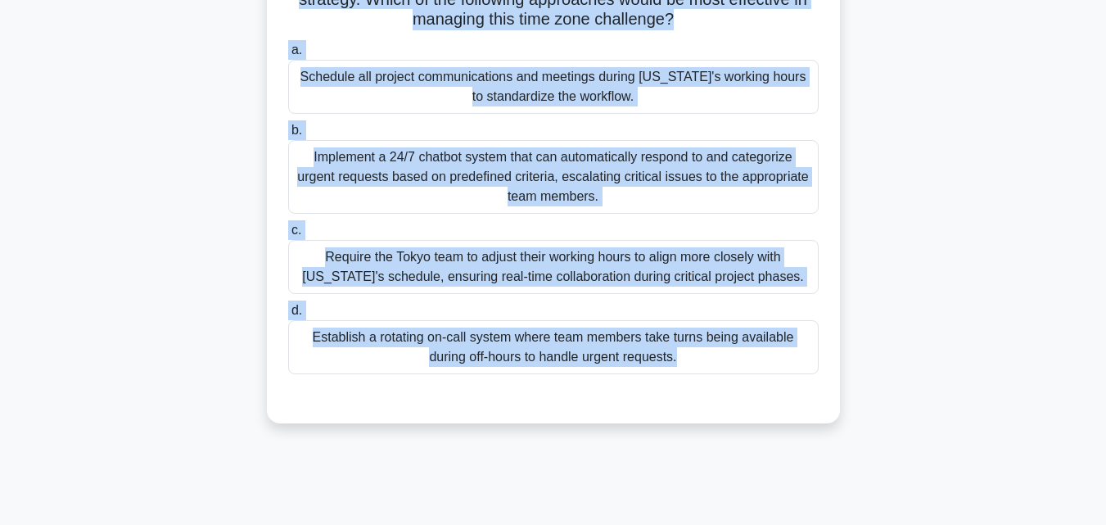
scroll to position [359, 0]
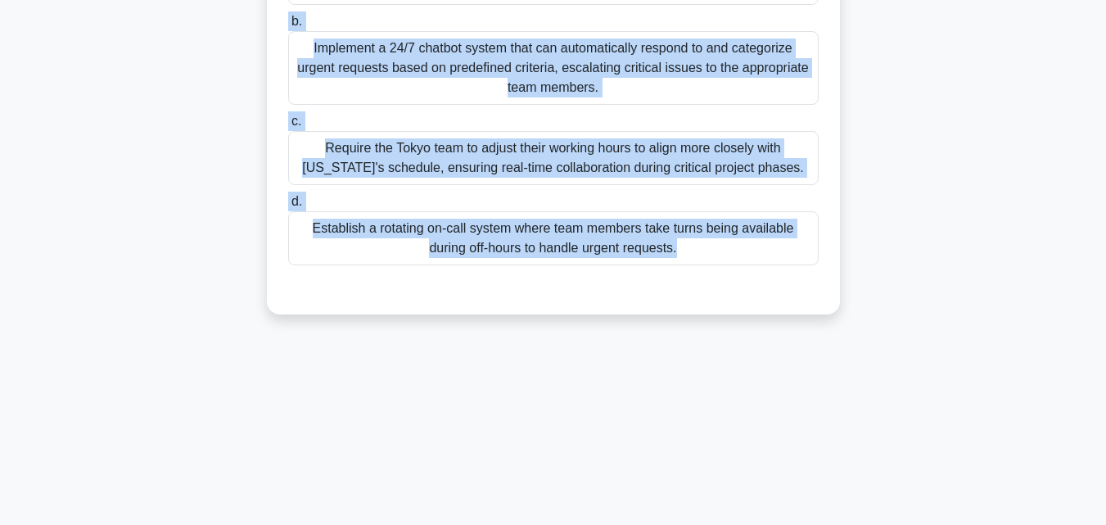
drag, startPoint x: 283, startPoint y: 129, endPoint x: 887, endPoint y: 532, distance: 726.0
click at [887, 524] on html "Go Premium Mo" at bounding box center [553, 83] width 1106 height 884
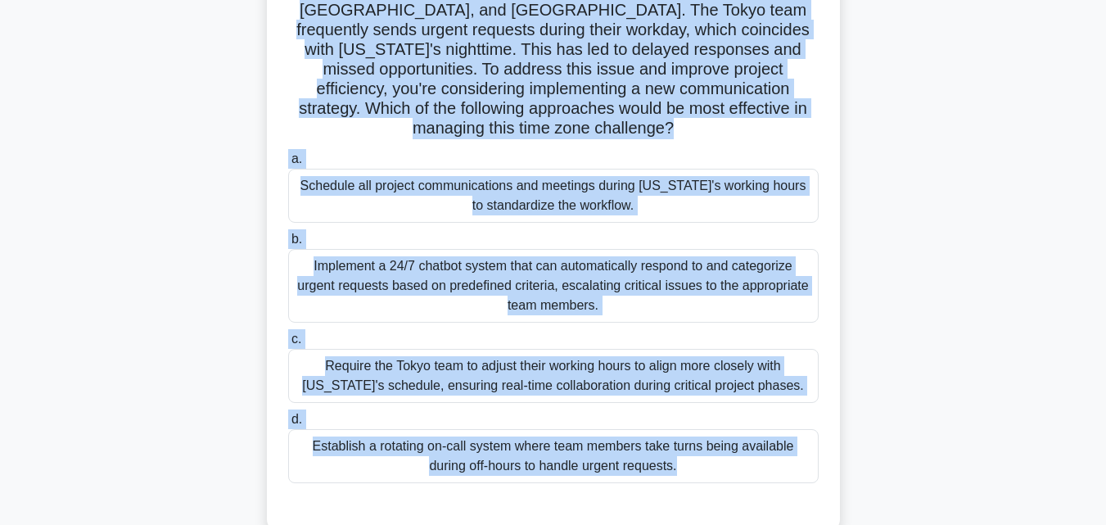
scroll to position [114, 0]
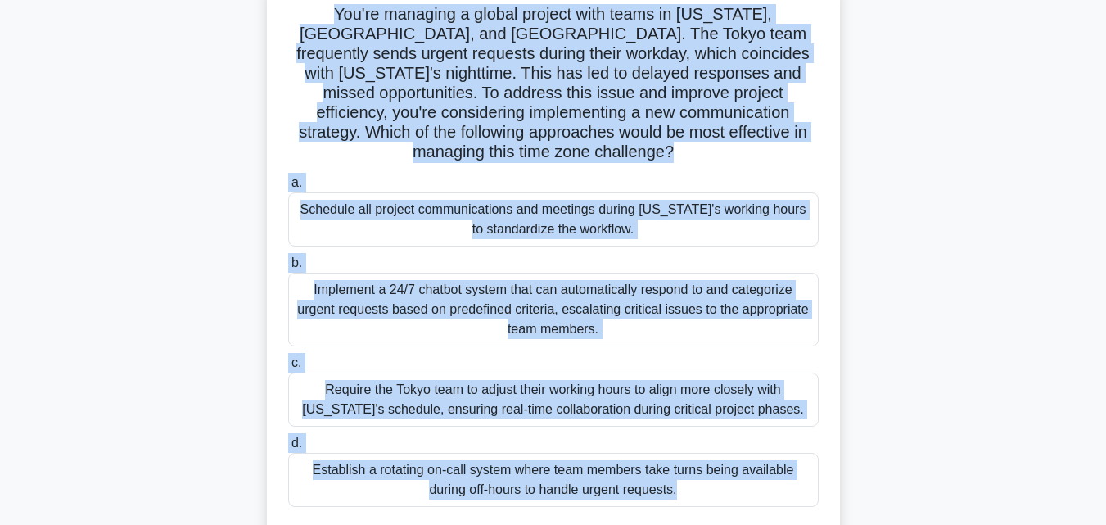
click at [530, 273] on div "Implement a 24/7 chatbot system that can automatically respond to and categoriz…" at bounding box center [553, 310] width 530 height 74
click at [288, 268] on input "b. Implement a 24/7 chatbot system that can automatically respond to and catego…" at bounding box center [288, 263] width 0 height 11
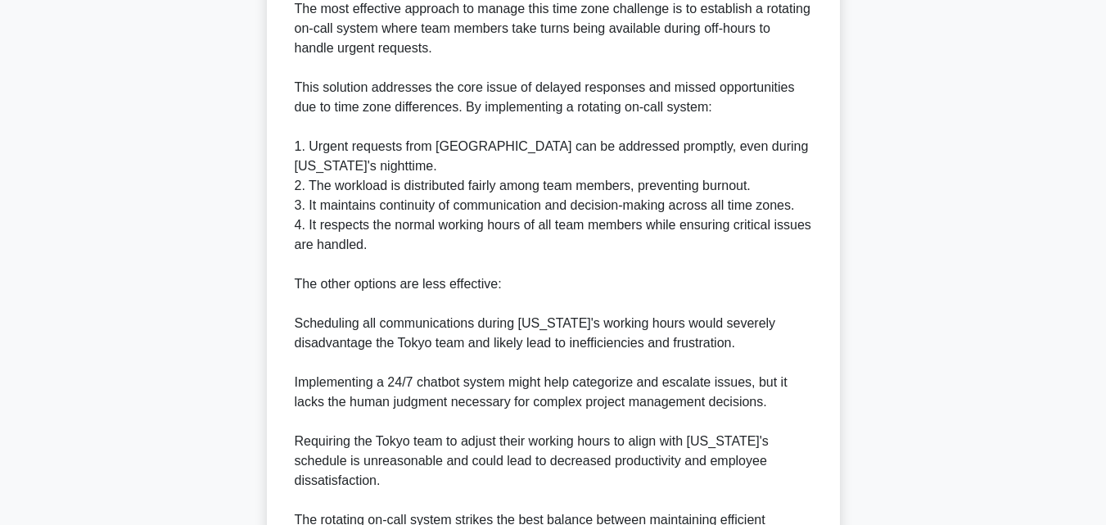
scroll to position [841, 0]
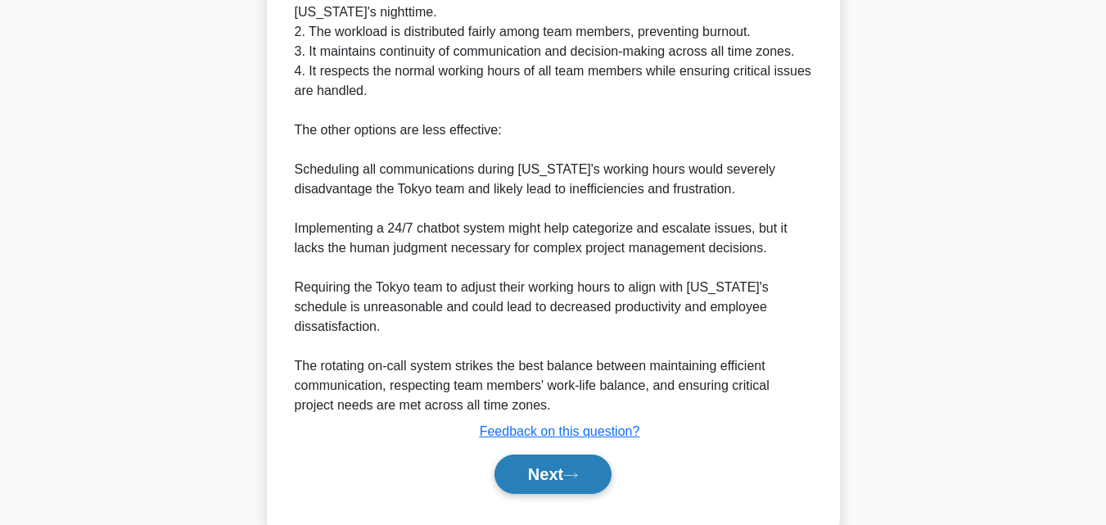
click at [556, 454] on button "Next" at bounding box center [552, 473] width 117 height 39
click at [578, 471] on icon at bounding box center [570, 475] width 15 height 9
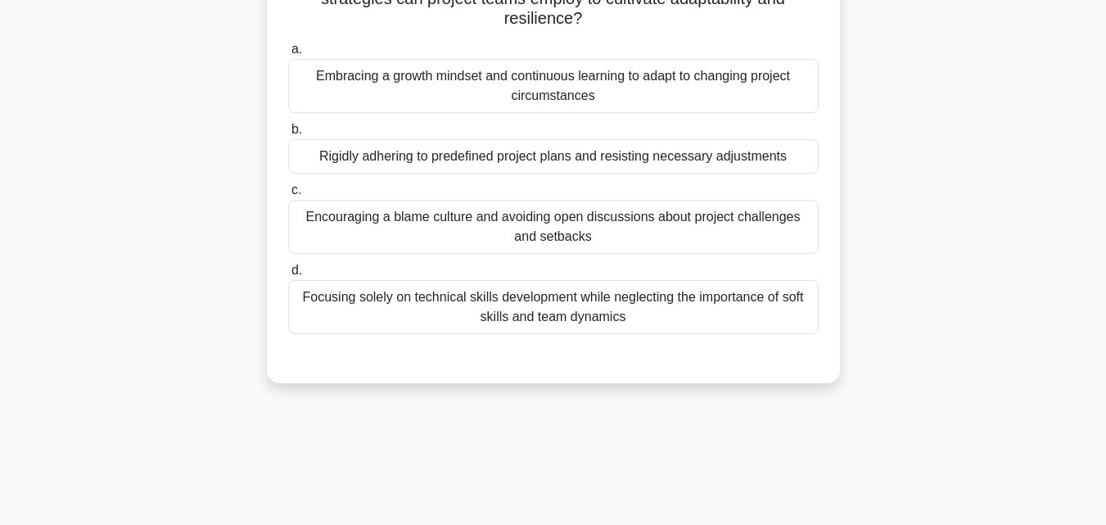
scroll to position [32, 0]
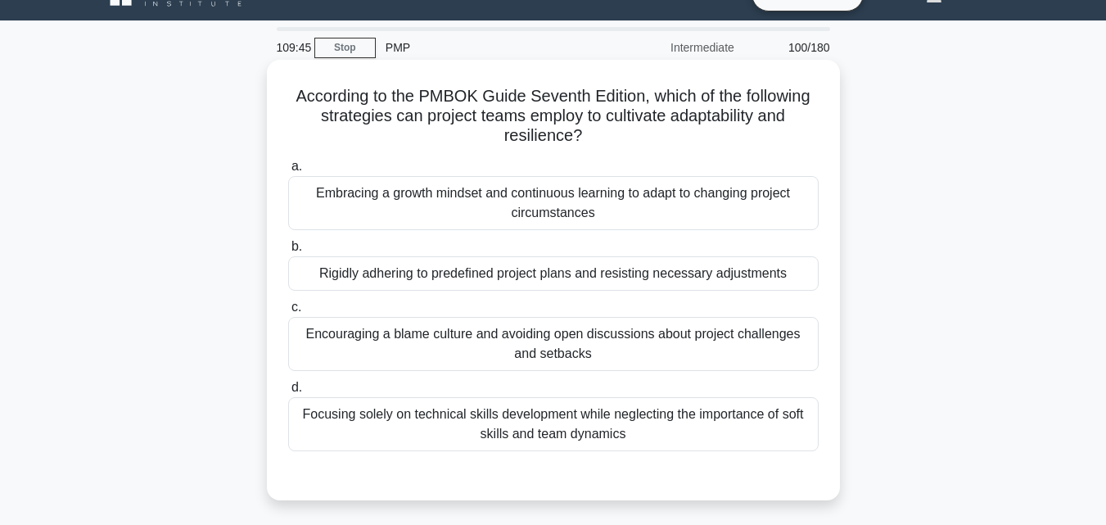
drag, startPoint x: 285, startPoint y: 91, endPoint x: 814, endPoint y: 438, distance: 633.2
click at [814, 438] on div "According to the PMBOK Guide Seventh Edition, which of the following strategies…" at bounding box center [553, 279] width 560 height 427
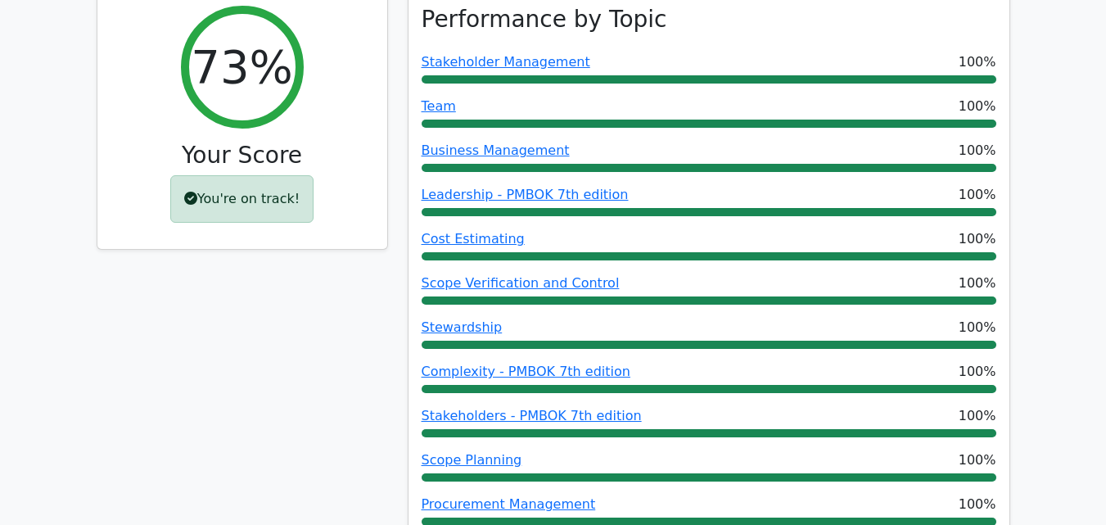
scroll to position [573, 0]
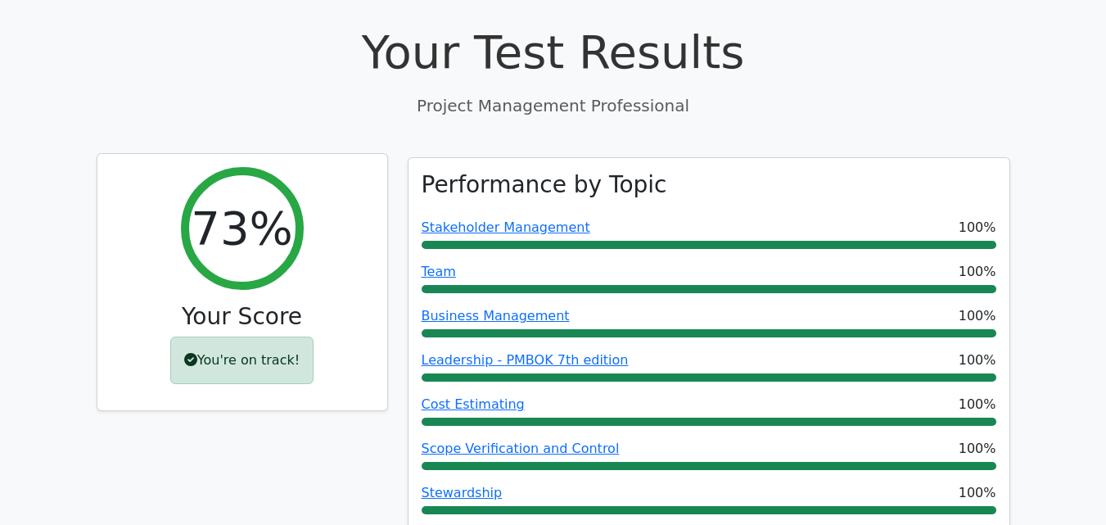
click at [276, 336] on div "You're on track!" at bounding box center [241, 359] width 143 height 47
drag, startPoint x: 300, startPoint y: 337, endPoint x: 164, endPoint y: 332, distance: 136.0
click at [164, 332] on div "73% Your Score You're on track!" at bounding box center [242, 282] width 290 height 257
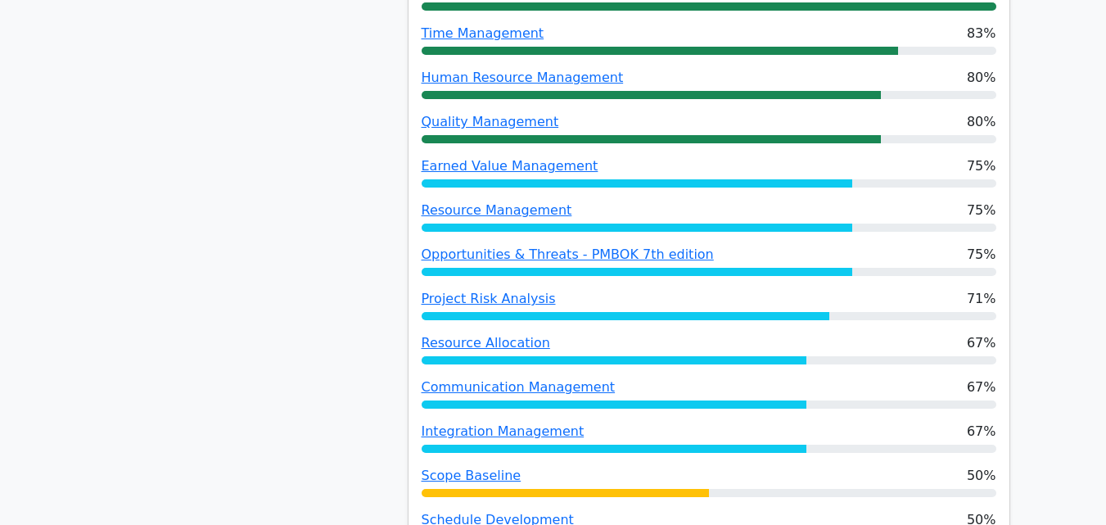
scroll to position [1054, 0]
